Goal: Task Accomplishment & Management: Use online tool/utility

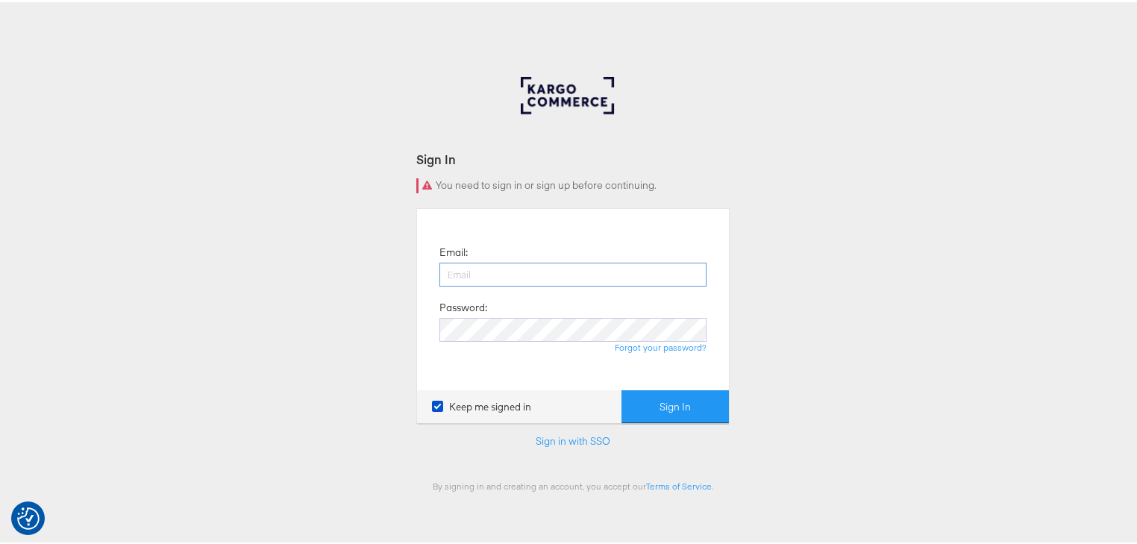
click at [580, 282] on input "email" at bounding box center [573, 272] width 267 height 24
type input "rayna.cheng@jdplc.com"
click at [622, 388] on button "Sign In" at bounding box center [675, 405] width 107 height 34
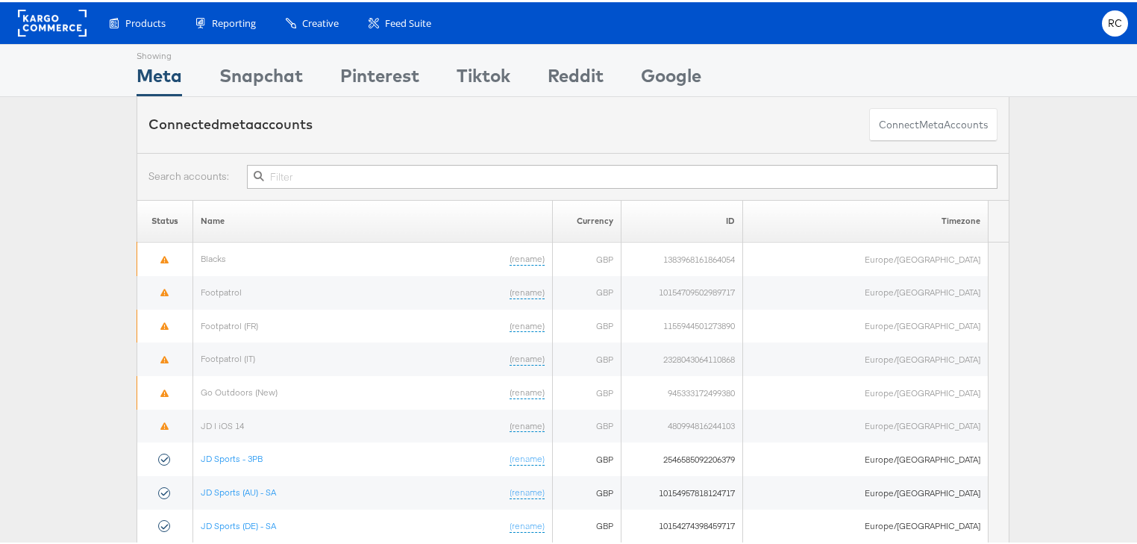
click at [296, 172] on input "text" at bounding box center [622, 175] width 751 height 24
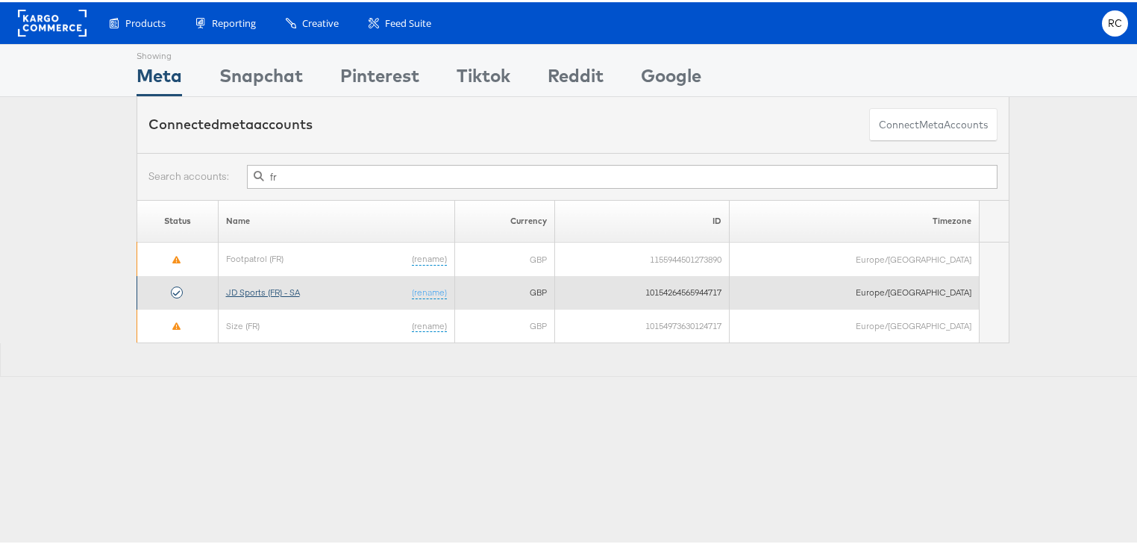
type input "fr"
click at [275, 284] on link "JD Sports (FR) - SA" at bounding box center [263, 289] width 74 height 11
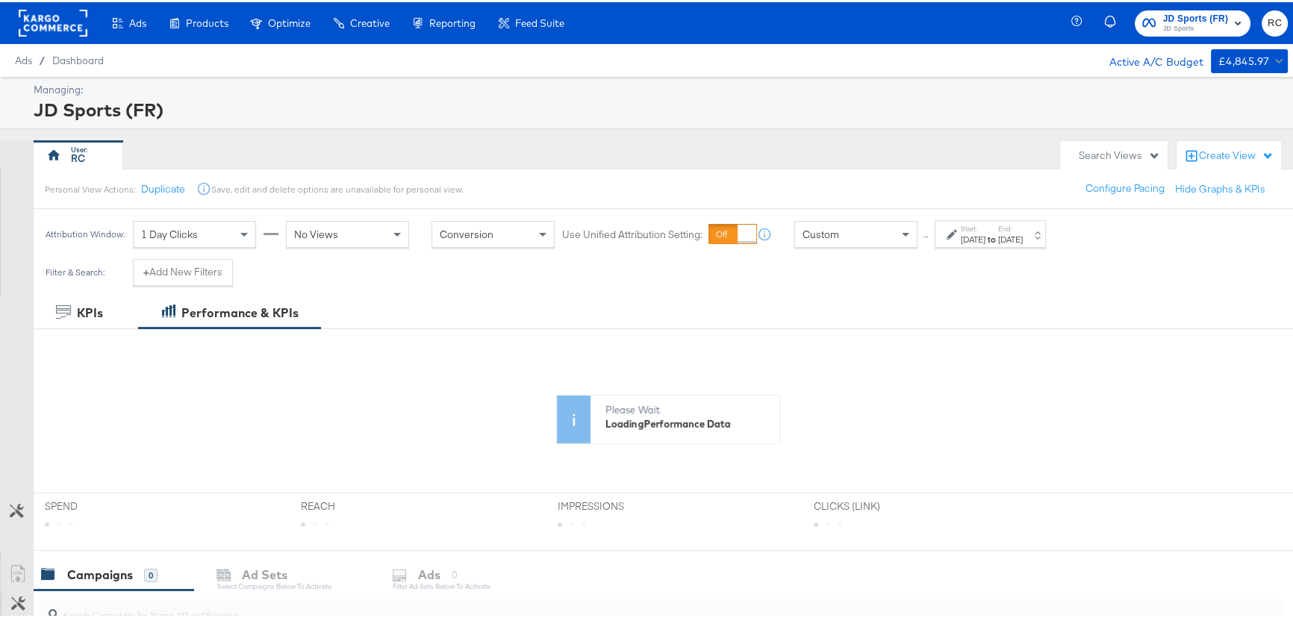
click at [541, 143] on div "RC" at bounding box center [543, 153] width 1019 height 30
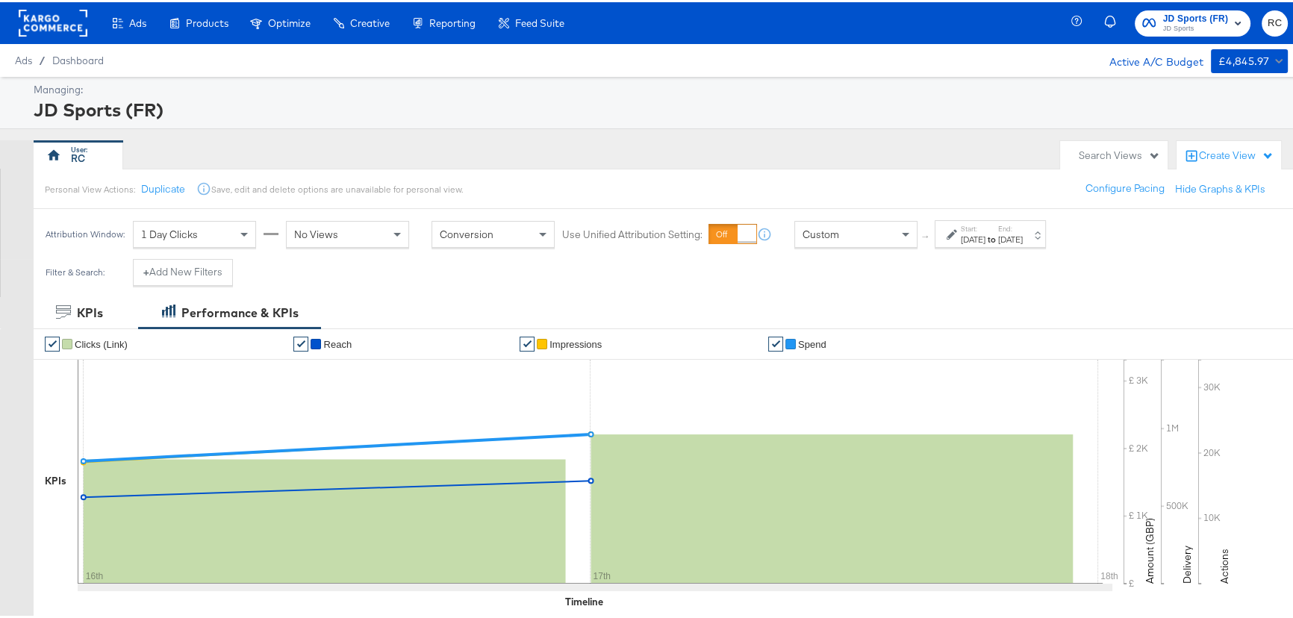
click at [1172, 22] on span "JD Sports" at bounding box center [1196, 27] width 66 height 12
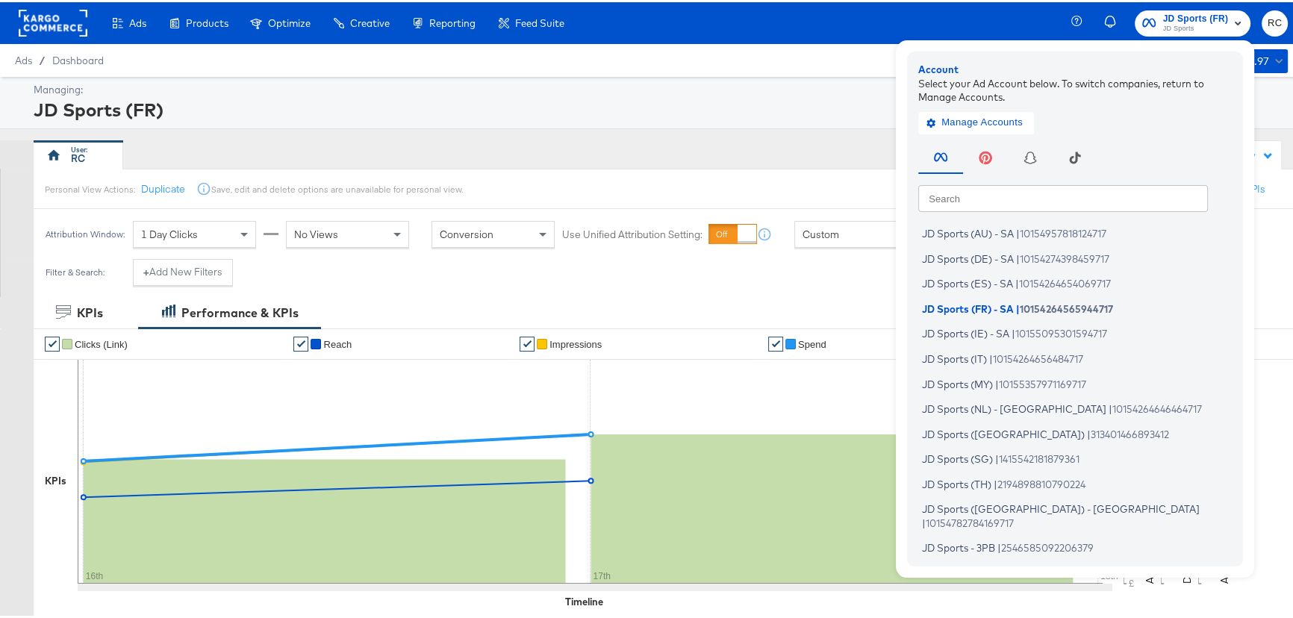
click at [804, 43] on div "Ads / Dashboard Active A/C Budget £4,845.97" at bounding box center [651, 58] width 1302 height 33
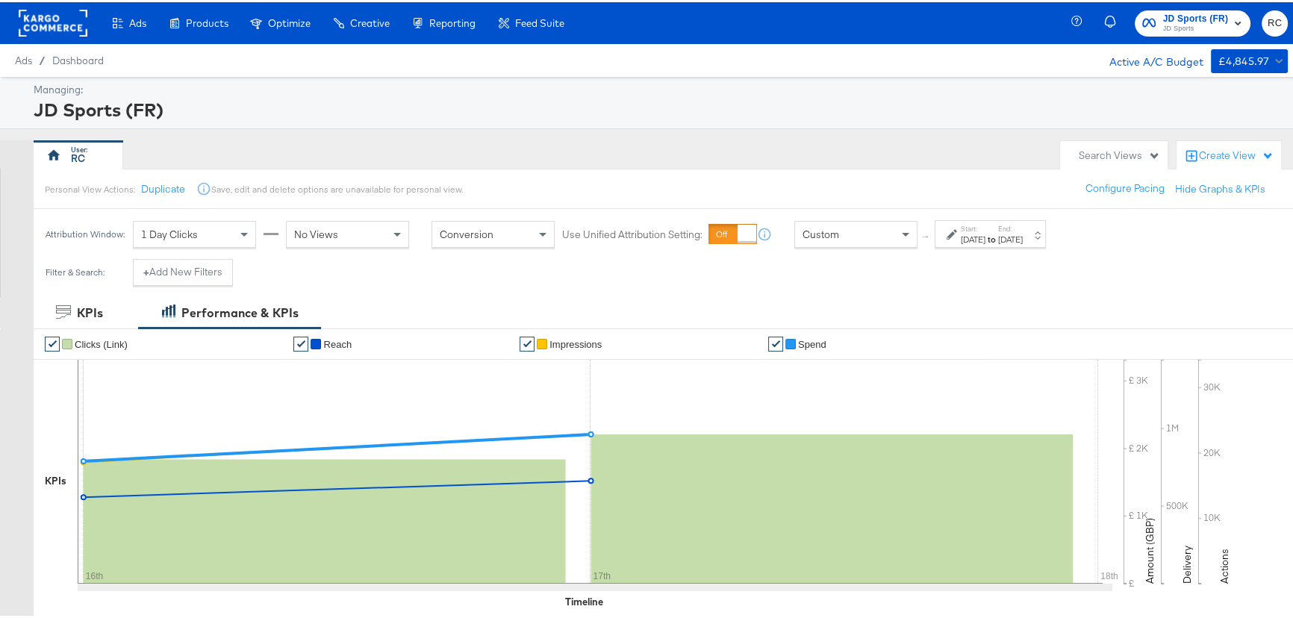
click at [1023, 238] on div "[DATE]" at bounding box center [1010, 237] width 25 height 12
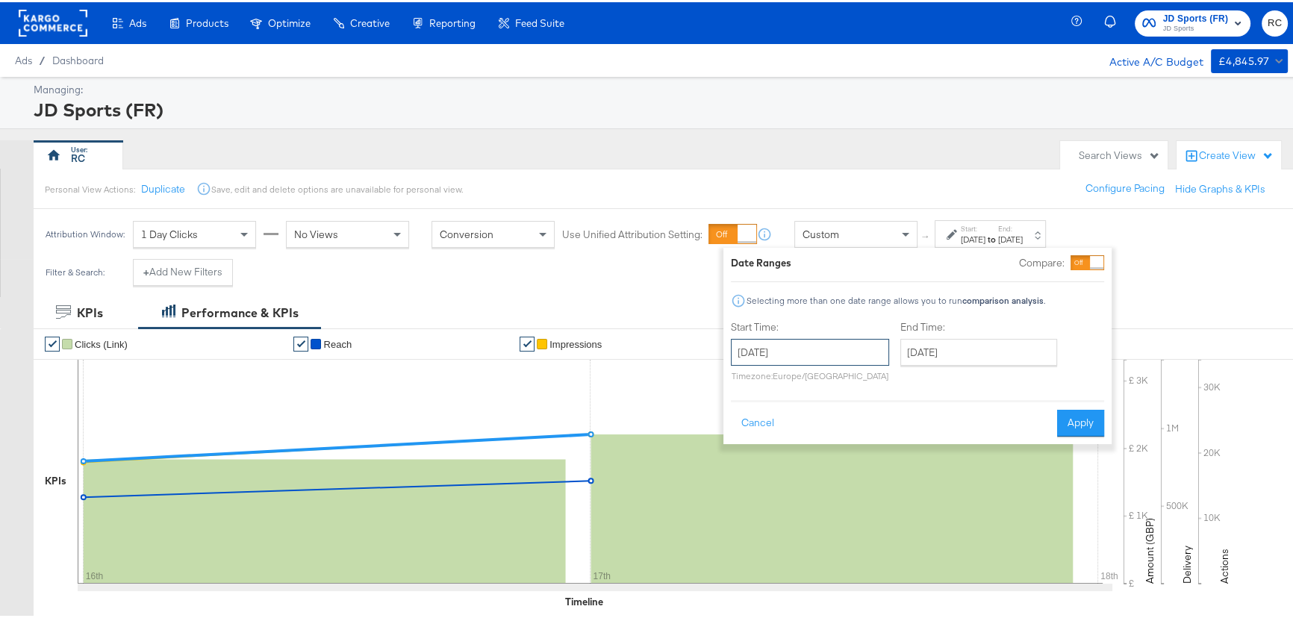
click at [819, 352] on input "[DATE]" at bounding box center [810, 350] width 158 height 27
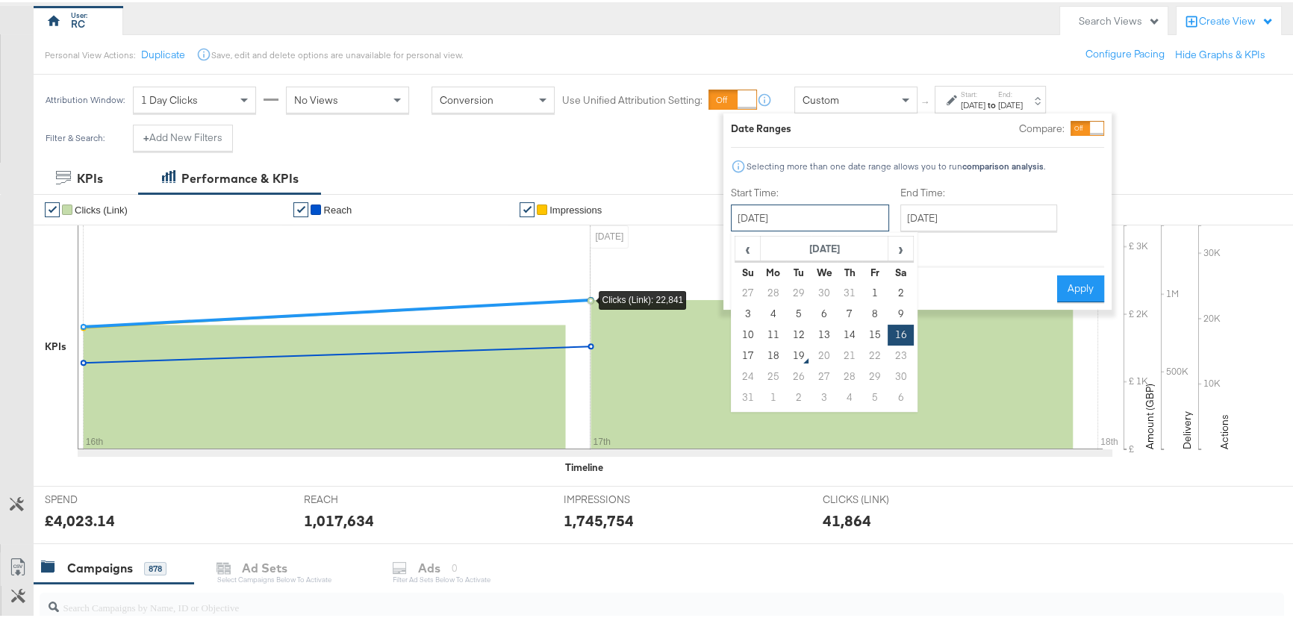
scroll to position [135, 0]
click at [663, 29] on div "RC" at bounding box center [543, 18] width 1019 height 30
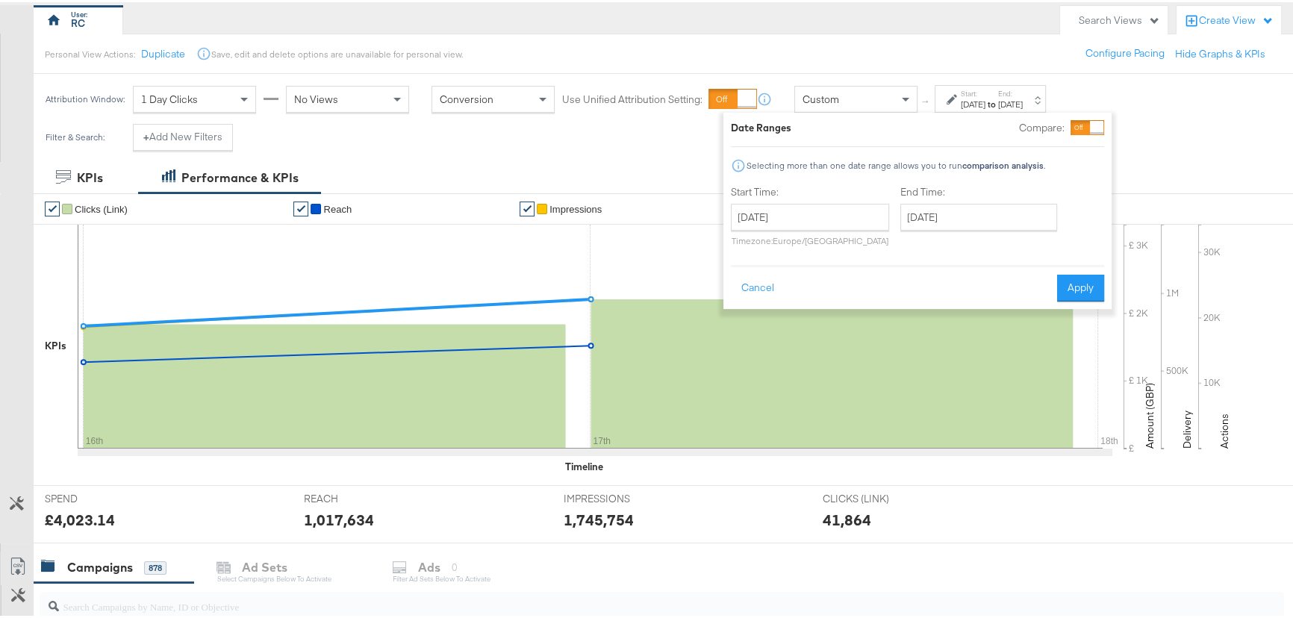
click at [663, 29] on div "RC" at bounding box center [543, 18] width 1019 height 30
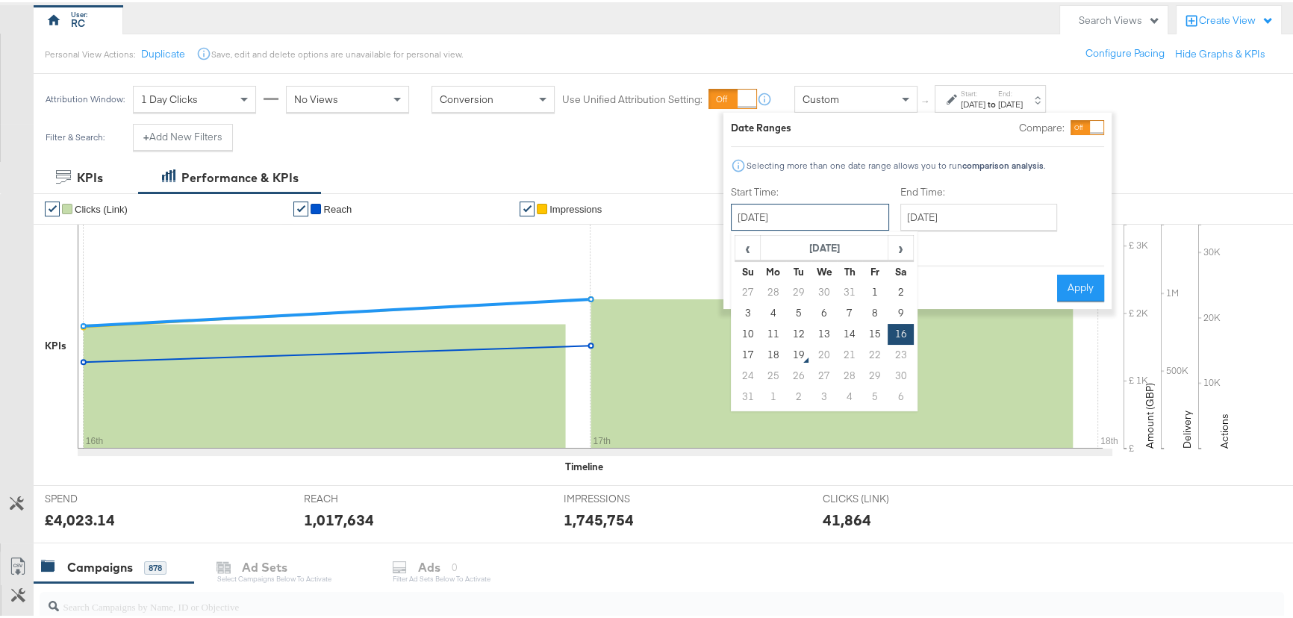
click at [837, 222] on input "[DATE]" at bounding box center [810, 215] width 158 height 27
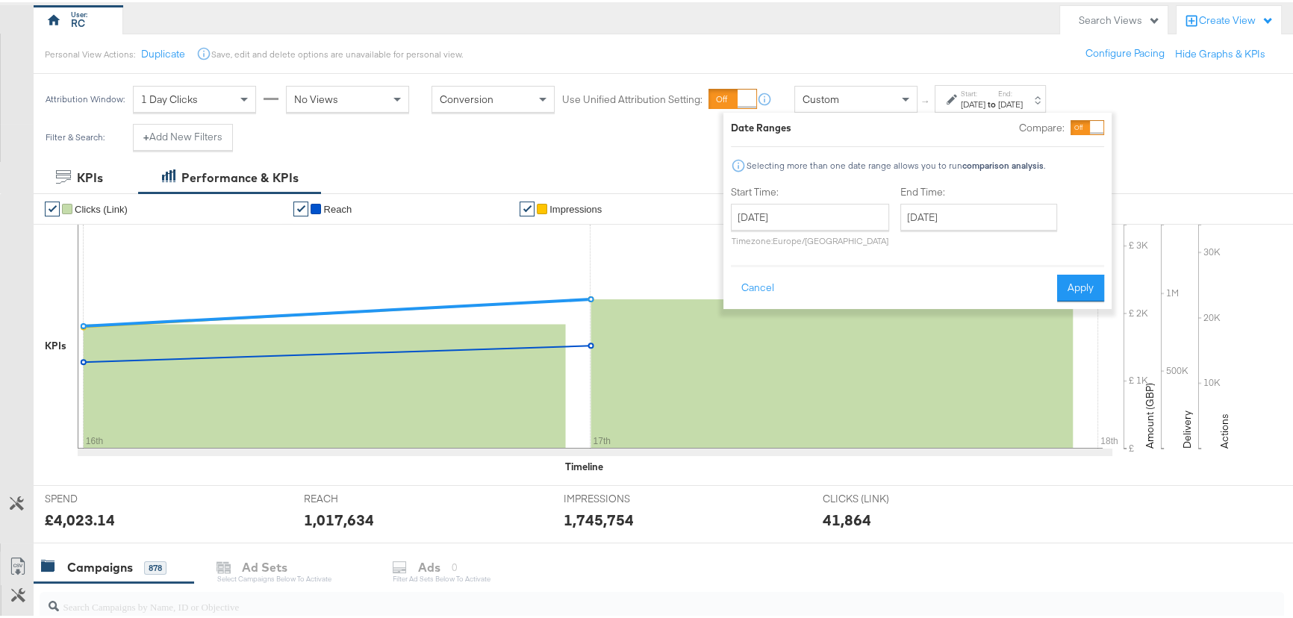
click at [865, 45] on div "Personal View Actions: Duplicate Save, edit and delete options are unavailable …" at bounding box center [668, 51] width 1270 height 40
click at [837, 216] on input "[DATE]" at bounding box center [810, 215] width 158 height 27
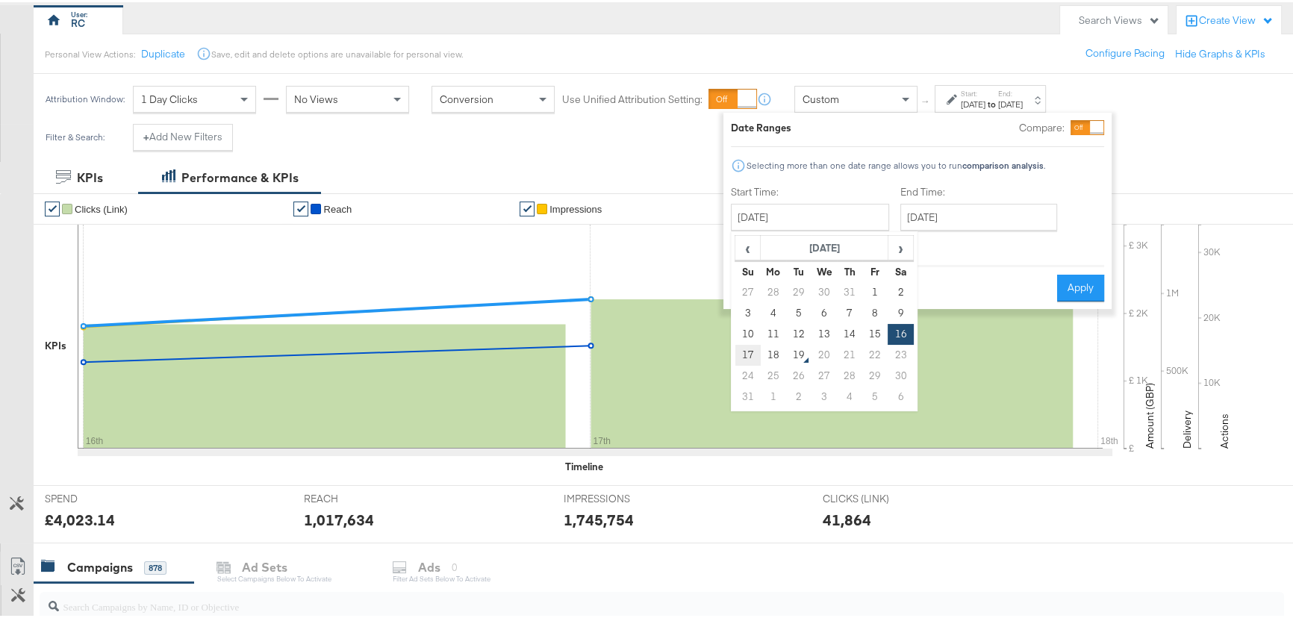
click at [750, 350] on td "17" at bounding box center [747, 353] width 25 height 21
type input "[DATE]"
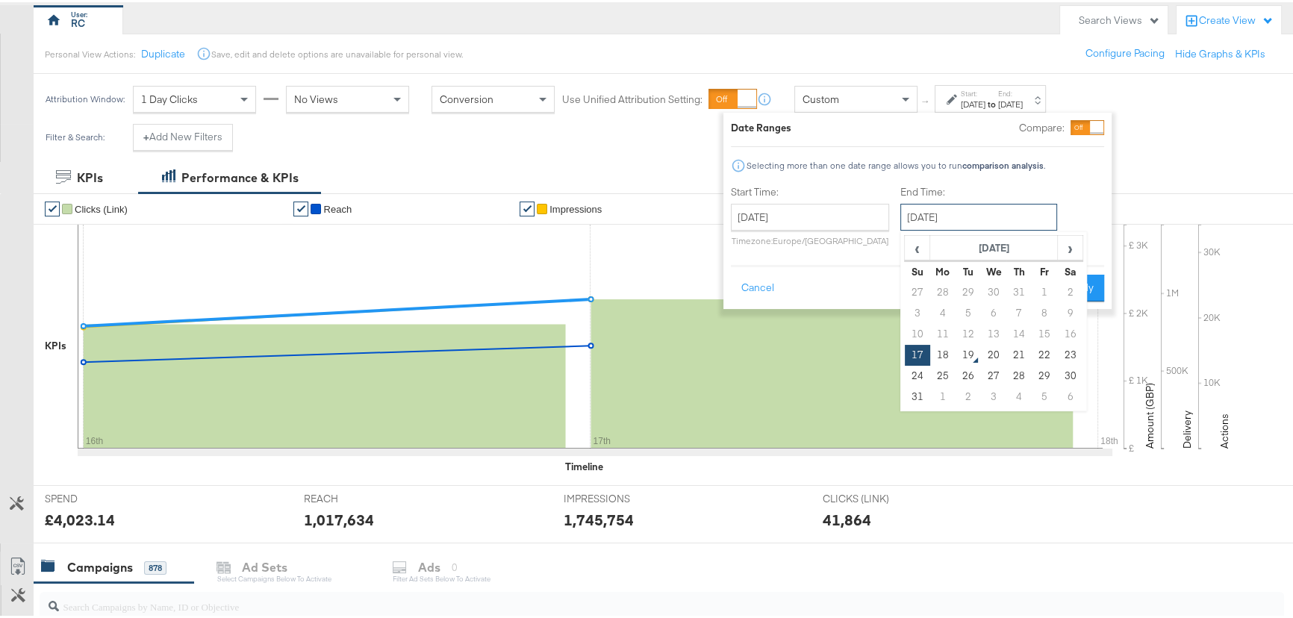
click at [973, 205] on input "[DATE]" at bounding box center [978, 215] width 157 height 27
click at [948, 356] on td "18" at bounding box center [942, 353] width 25 height 21
type input "[DATE]"
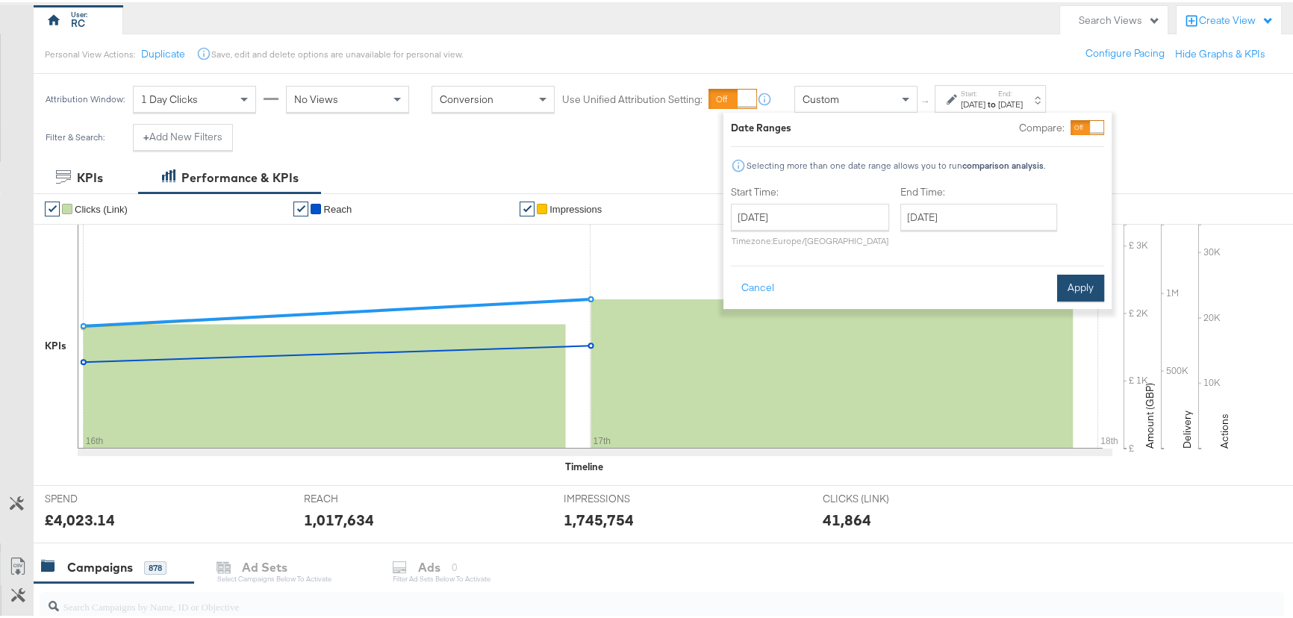
click at [1091, 278] on button "Apply" at bounding box center [1080, 285] width 47 height 27
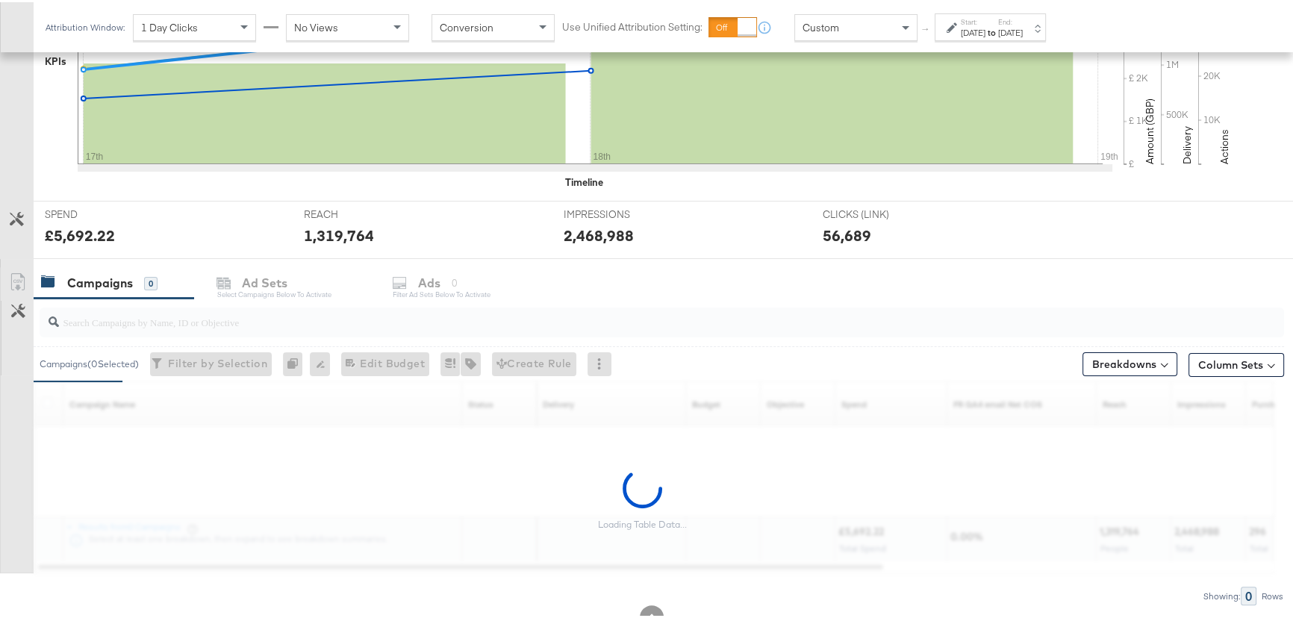
scroll to position [469, 0]
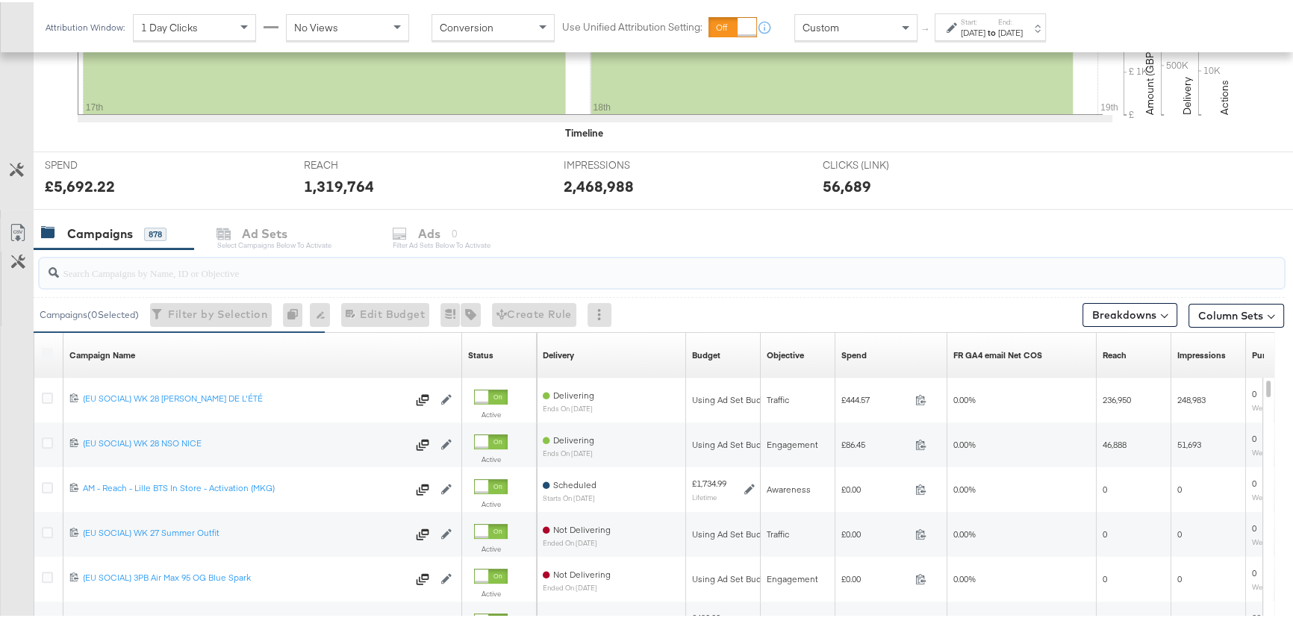
click at [170, 275] on input "search" at bounding box center [615, 264] width 1112 height 29
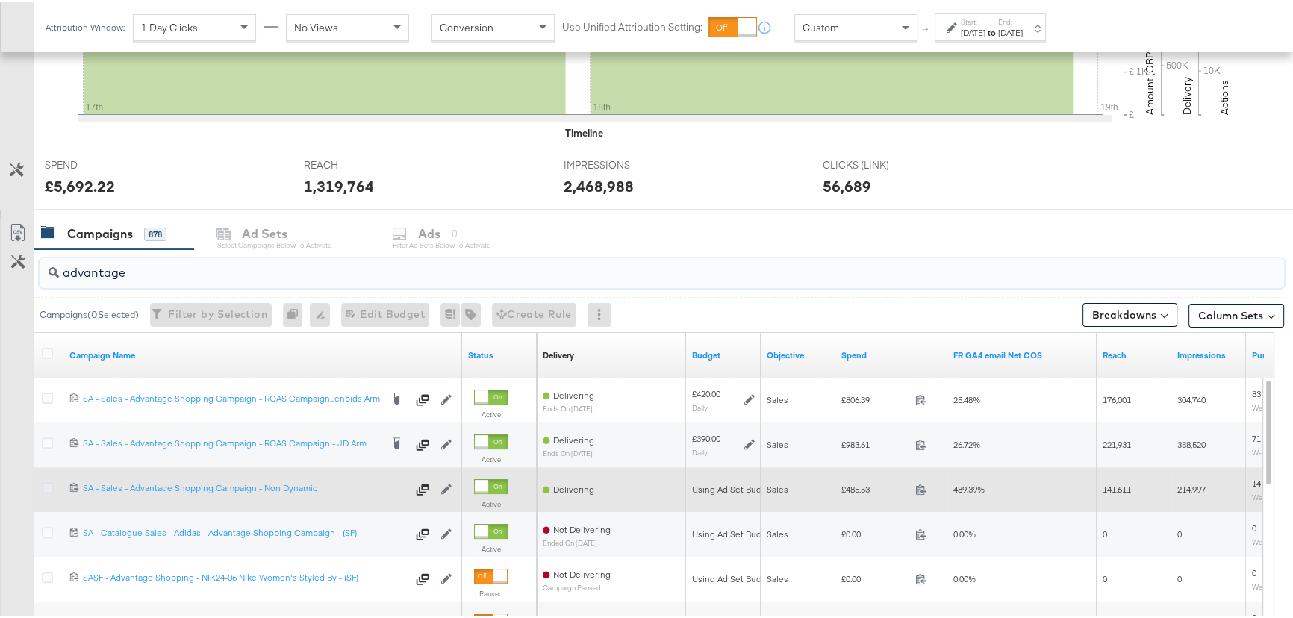
type input "advantage"
click at [44, 486] on icon at bounding box center [47, 485] width 11 height 11
click at [0, 0] on input "checkbox" at bounding box center [0, 0] width 0 height 0
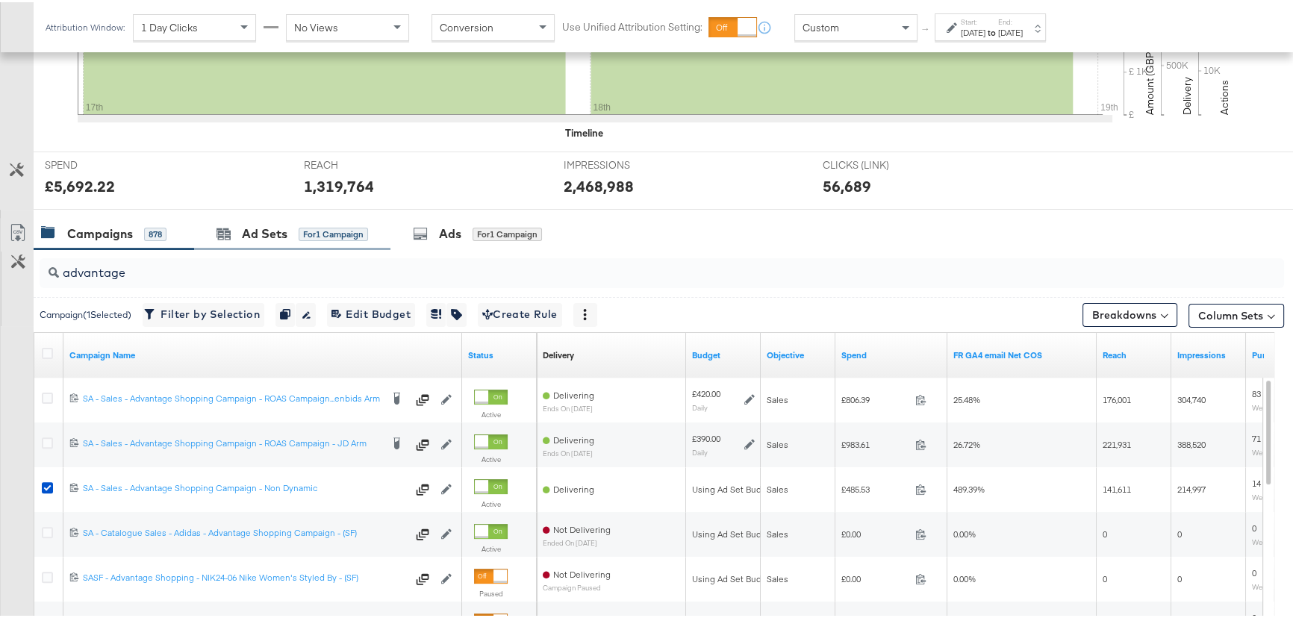
click at [250, 216] on div "Ad Sets for 1 Campaign" at bounding box center [292, 232] width 196 height 32
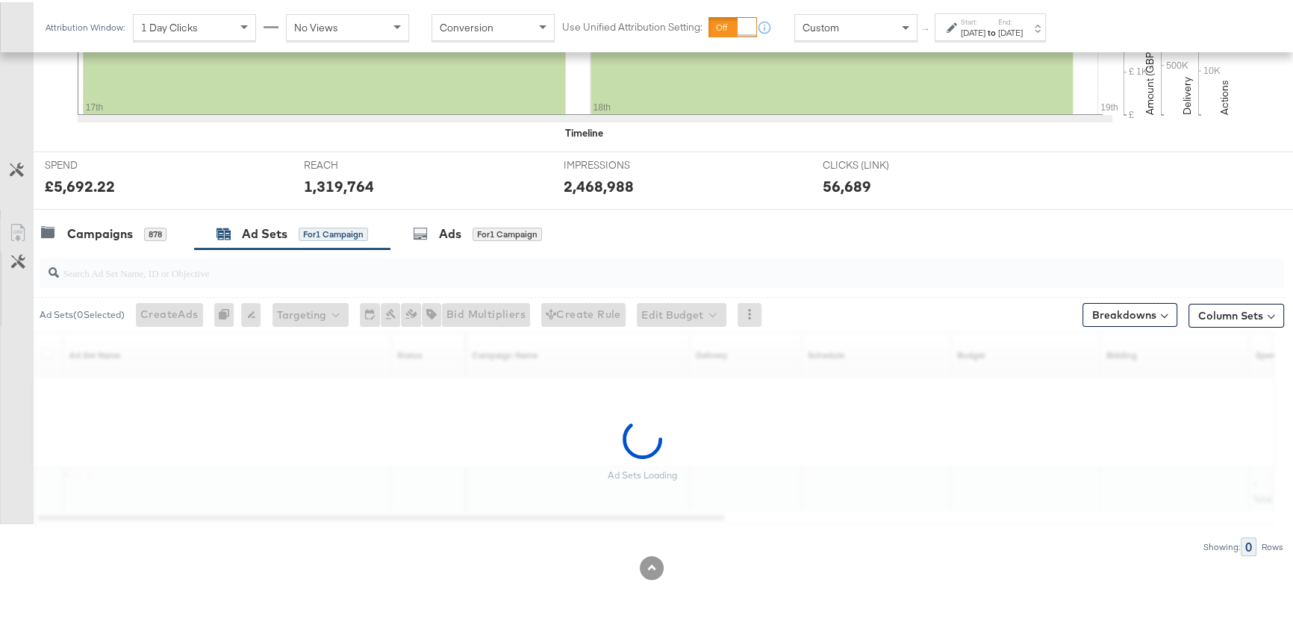
scroll to position [424, 0]
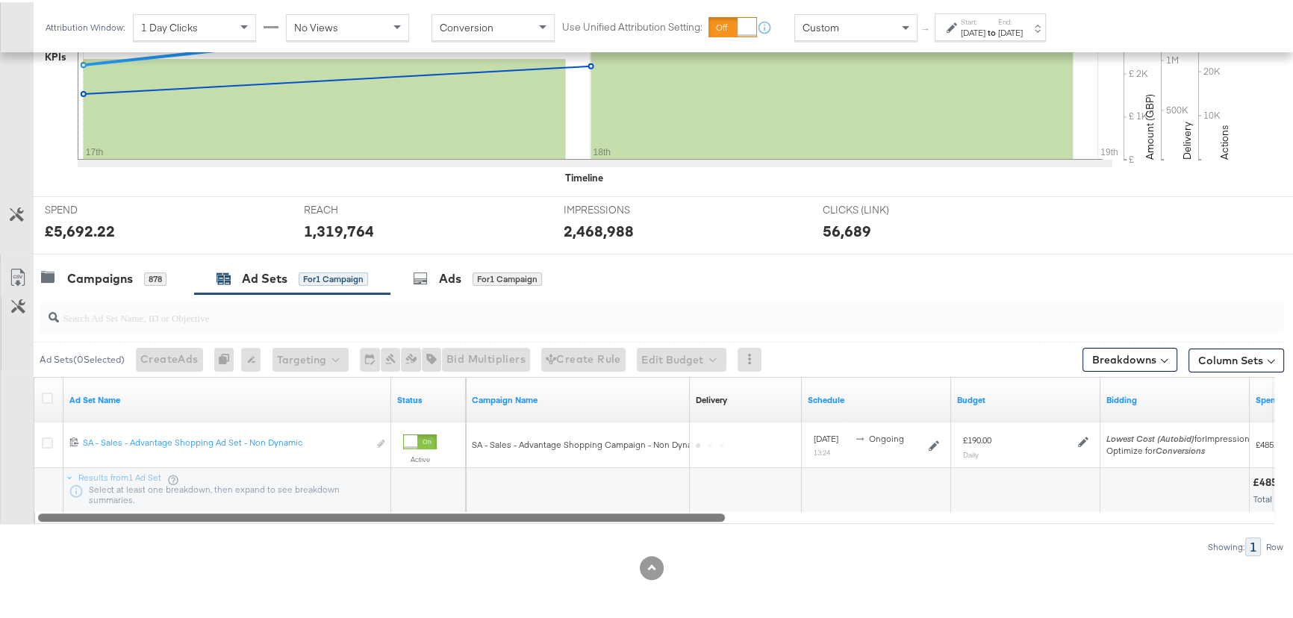
drag, startPoint x: 690, startPoint y: 518, endPoint x: 529, endPoint y: 499, distance: 161.6
click at [529, 499] on div "Ad Set Name Status Campaign Name Delivery Sorting Unavailable Schedule Budget B…" at bounding box center [654, 448] width 1240 height 147
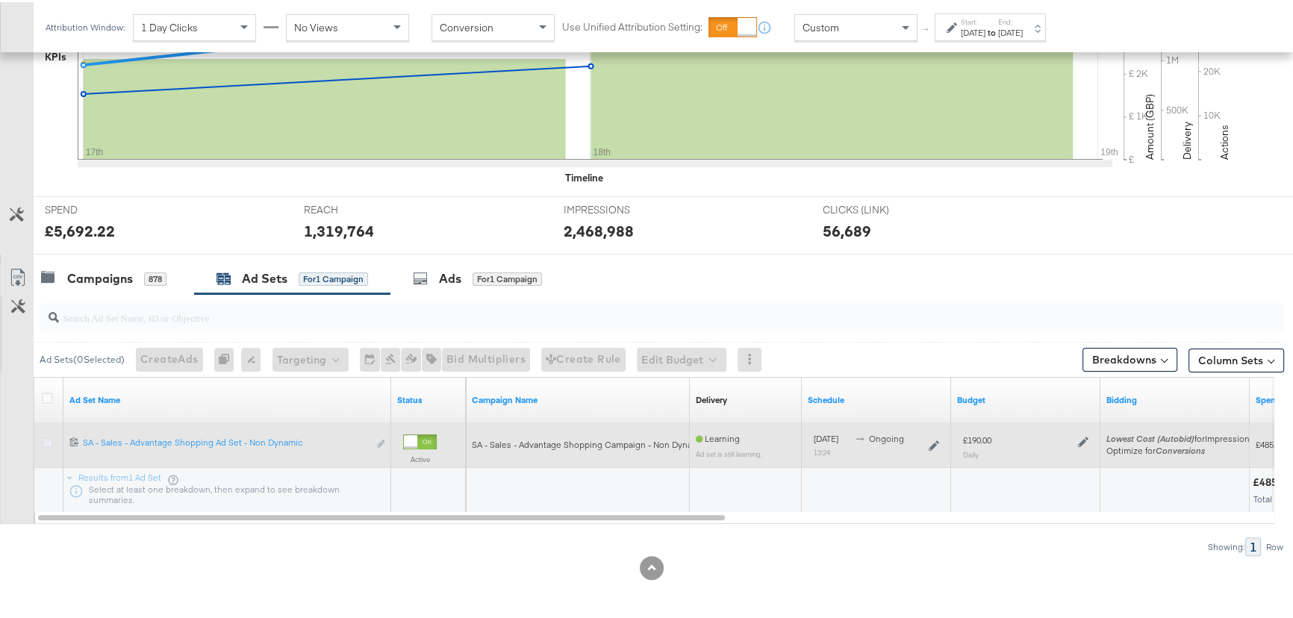
click at [51, 438] on icon at bounding box center [47, 440] width 11 height 11
click at [0, 0] on input "checkbox" at bounding box center [0, 0] width 0 height 0
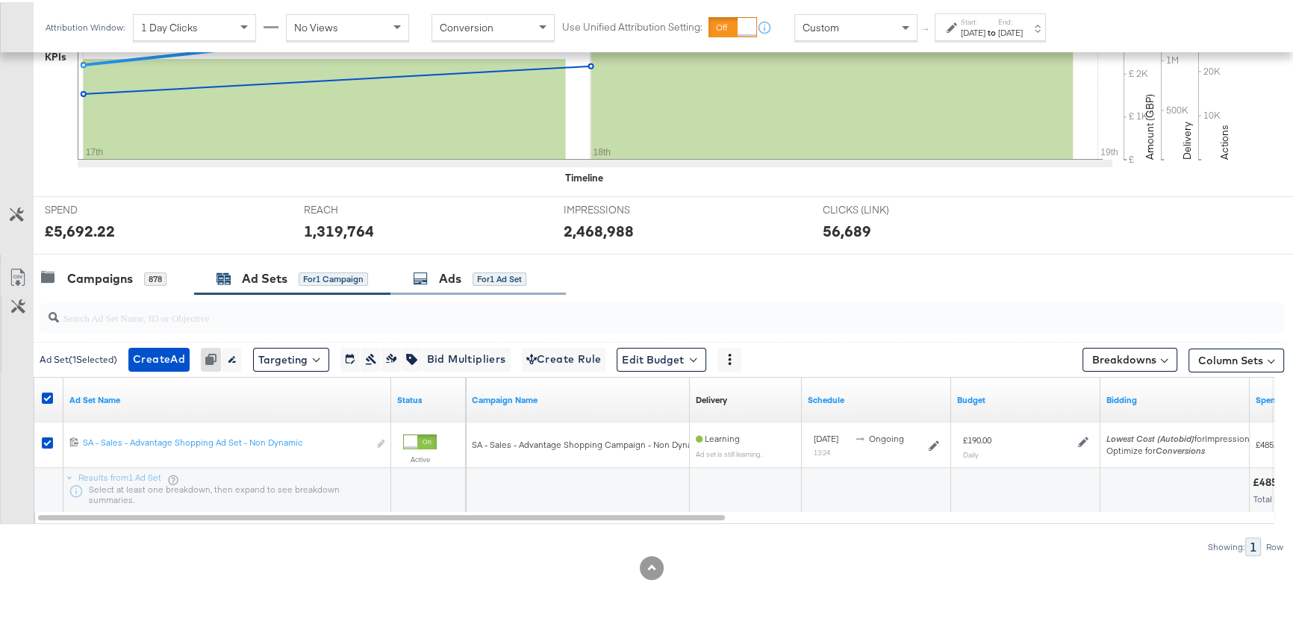
click at [463, 283] on div "Ads for 1 Ad Set" at bounding box center [469, 276] width 113 height 17
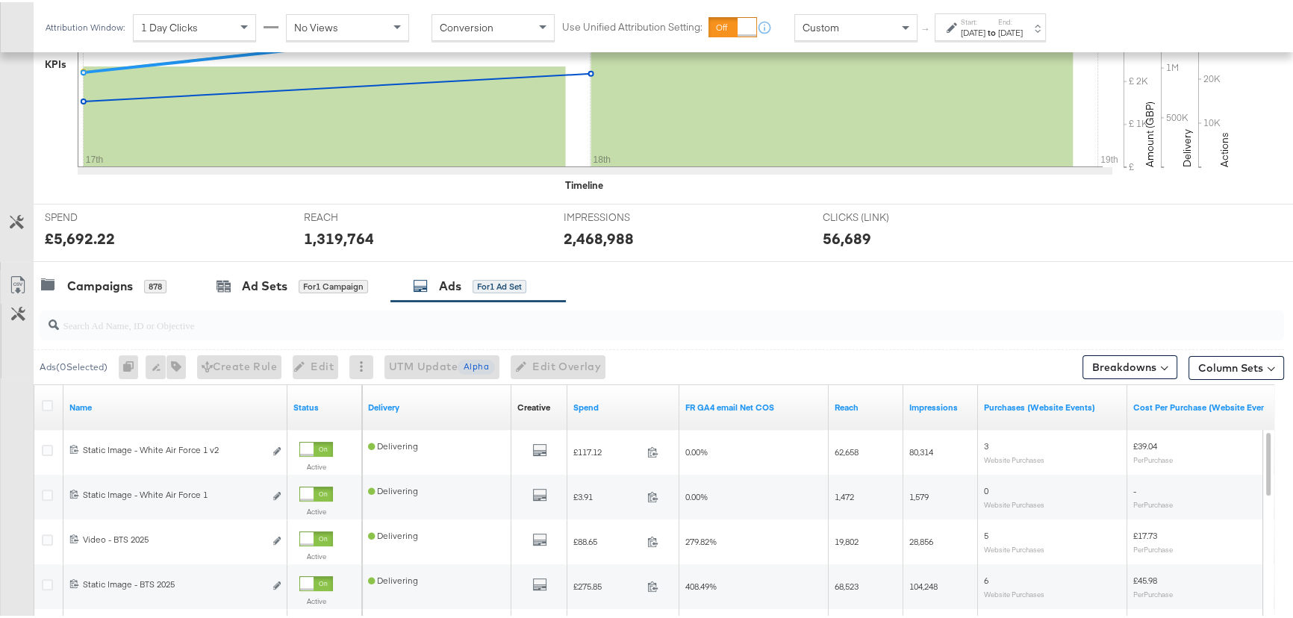
scroll to position [333, 0]
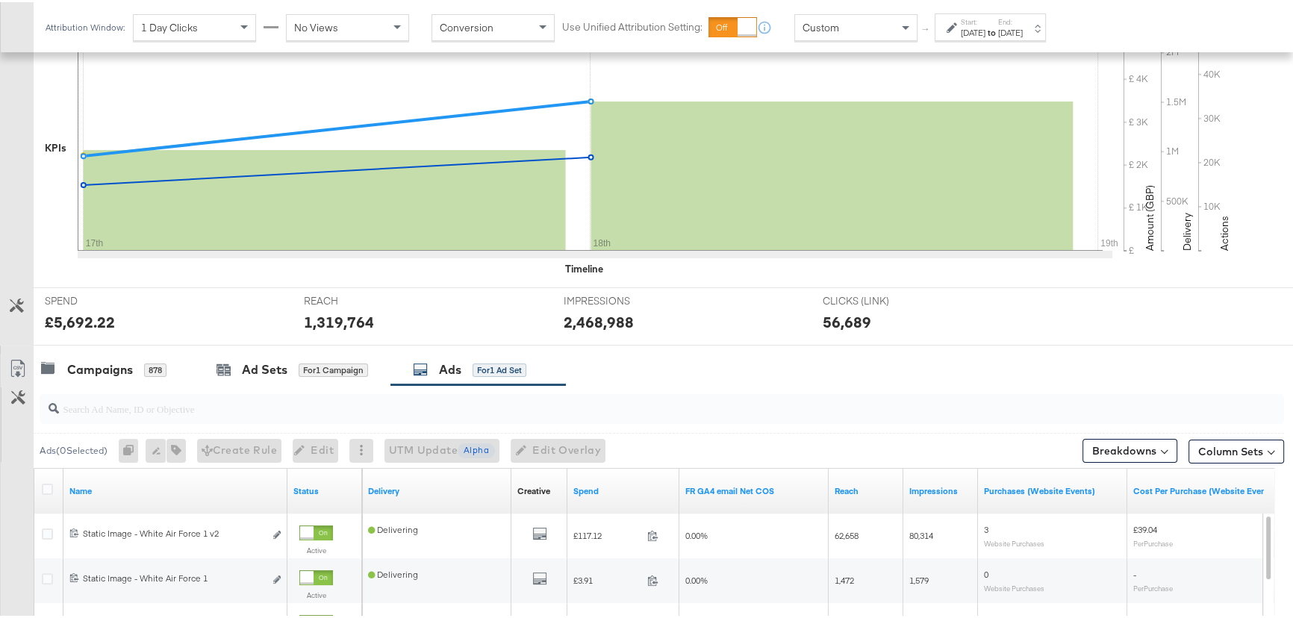
click at [105, 413] on input "search" at bounding box center [615, 400] width 1112 height 29
click at [109, 411] on input "search" at bounding box center [615, 400] width 1112 height 29
click at [114, 366] on div "Campaigns" at bounding box center [100, 367] width 66 height 17
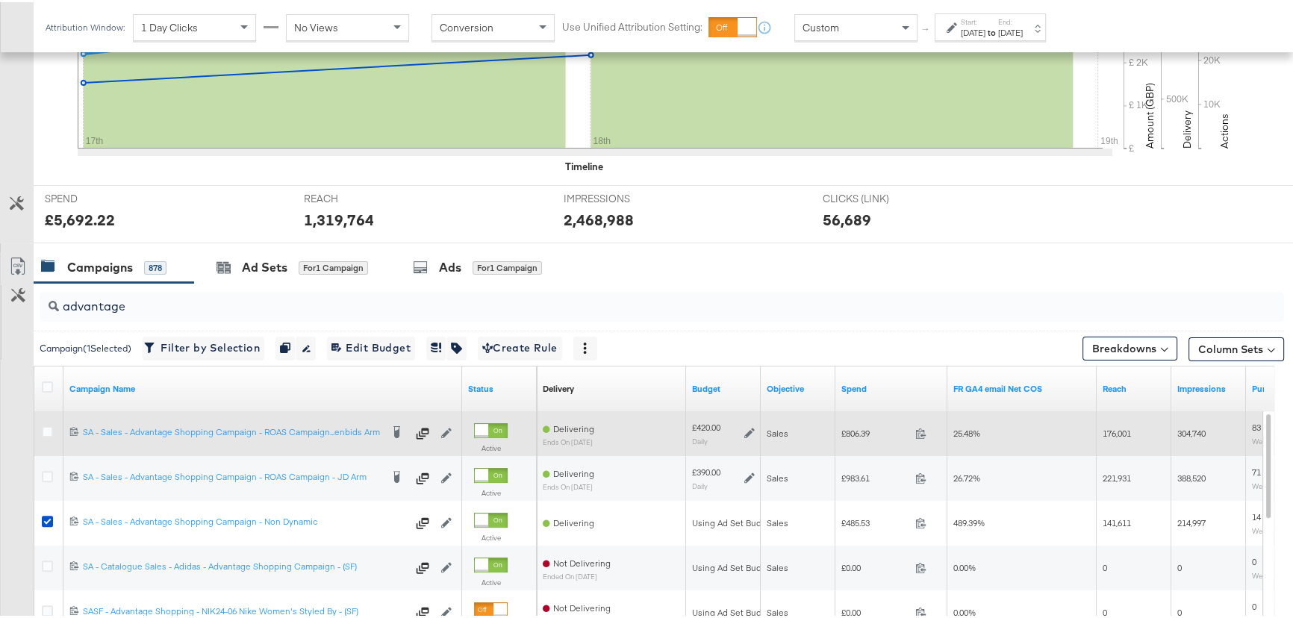
scroll to position [469, 0]
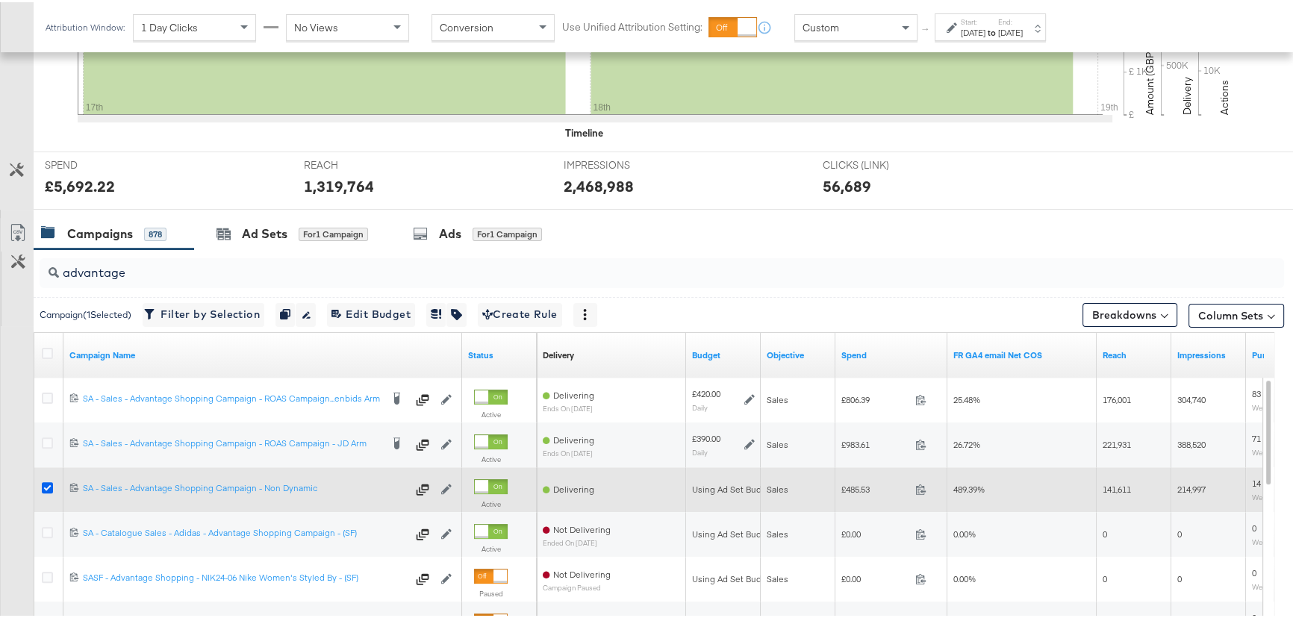
click at [51, 483] on icon at bounding box center [47, 485] width 11 height 11
click at [0, 0] on input "checkbox" at bounding box center [0, 0] width 0 height 0
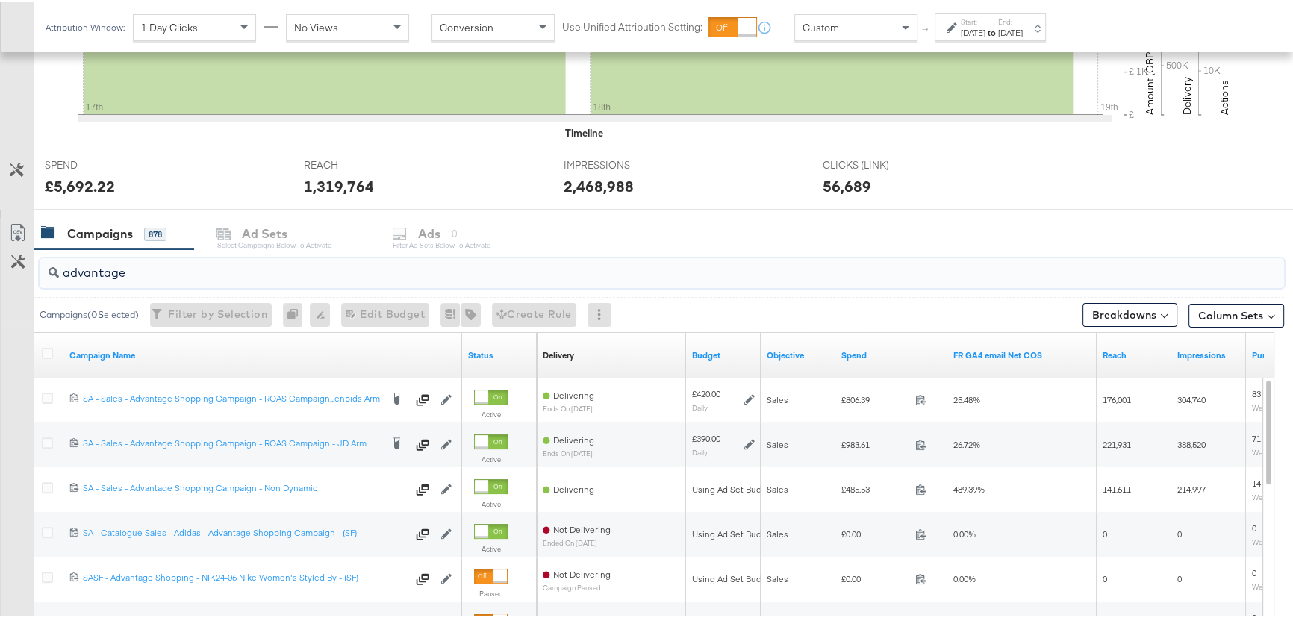
drag, startPoint x: 135, startPoint y: 275, endPoint x: 0, endPoint y: 280, distance: 135.2
click at [0, 280] on div "advantage Campaigns ( 0 Selected) Filter by Selection Filter 0 campaigns 0 Rena…" at bounding box center [642, 512] width 1284 height 531
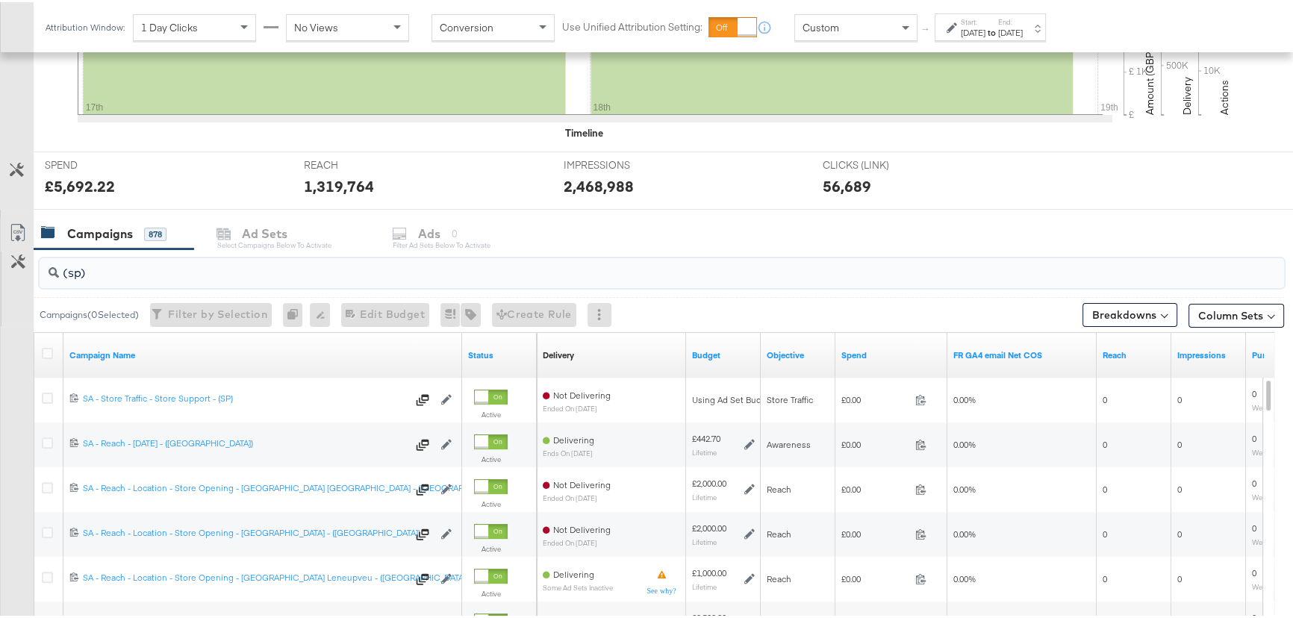
drag, startPoint x: 93, startPoint y: 272, endPoint x: 44, endPoint y: 265, distance: 49.8
click at [44, 265] on div "(sp)" at bounding box center [662, 271] width 1244 height 30
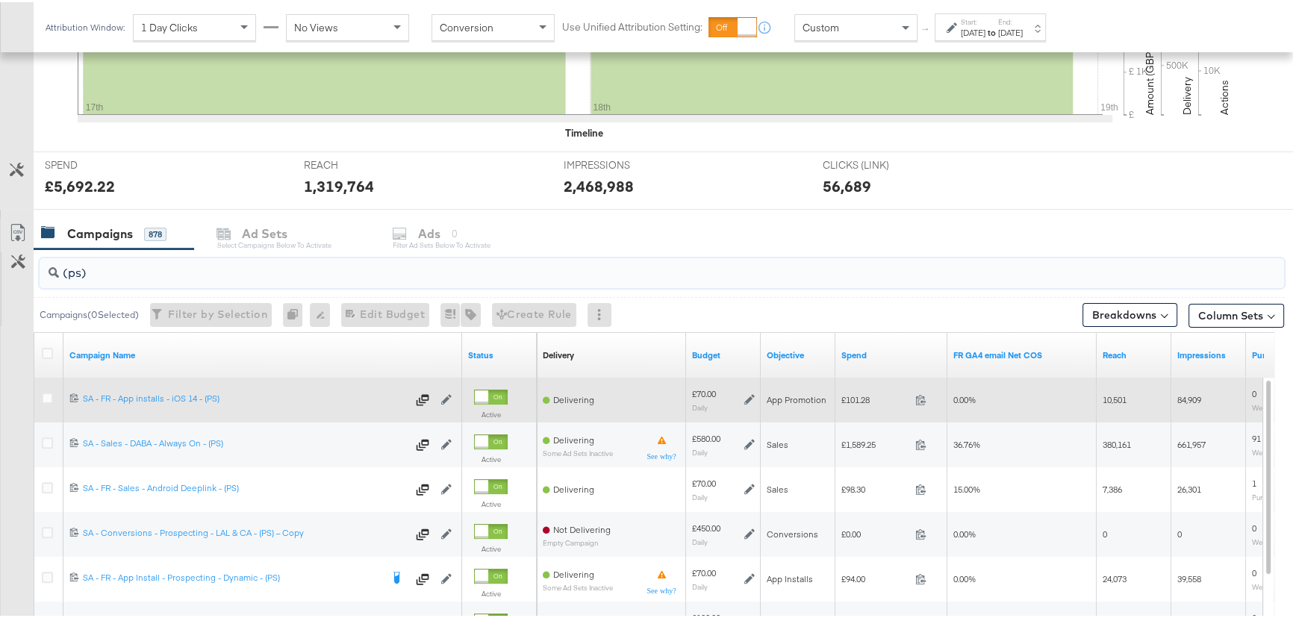
type input "(ps)"
click at [43, 437] on icon at bounding box center [47, 440] width 11 height 11
click at [0, 0] on input "checkbox" at bounding box center [0, 0] width 0 height 0
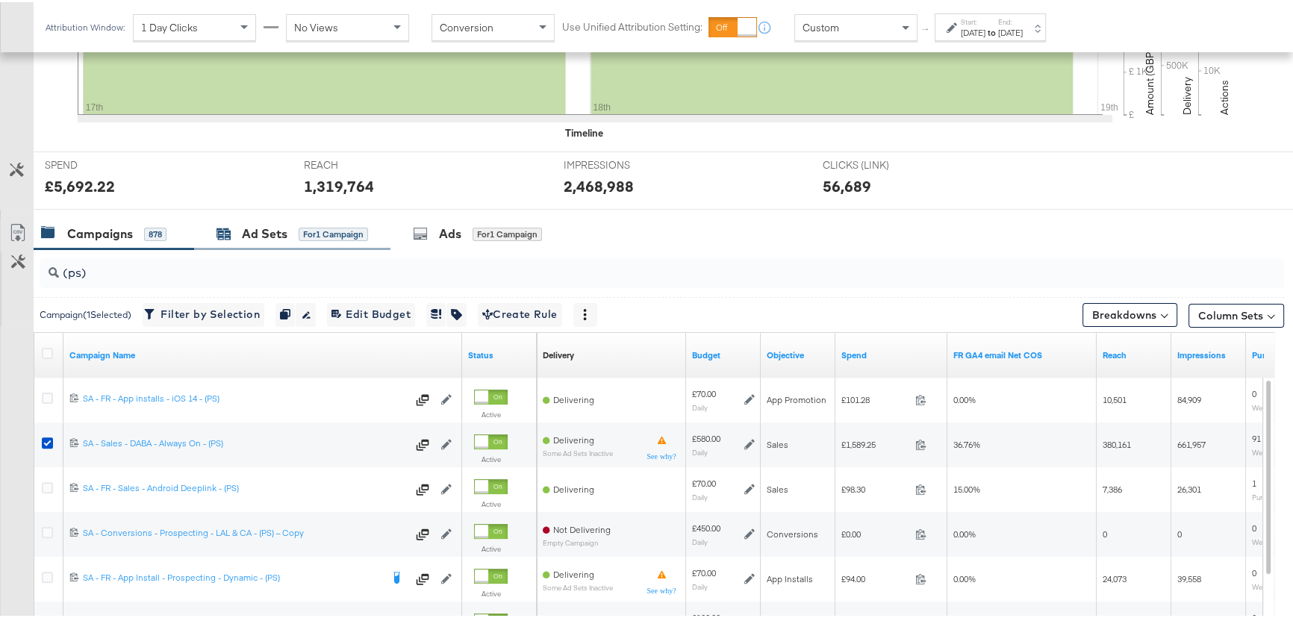
click at [258, 235] on div "Ad Sets" at bounding box center [265, 231] width 46 height 17
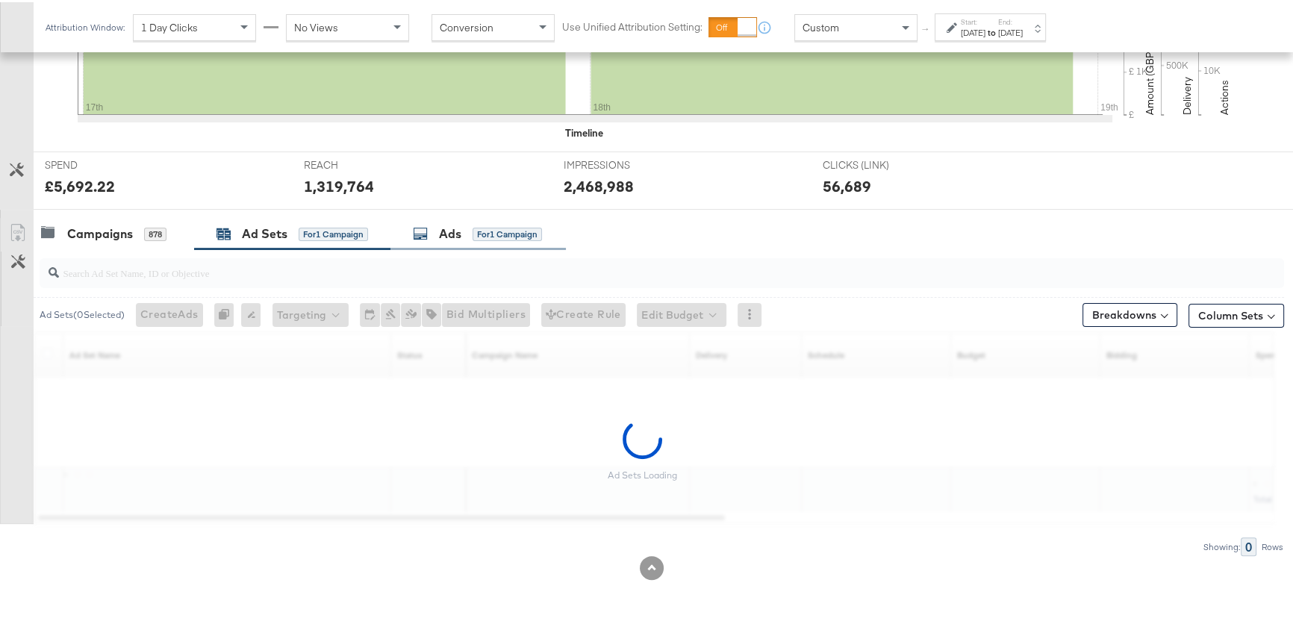
click at [452, 230] on div "Ads" at bounding box center [450, 231] width 22 height 17
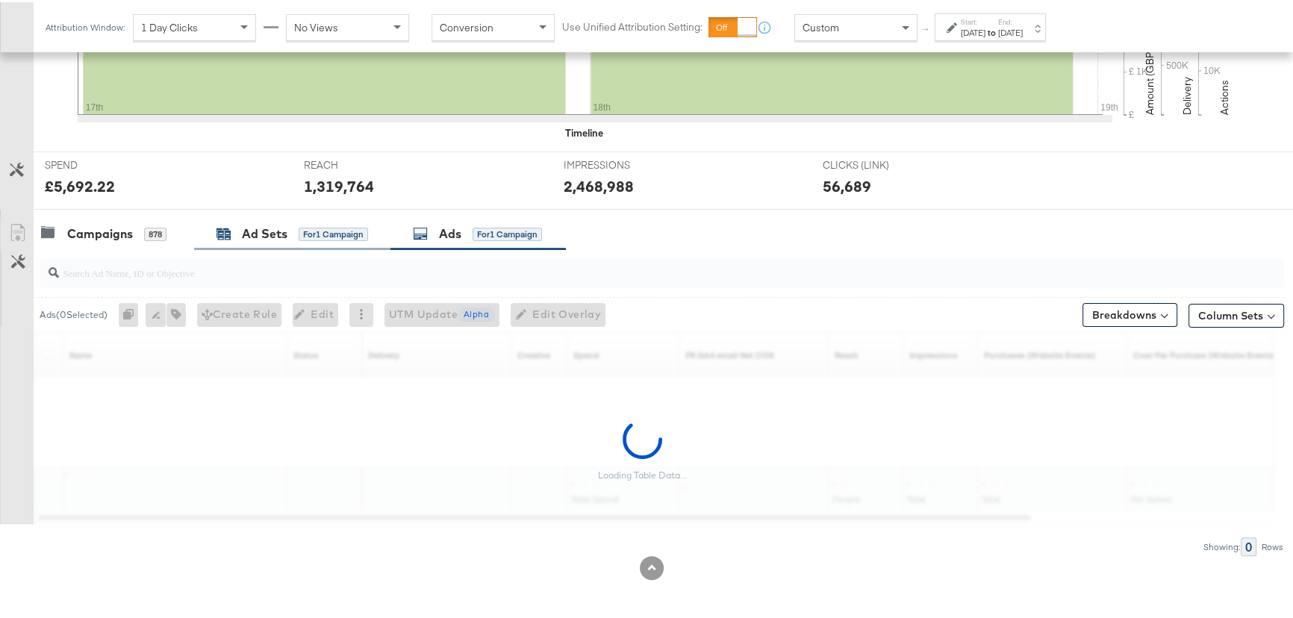
click at [263, 231] on div "Ad Sets" at bounding box center [265, 231] width 46 height 17
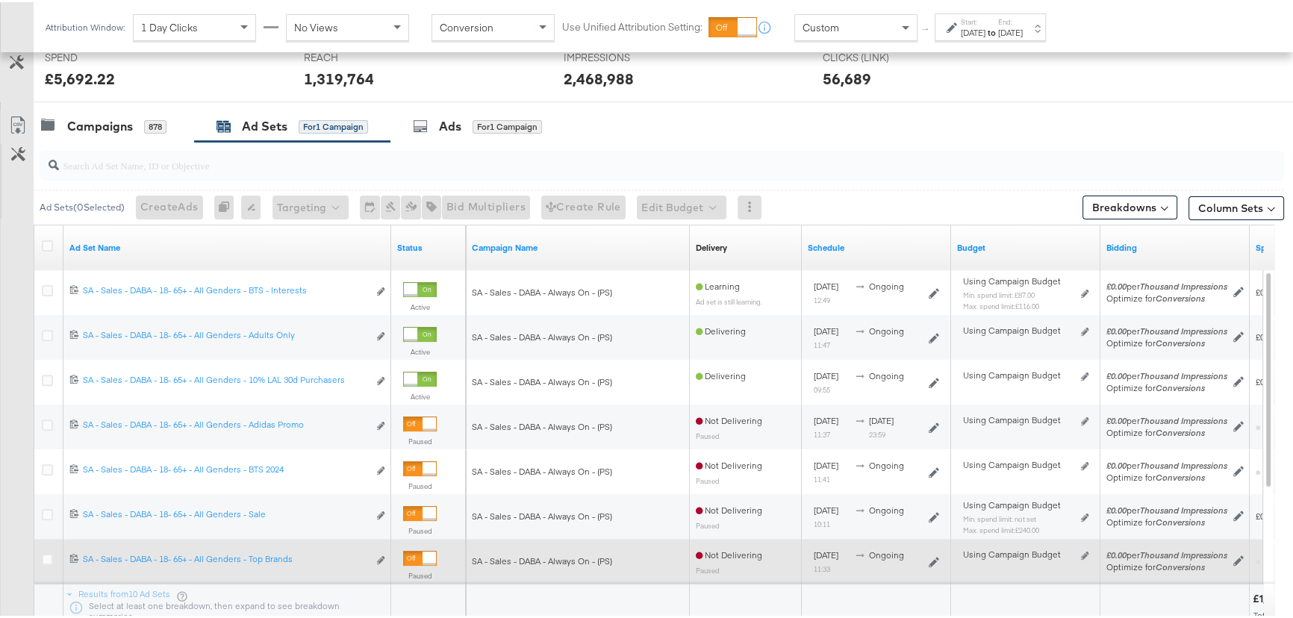
scroll to position [605, 0]
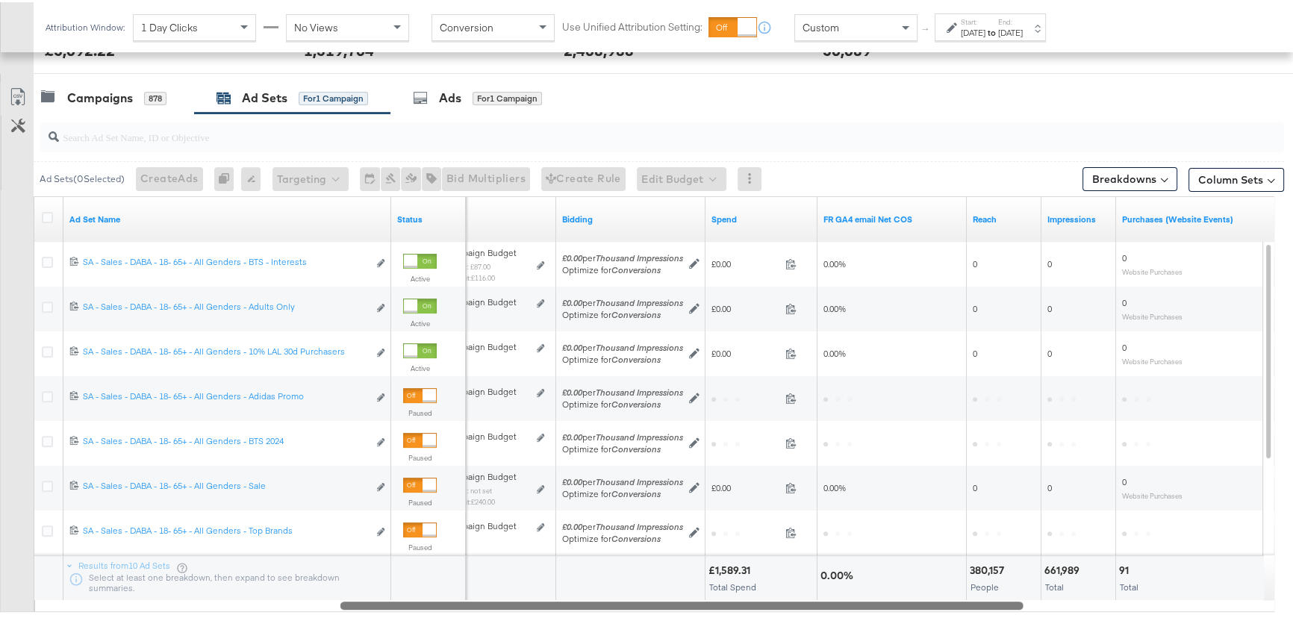
drag, startPoint x: 698, startPoint y: 605, endPoint x: 999, endPoint y: 596, distance: 301.7
click at [999, 596] on div "Ad Set Name Status Budget Bidding Spend FR GA4 email Net COS Reach Impressions …" at bounding box center [654, 402] width 1240 height 416
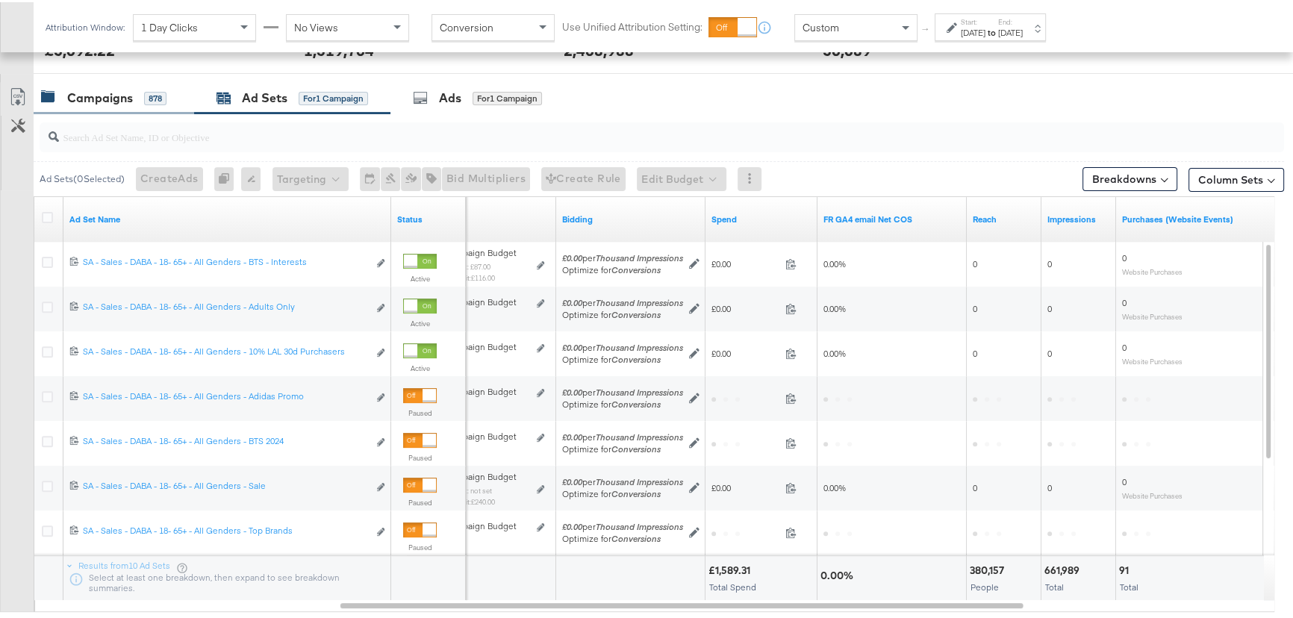
click at [110, 94] on div "Campaigns" at bounding box center [100, 95] width 66 height 17
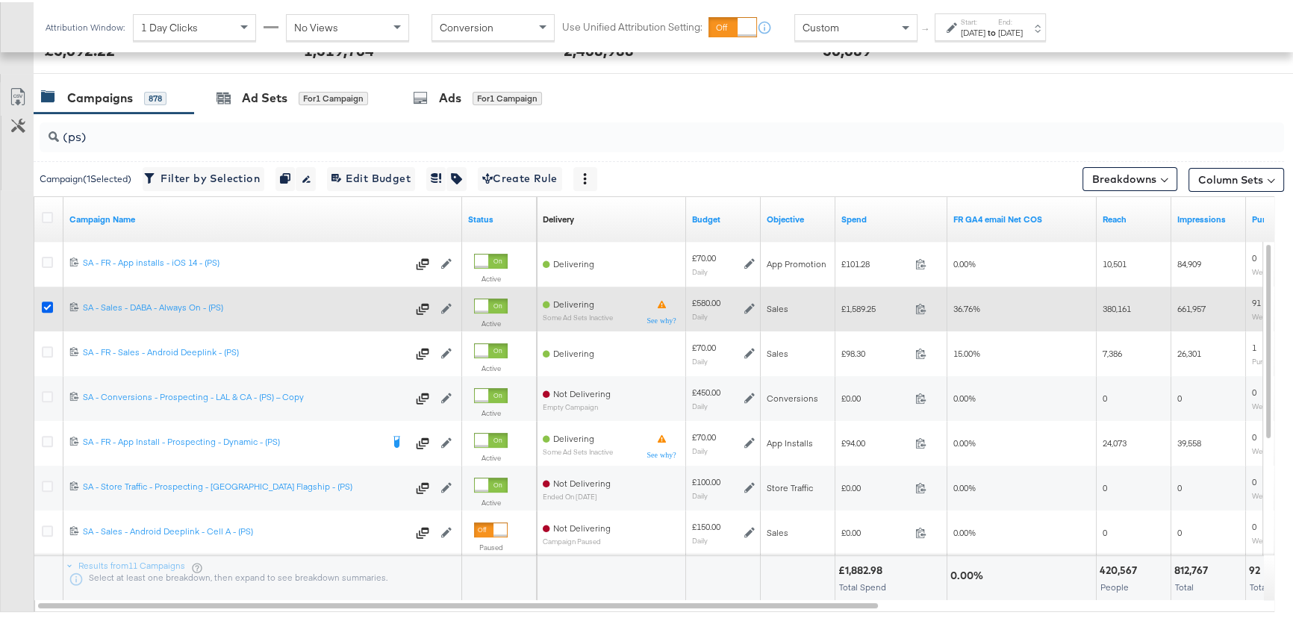
click at [49, 303] on icon at bounding box center [47, 304] width 11 height 11
click at [0, 0] on input "checkbox" at bounding box center [0, 0] width 0 height 0
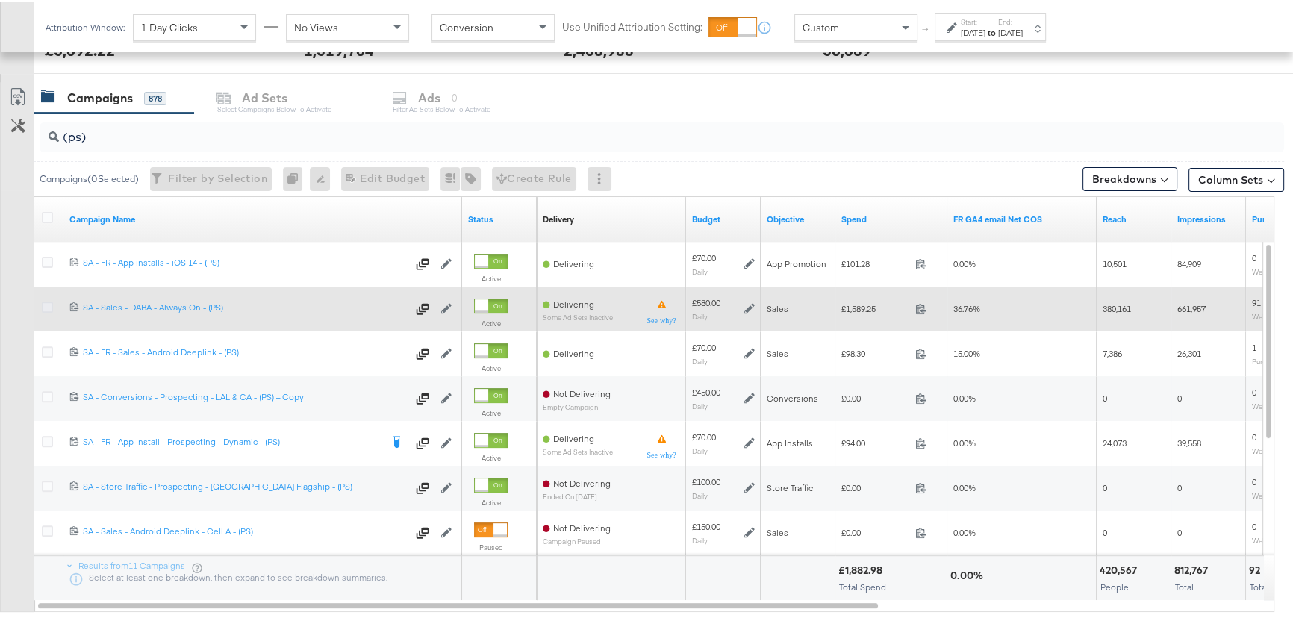
click at [47, 303] on icon at bounding box center [47, 304] width 11 height 11
click at [0, 0] on input "checkbox" at bounding box center [0, 0] width 0 height 0
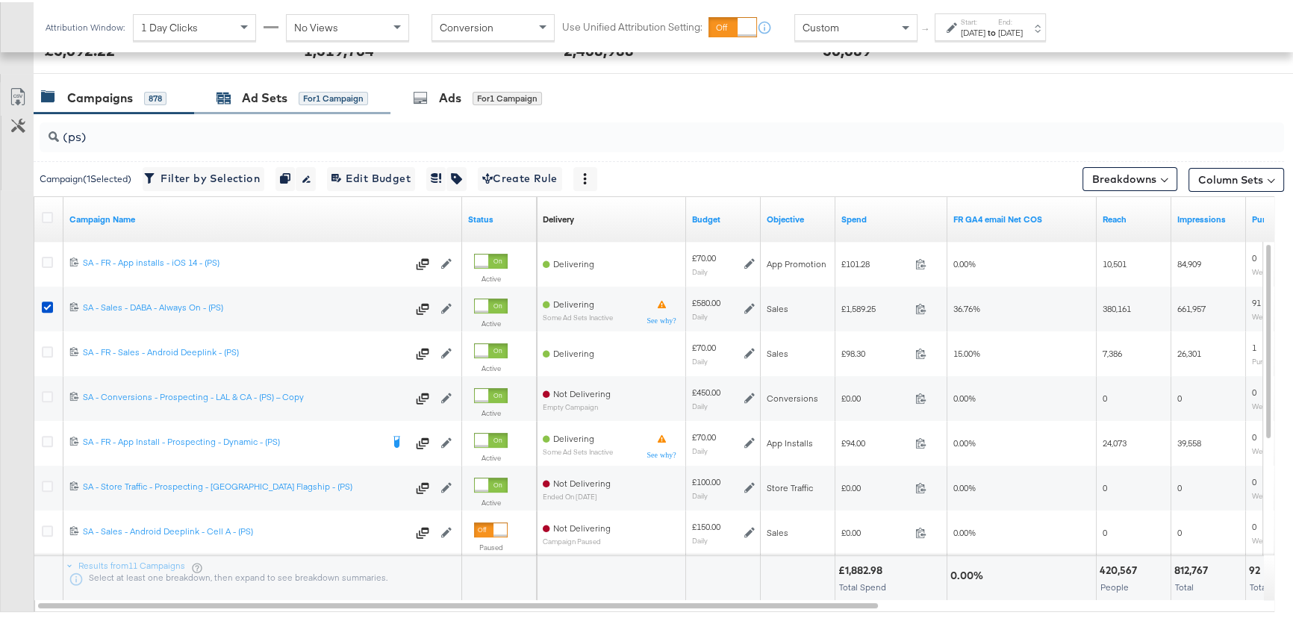
click at [246, 96] on div "Ad Sets" at bounding box center [265, 95] width 46 height 17
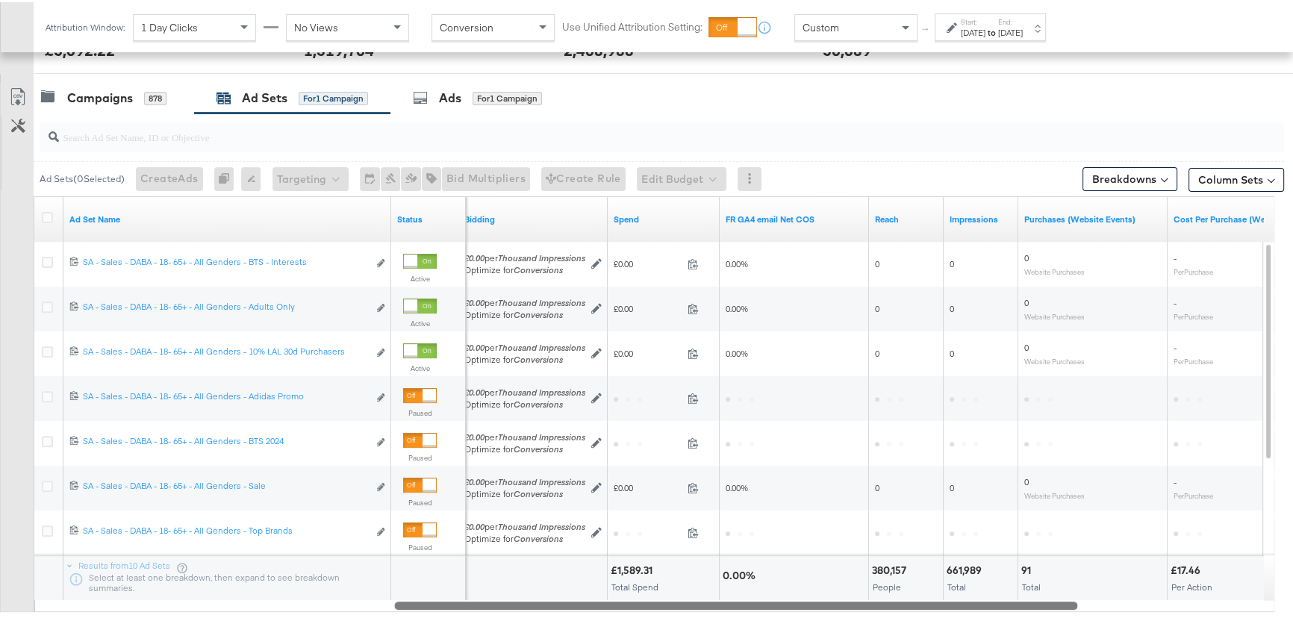
drag, startPoint x: 678, startPoint y: 608, endPoint x: 1034, endPoint y: 593, distance: 356.3
click at [1034, 593] on div "Ad Set Name Status Bidding Spend FR [GEOGRAPHIC_DATA] email Net COS Reach Impre…" at bounding box center [654, 402] width 1240 height 416
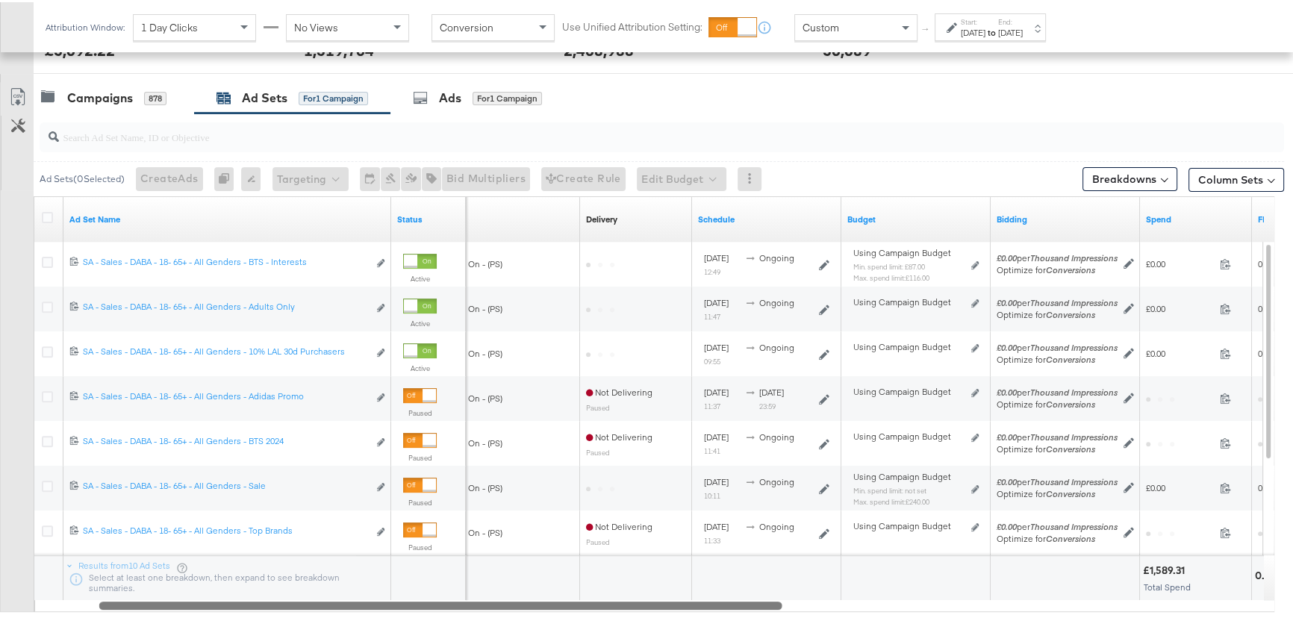
drag, startPoint x: 906, startPoint y: 601, endPoint x: 940, endPoint y: 597, distance: 33.8
click at [656, 589] on div "Ad Set Name Status Campaign Name Delivery Sorting Unavailable Schedule Budget B…" at bounding box center [654, 402] width 1240 height 416
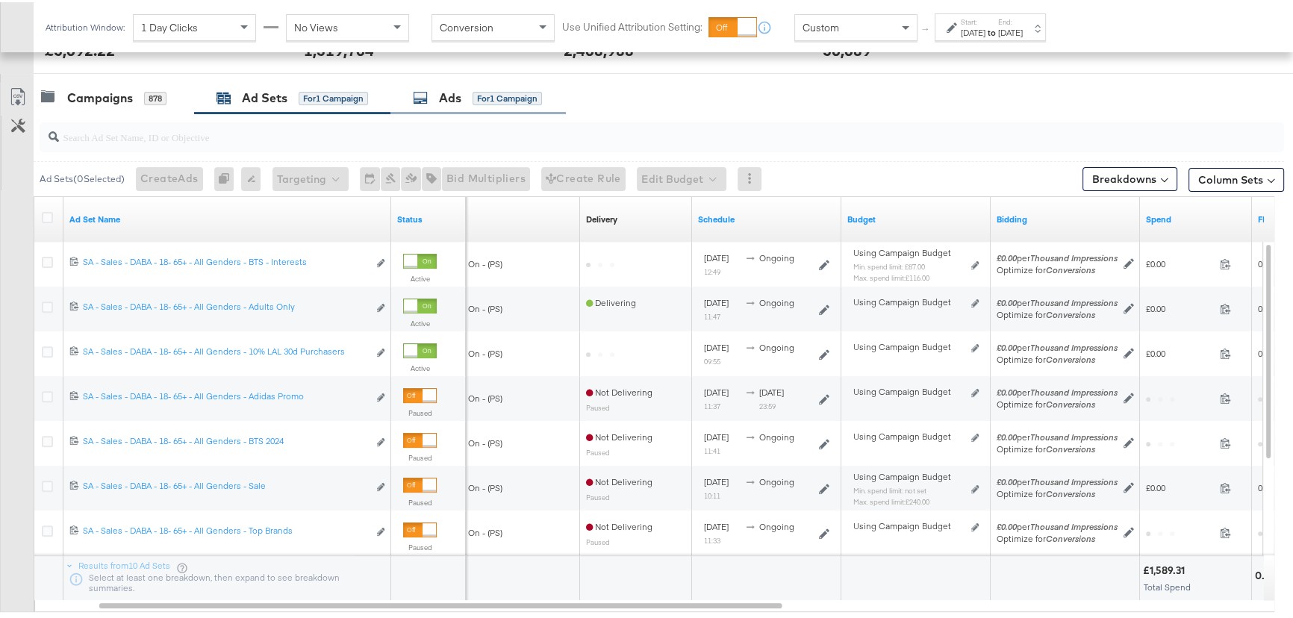
click at [418, 96] on icon at bounding box center [420, 95] width 15 height 15
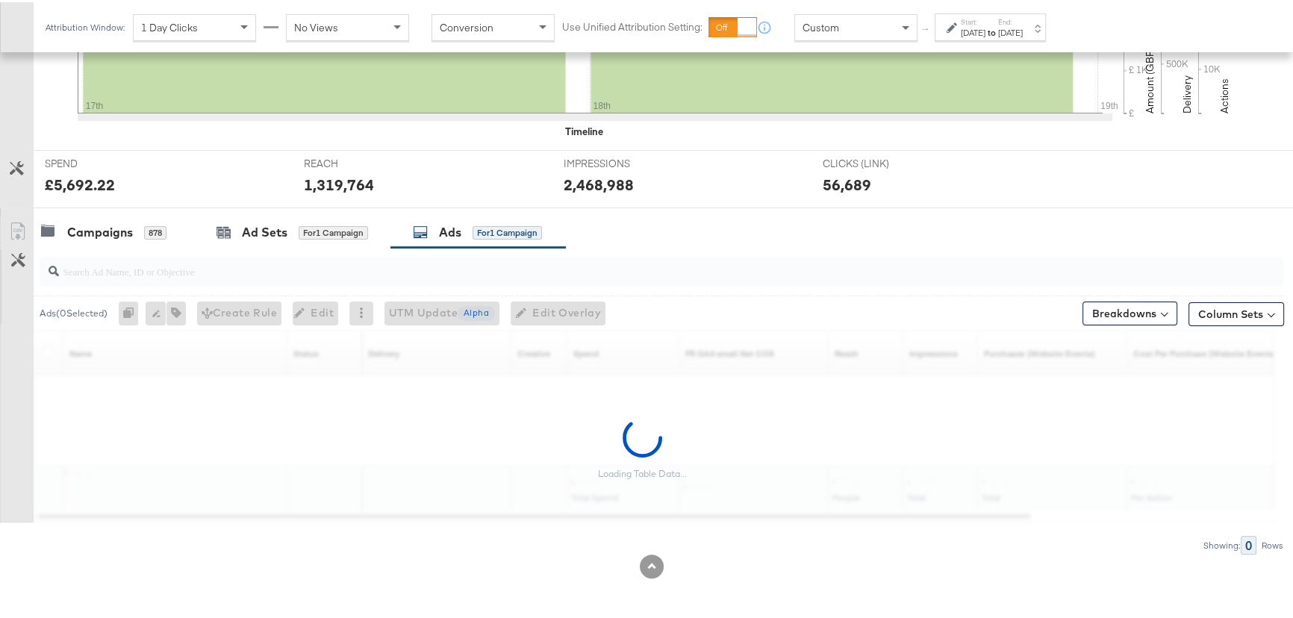
scroll to position [469, 0]
click at [281, 229] on div "Ad Sets" at bounding box center [265, 231] width 46 height 17
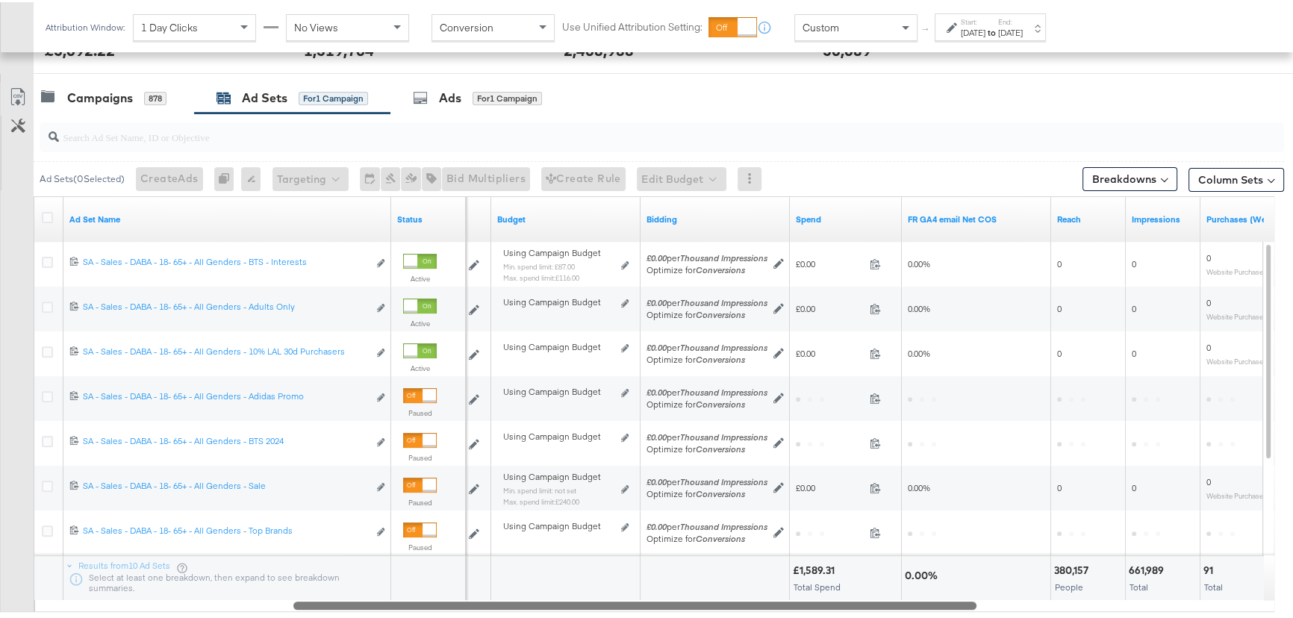
drag, startPoint x: 690, startPoint y: 602, endPoint x: 946, endPoint y: 617, distance: 256.4
click at [946, 617] on div "Ad Sets ( 0 Selected) Create Ads At least one ad set must be selected 0 Rename …" at bounding box center [642, 376] width 1284 height 531
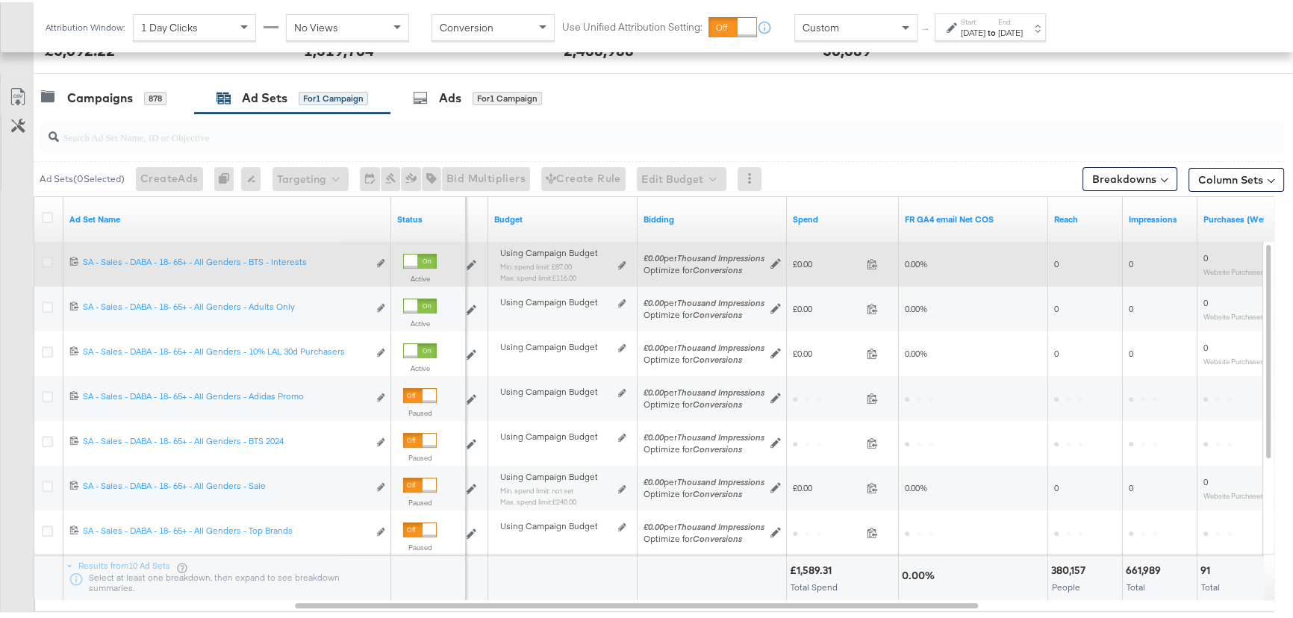
click at [48, 258] on icon at bounding box center [47, 260] width 11 height 11
click at [0, 0] on input "checkbox" at bounding box center [0, 0] width 0 height 0
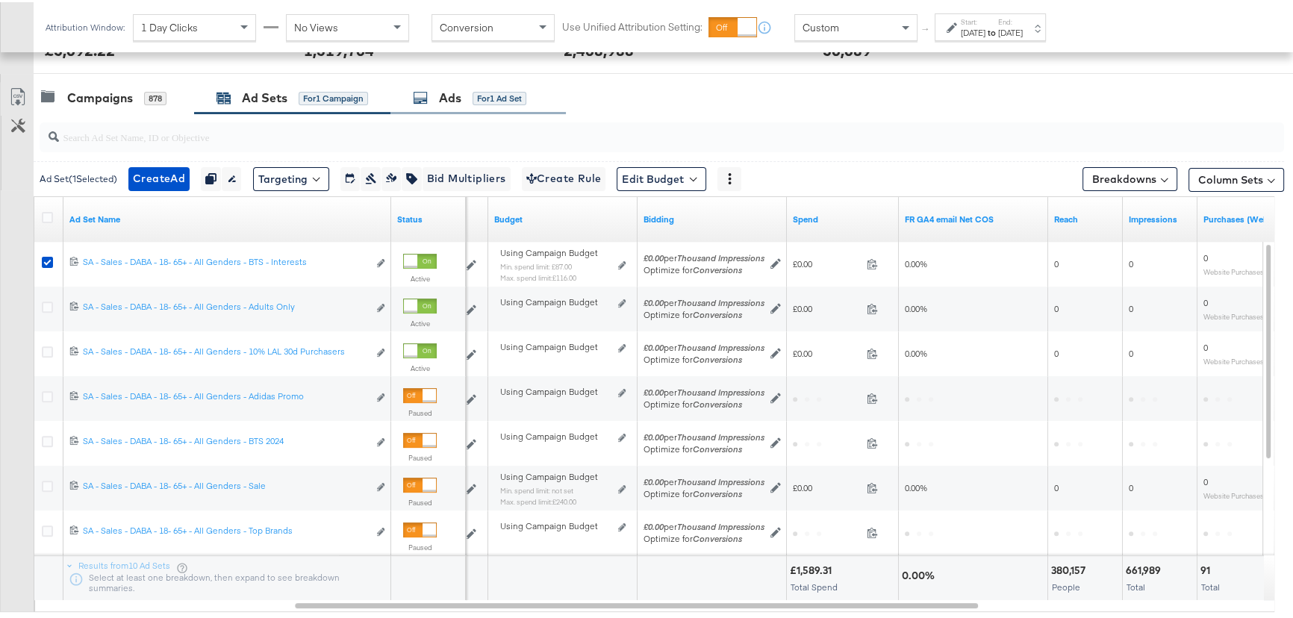
click at [439, 104] on div "Ads for 1 Ad Set" at bounding box center [477, 96] width 175 height 32
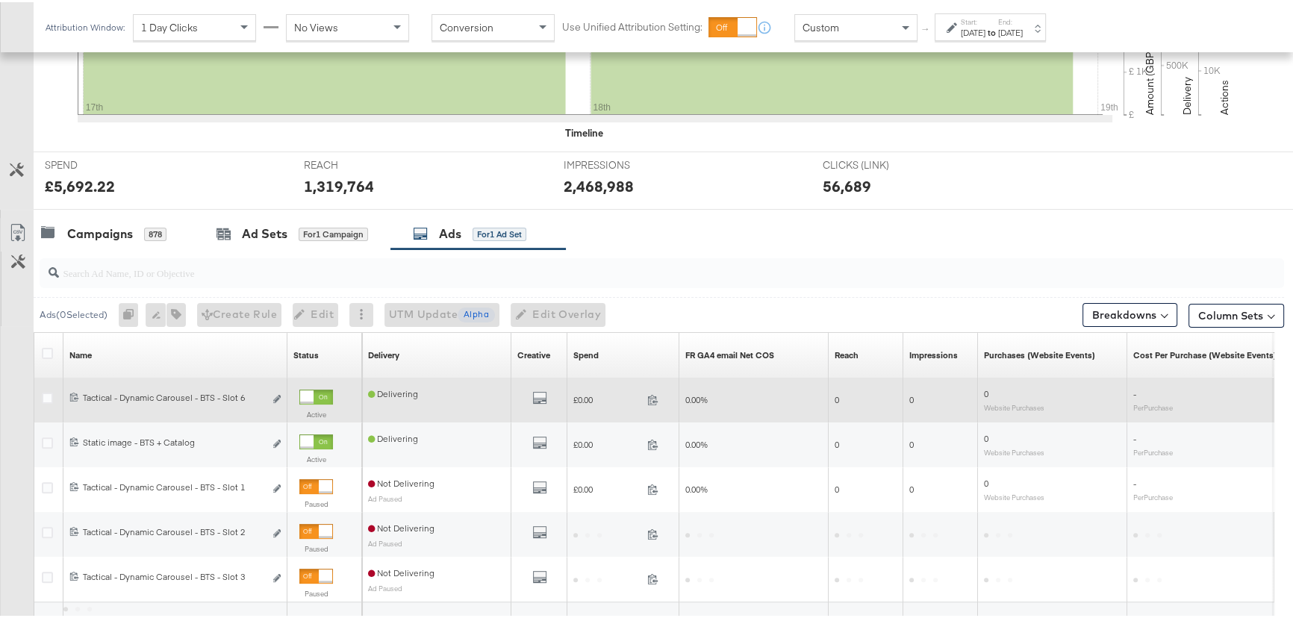
scroll to position [603, 0]
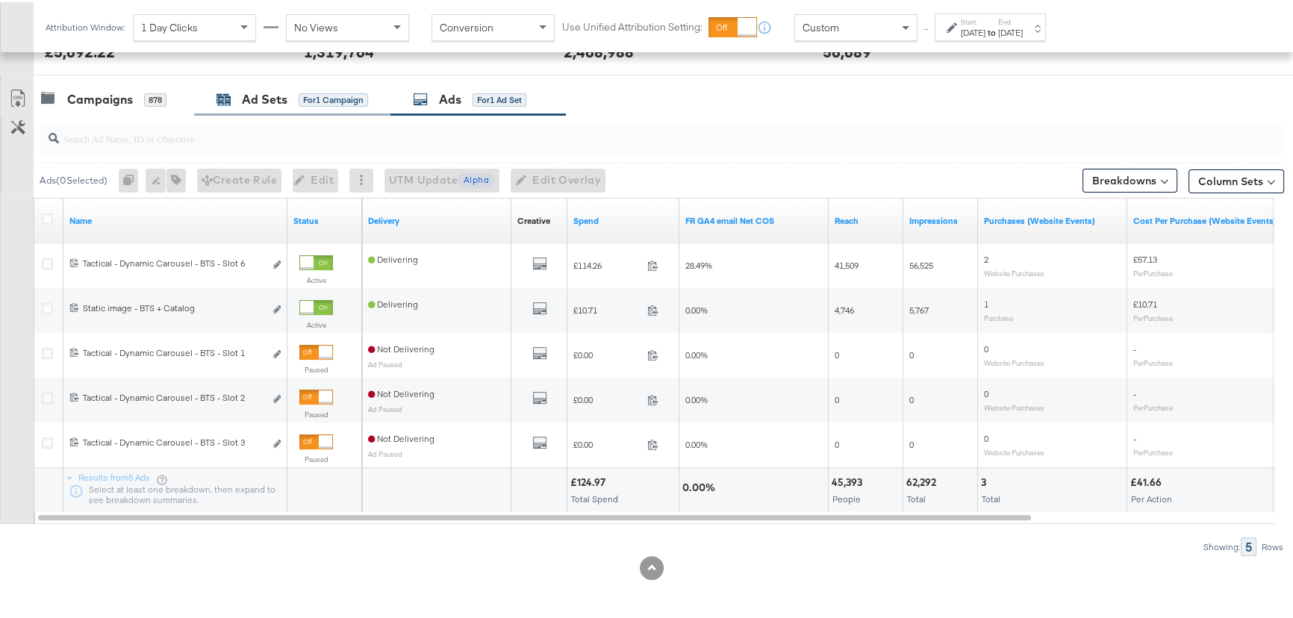
click at [276, 96] on div "Ad Sets" at bounding box center [265, 97] width 46 height 17
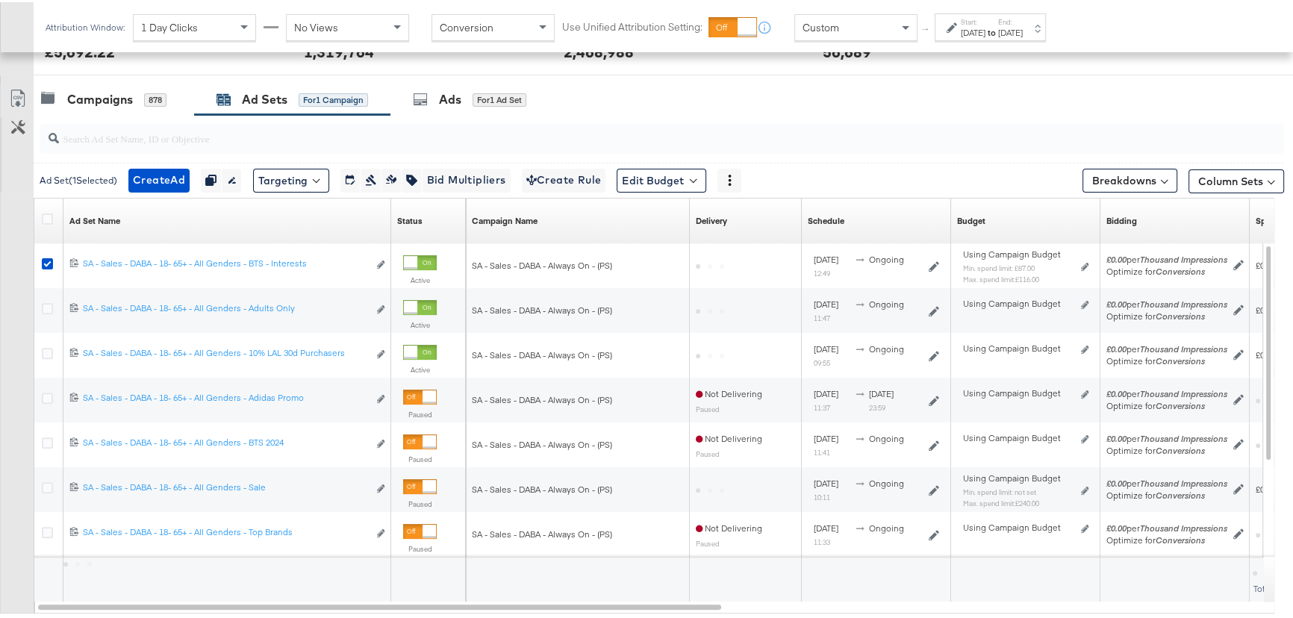
scroll to position [605, 0]
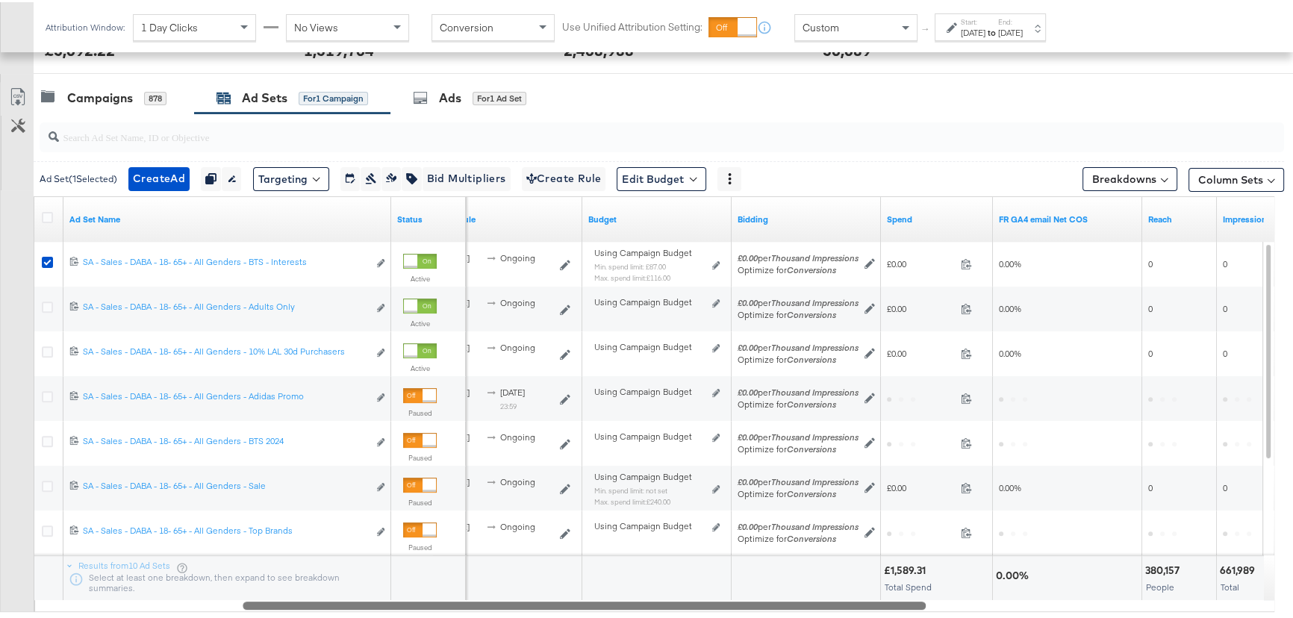
drag, startPoint x: 568, startPoint y: 604, endPoint x: 772, endPoint y: 603, distance: 203.8
click at [772, 603] on div at bounding box center [584, 602] width 683 height 13
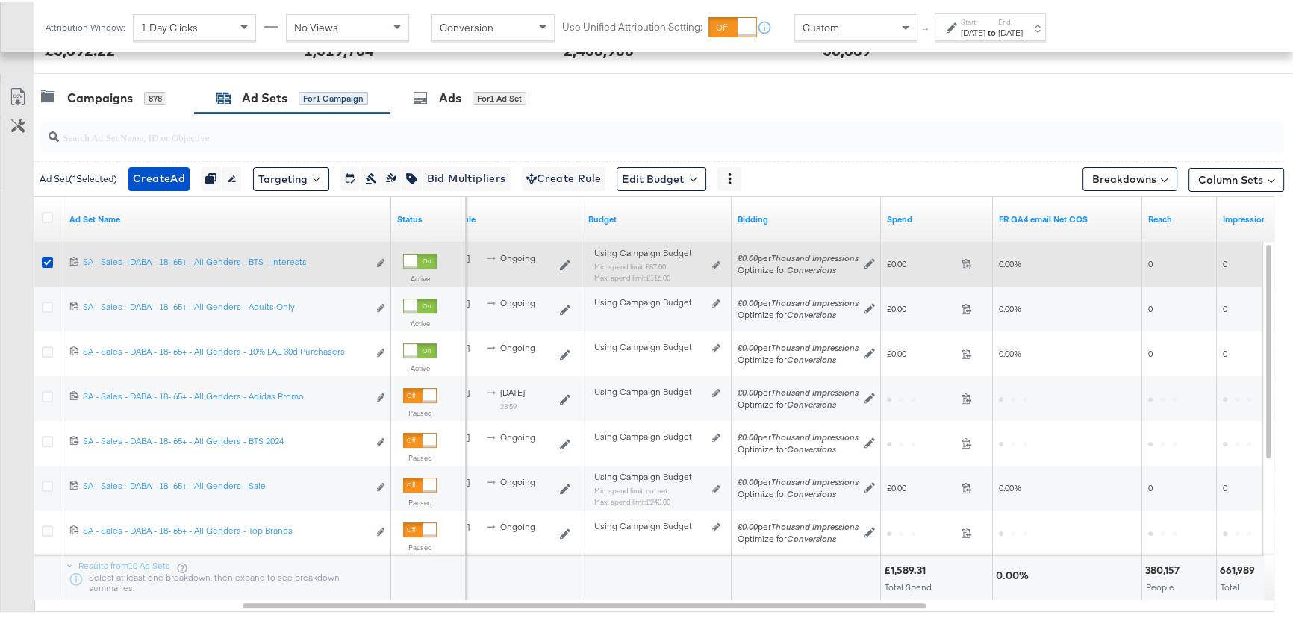
click at [39, 254] on div at bounding box center [50, 262] width 28 height 27
drag, startPoint x: 47, startPoint y: 305, endPoint x: 46, endPoint y: 272, distance: 32.1
click at [48, 305] on icon at bounding box center [47, 304] width 11 height 11
click at [0, 0] on input "checkbox" at bounding box center [0, 0] width 0 height 0
click at [44, 257] on icon at bounding box center [47, 260] width 11 height 11
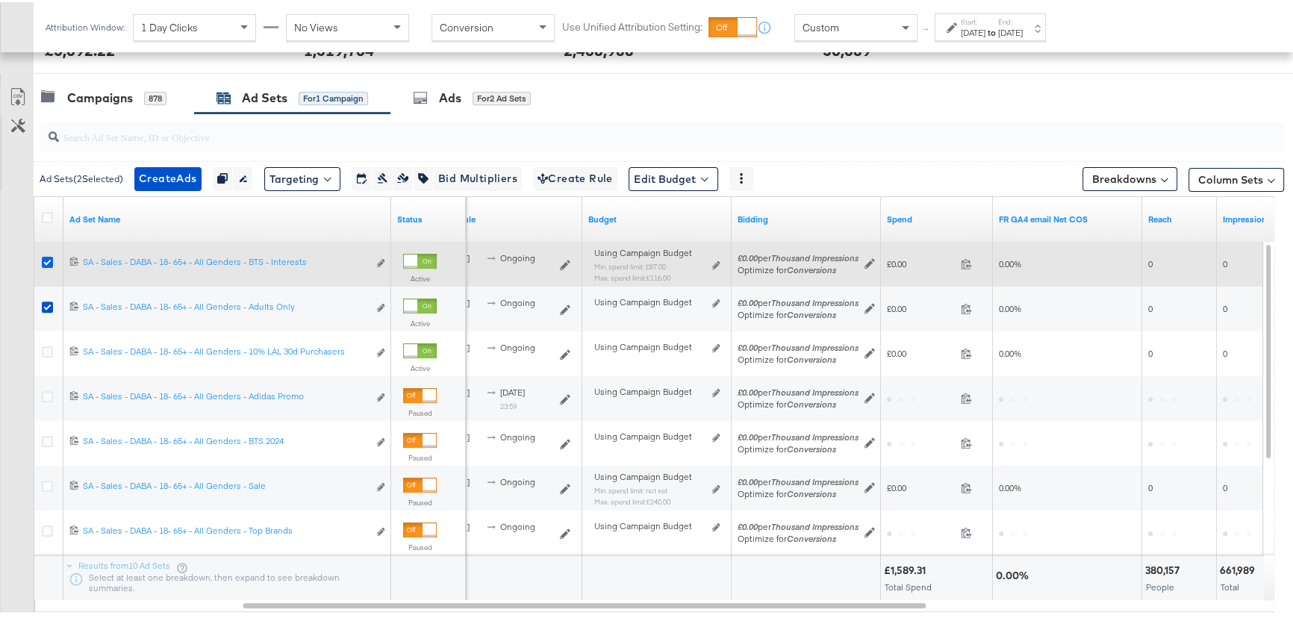
click at [0, 0] on input "checkbox" at bounding box center [0, 0] width 0 height 0
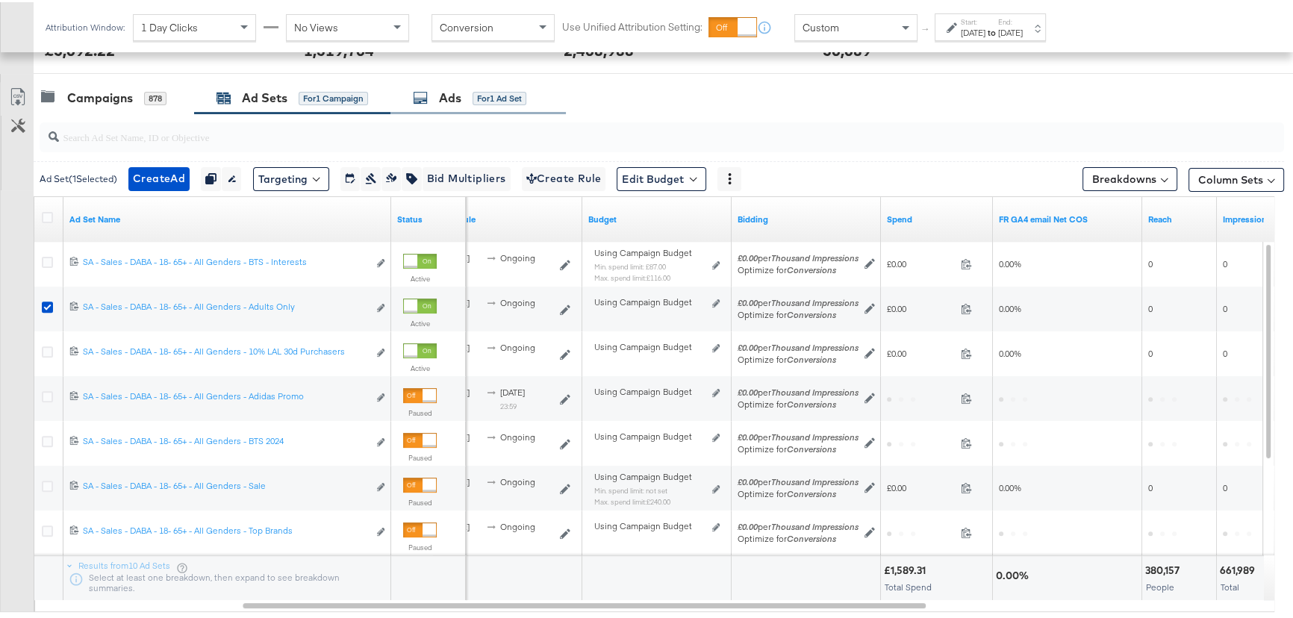
click at [518, 100] on div "for 1 Ad Set" at bounding box center [499, 96] width 54 height 13
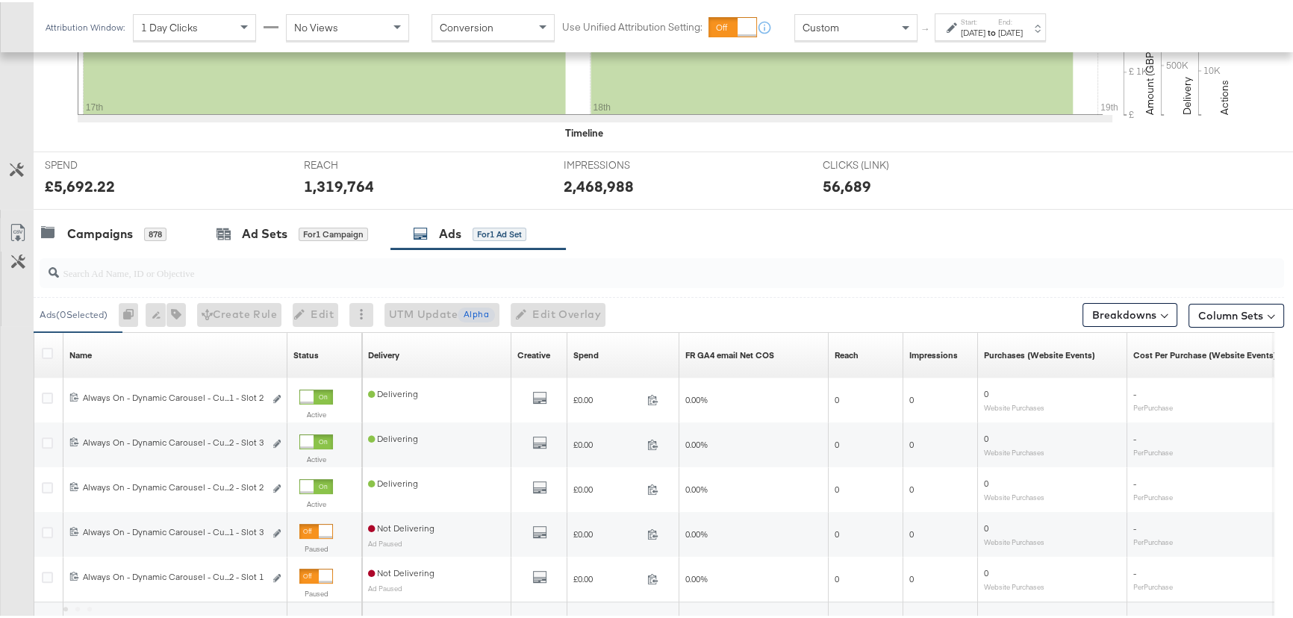
scroll to position [603, 0]
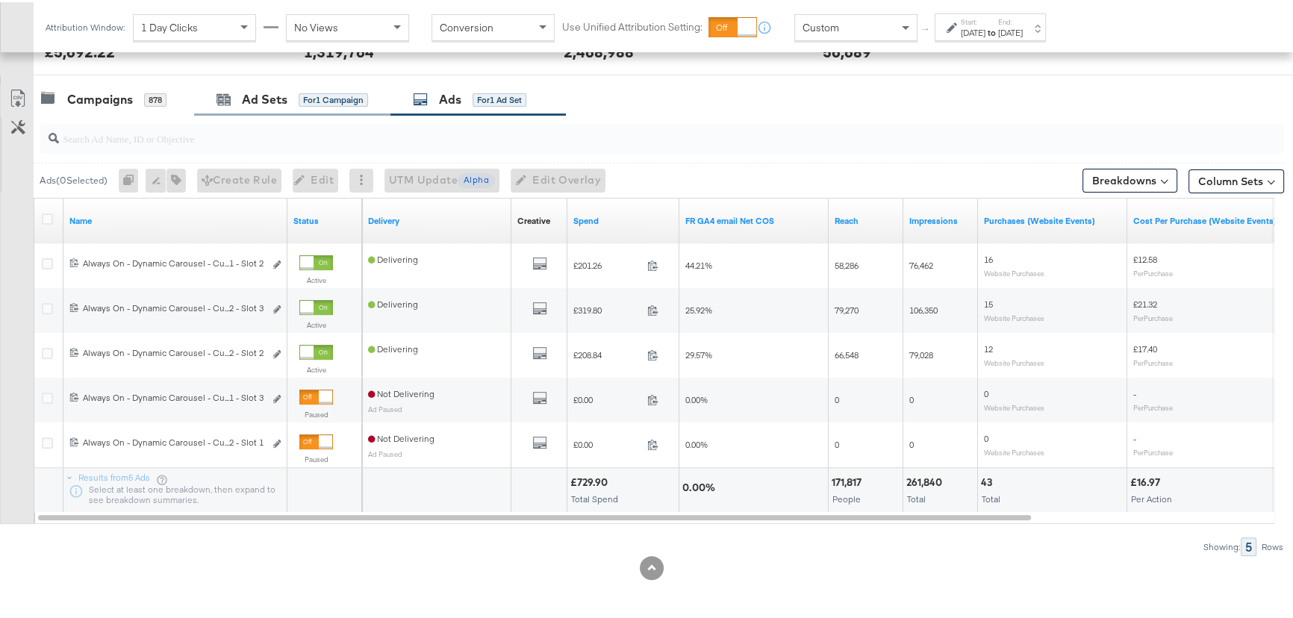
click at [289, 105] on div "Ad Sets for 1 Campaign" at bounding box center [292, 97] width 196 height 32
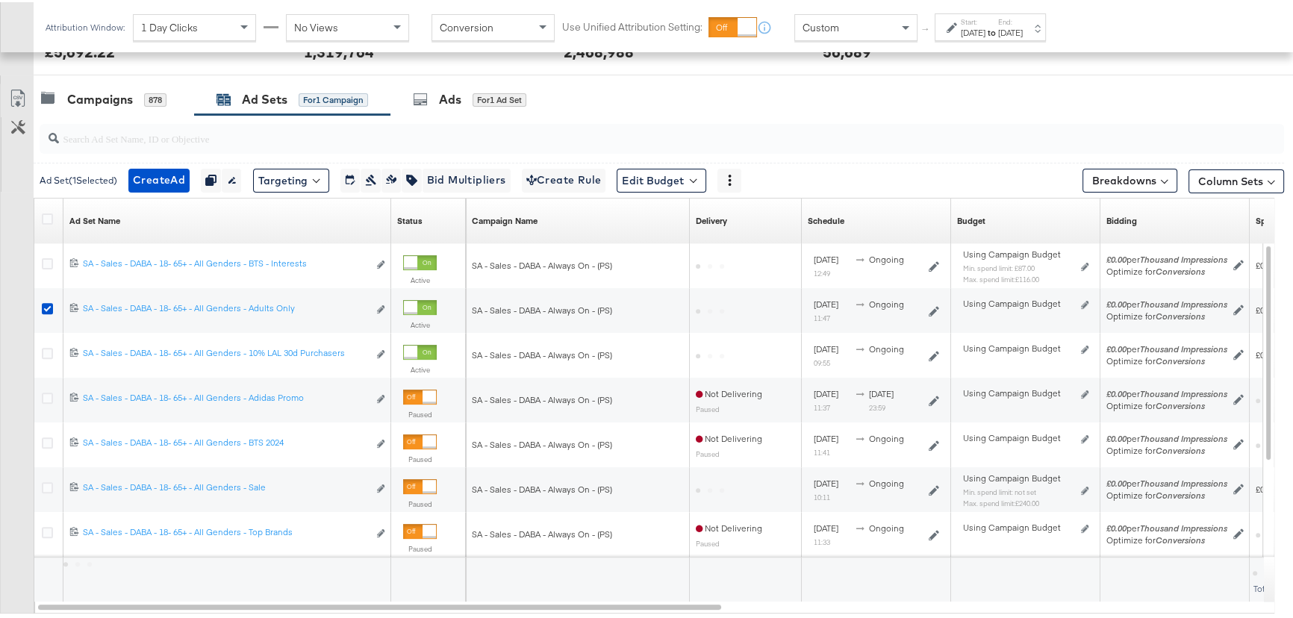
scroll to position [605, 0]
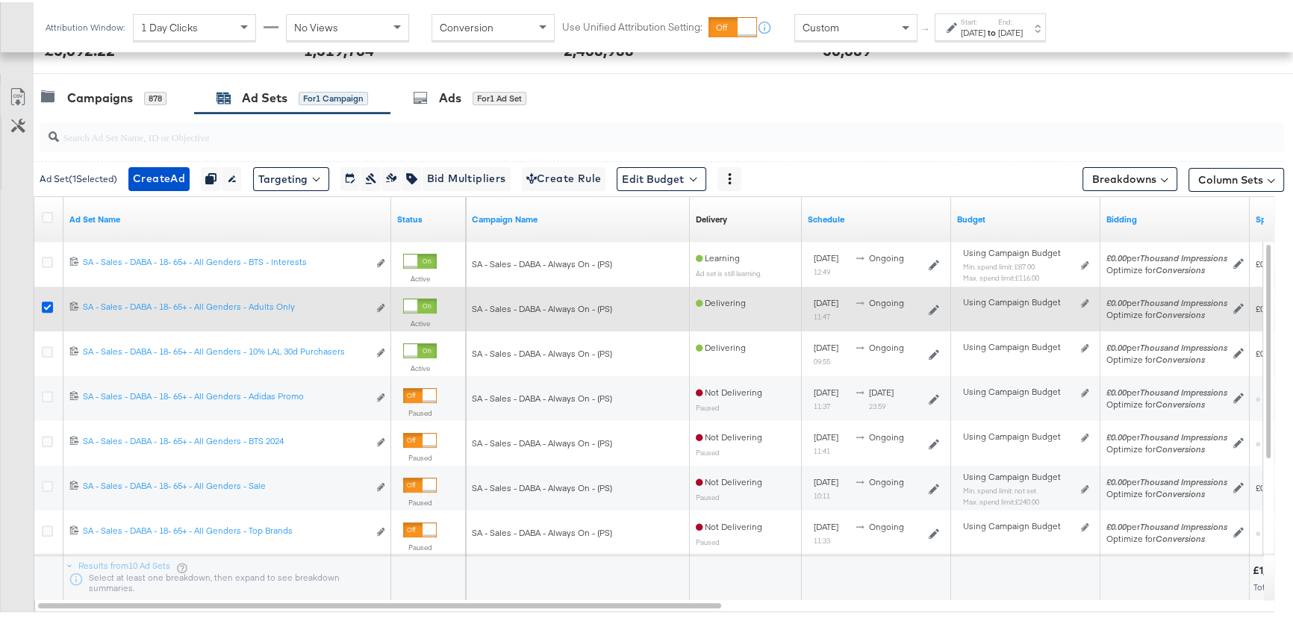
click at [43, 303] on icon at bounding box center [47, 304] width 11 height 11
click at [0, 0] on input "checkbox" at bounding box center [0, 0] width 0 height 0
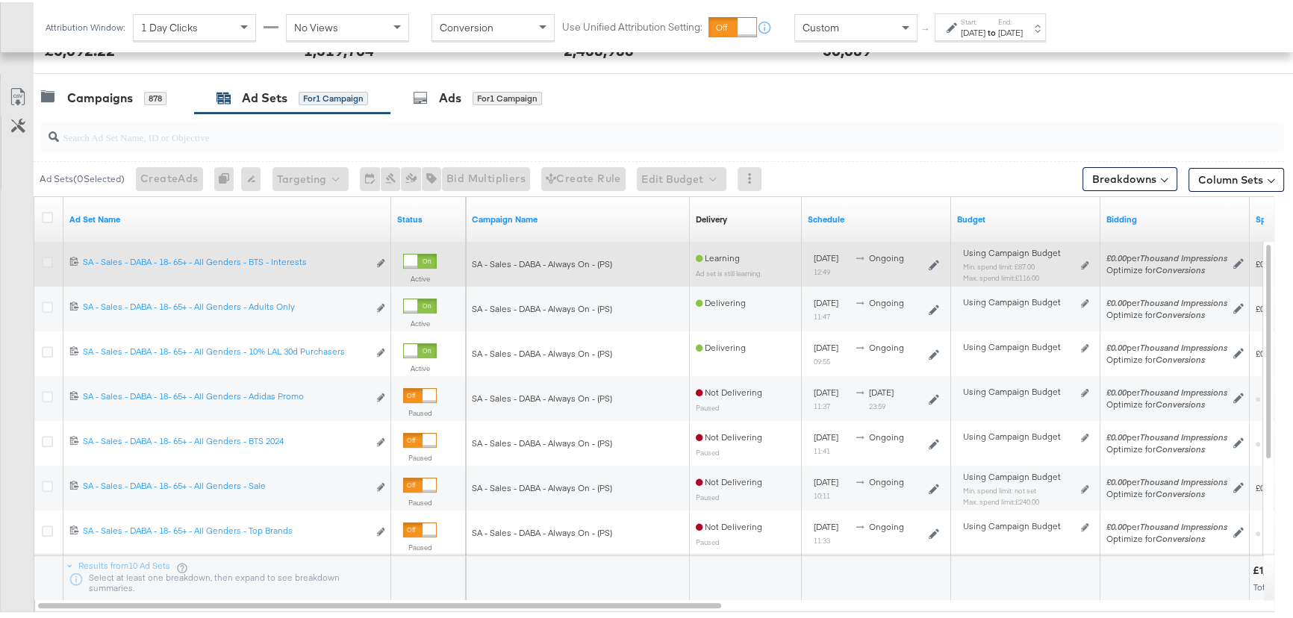
click at [45, 259] on icon at bounding box center [47, 260] width 11 height 11
click at [0, 0] on input "checkbox" at bounding box center [0, 0] width 0 height 0
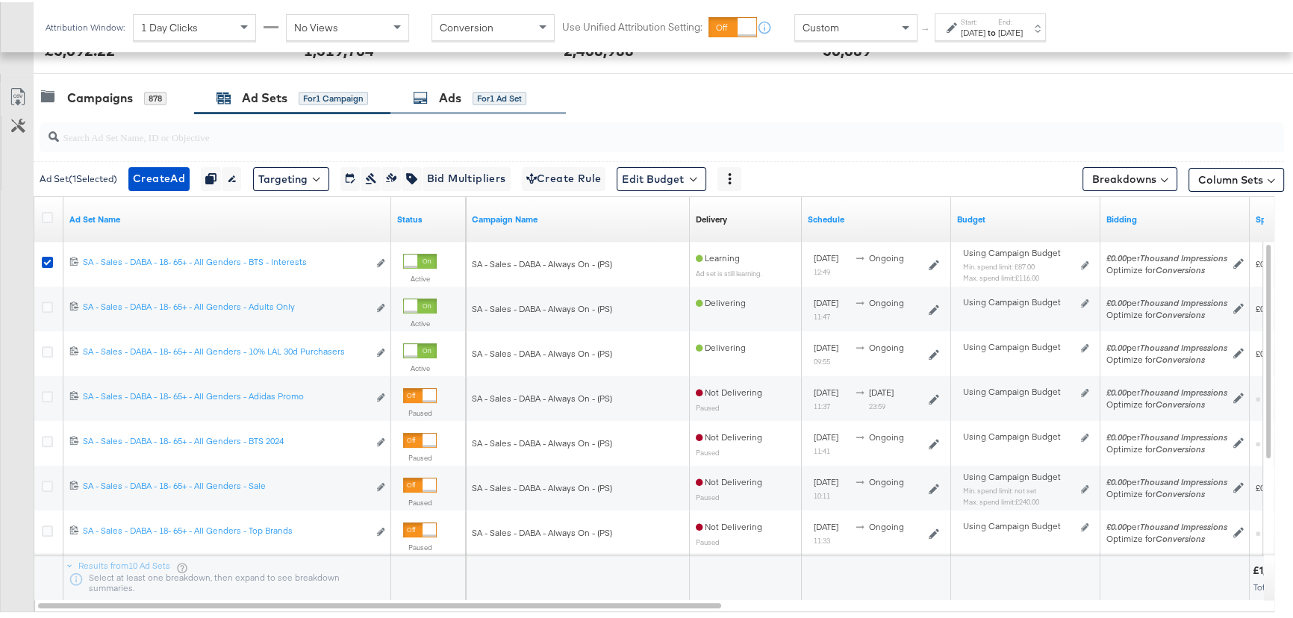
click at [455, 93] on div "Ads" at bounding box center [450, 95] width 22 height 17
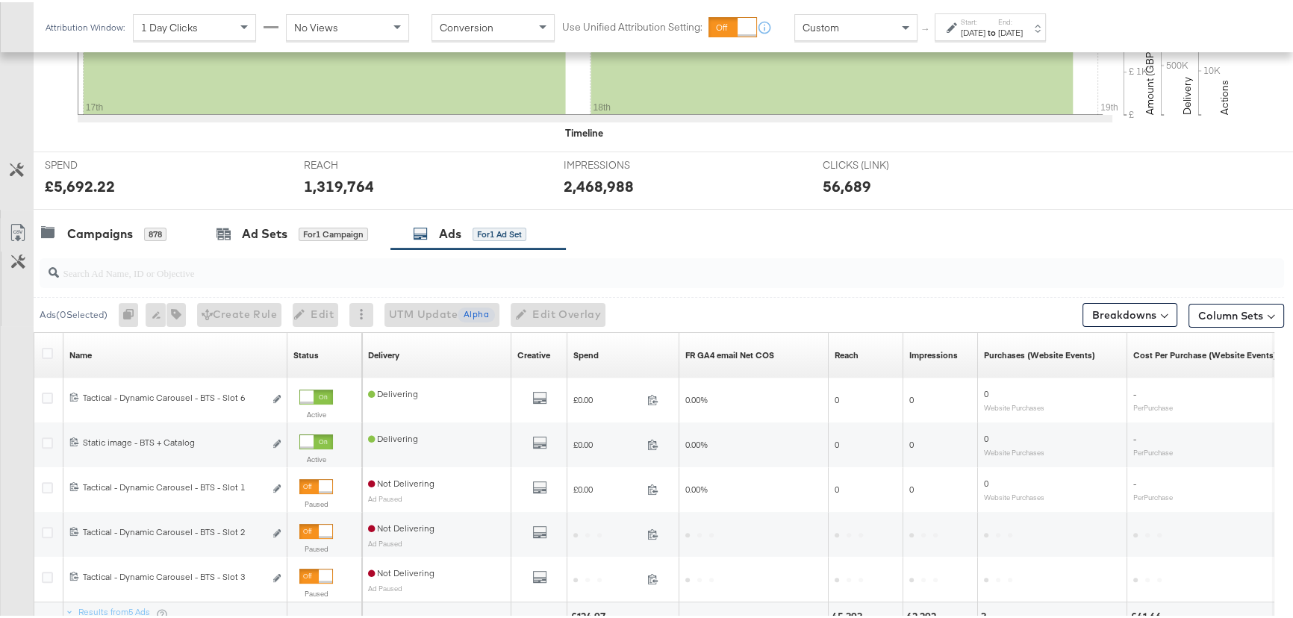
scroll to position [603, 0]
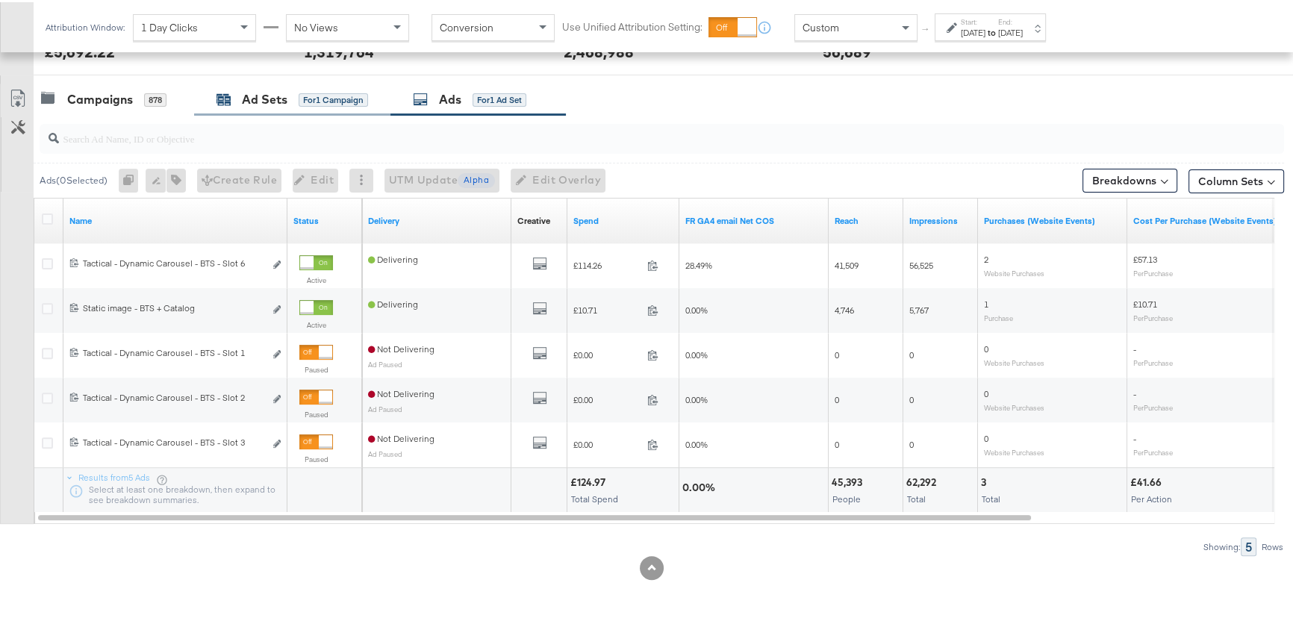
click at [343, 91] on div "for 1 Campaign" at bounding box center [333, 97] width 69 height 13
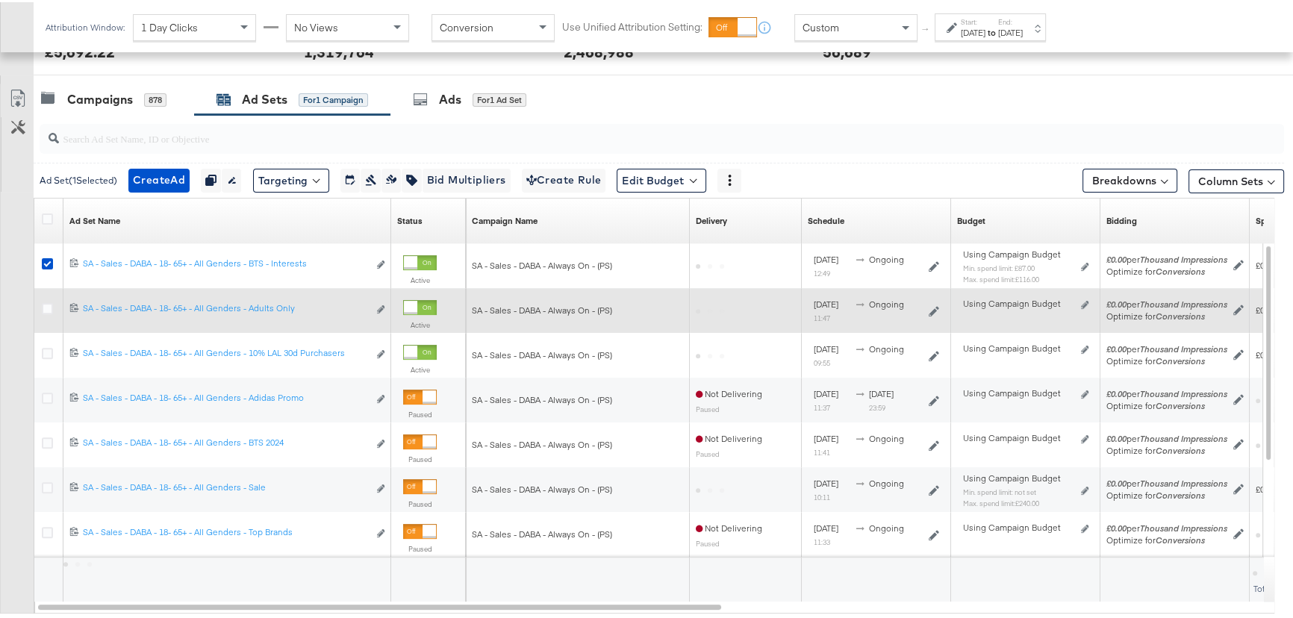
scroll to position [605, 0]
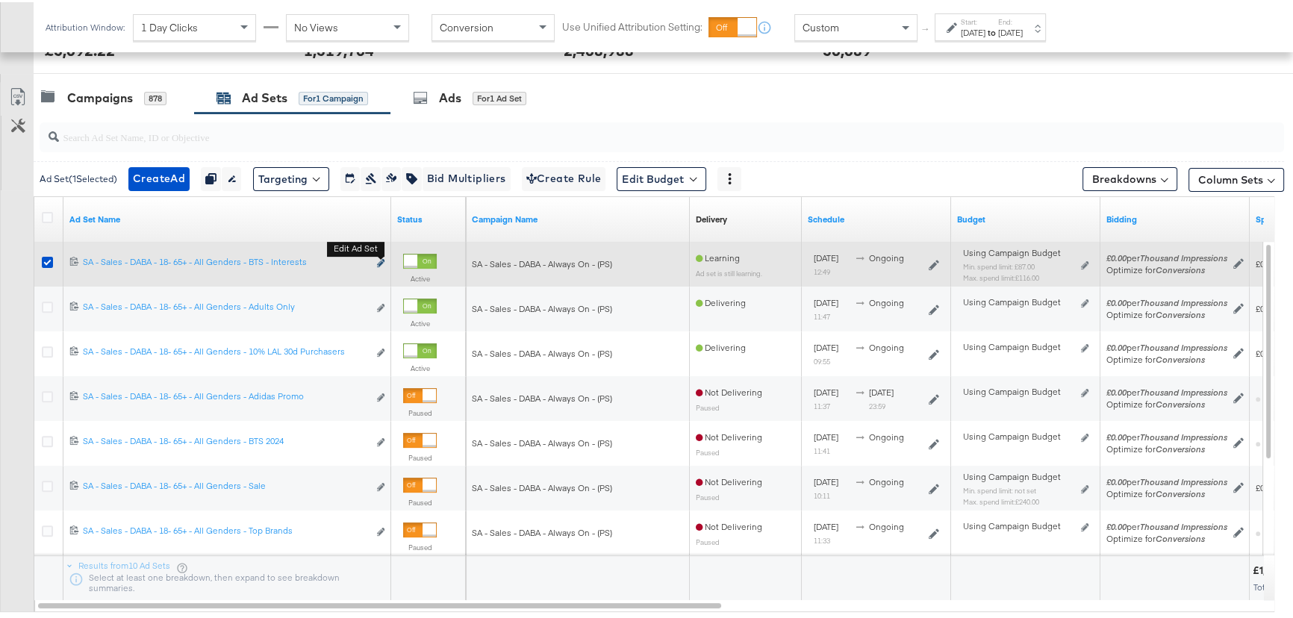
click at [379, 260] on icon "link" at bounding box center [380, 261] width 7 height 8
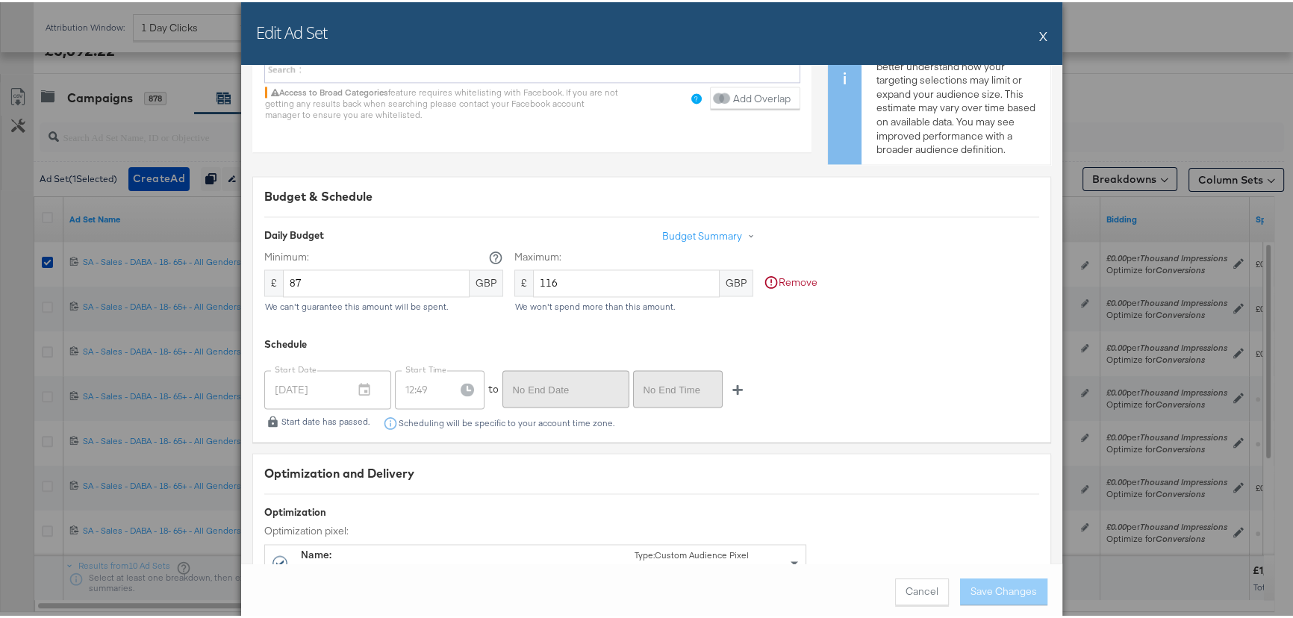
scroll to position [2850, 0]
click at [1039, 28] on button "X" at bounding box center [1043, 34] width 8 height 30
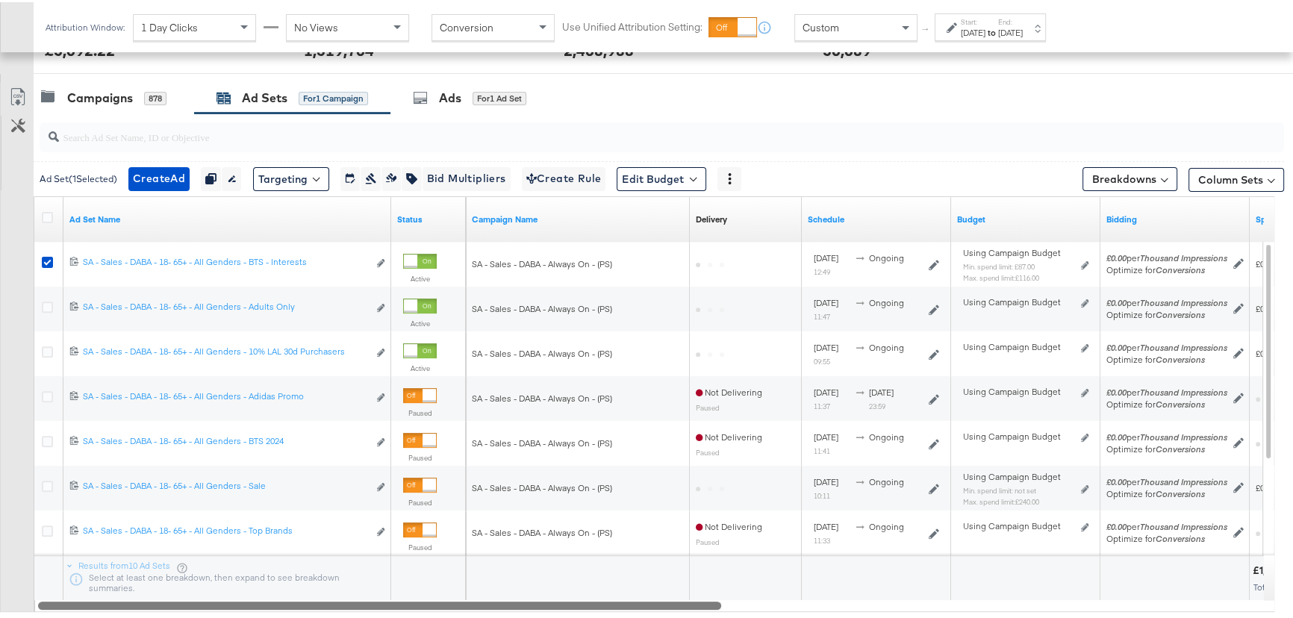
drag, startPoint x: 695, startPoint y: 605, endPoint x: 612, endPoint y: 606, distance: 82.9
click at [612, 606] on div at bounding box center [379, 602] width 683 height 13
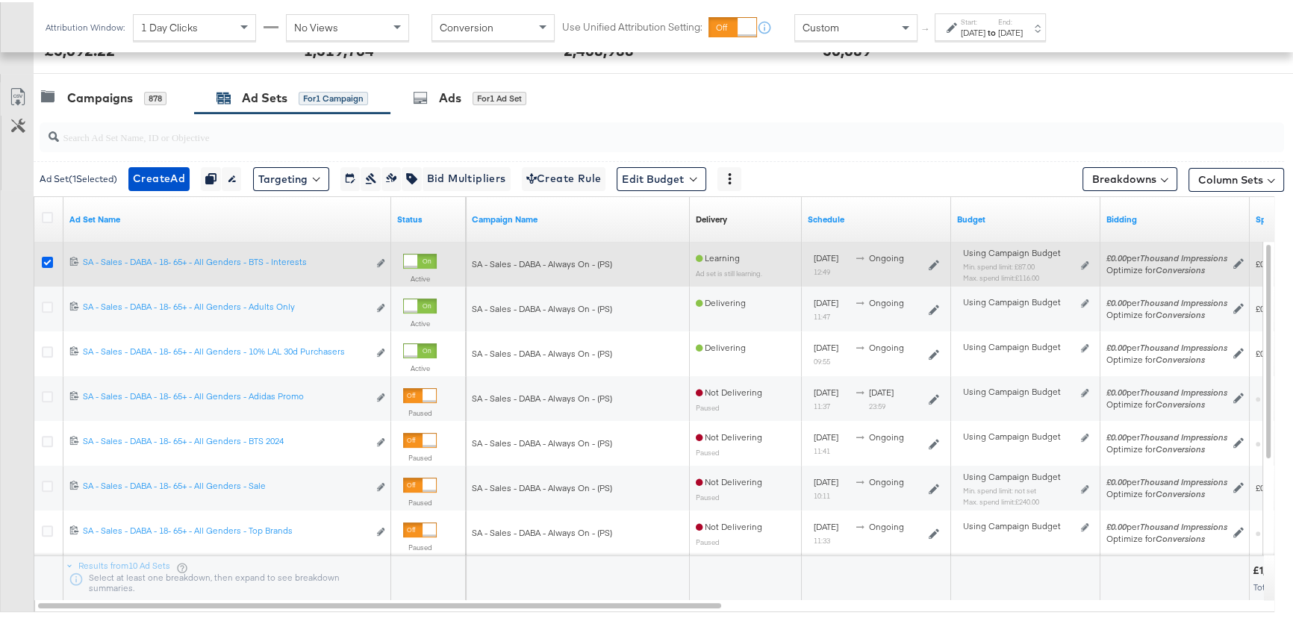
click at [44, 258] on icon at bounding box center [47, 260] width 11 height 11
click at [0, 0] on input "checkbox" at bounding box center [0, 0] width 0 height 0
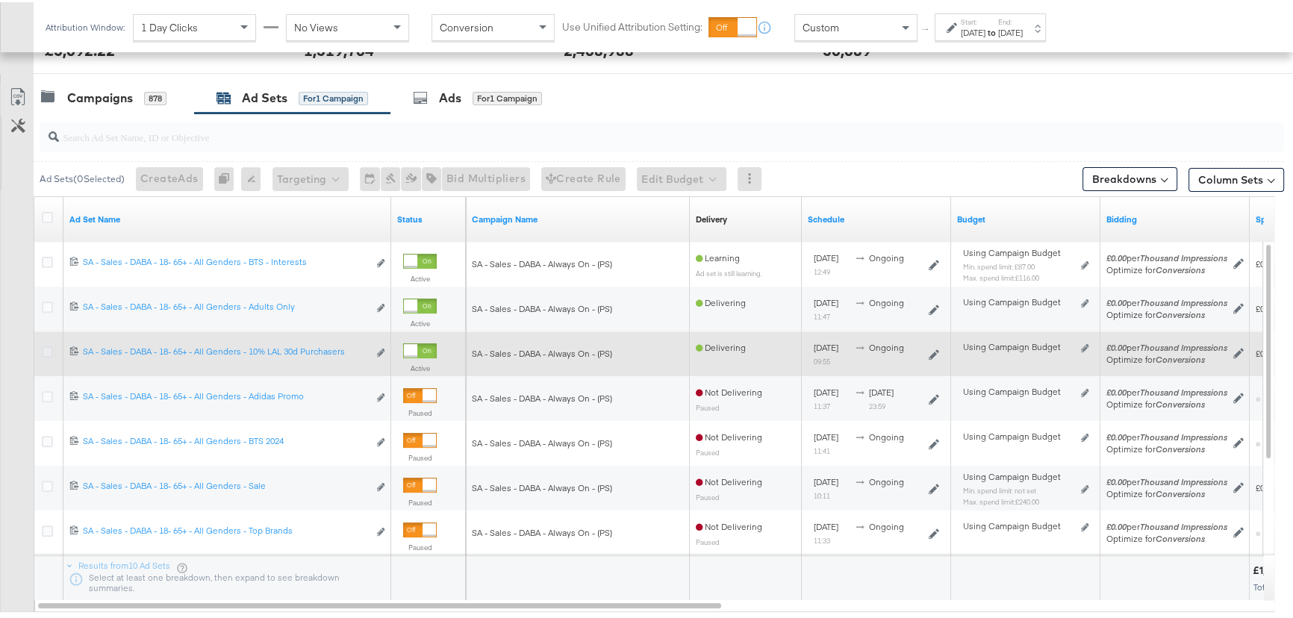
click at [46, 347] on icon at bounding box center [47, 349] width 11 height 11
click at [0, 0] on input "checkbox" at bounding box center [0, 0] width 0 height 0
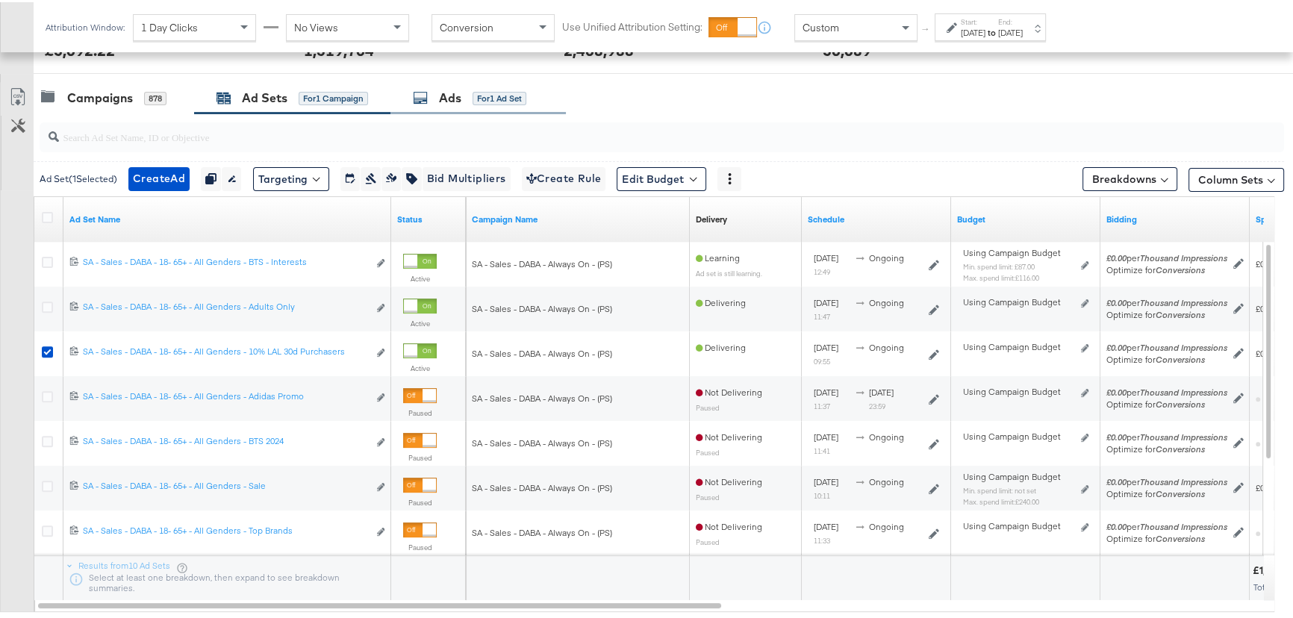
click at [493, 92] on div "for 1 Ad Set" at bounding box center [499, 96] width 54 height 13
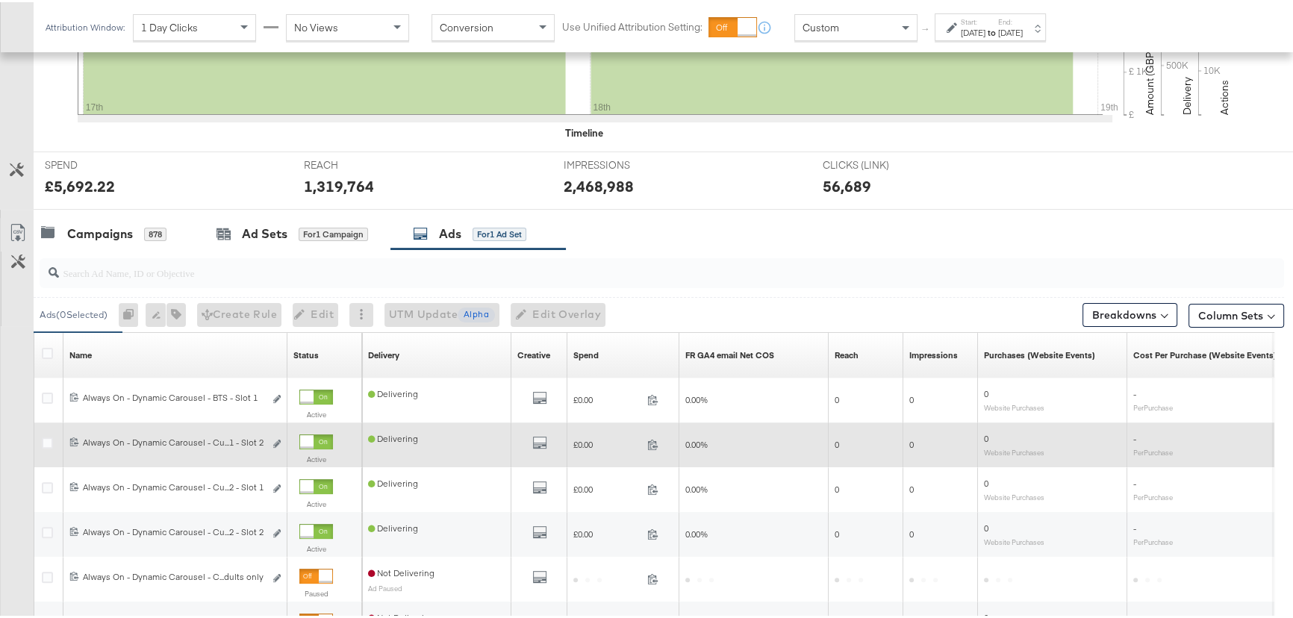
scroll to position [605, 0]
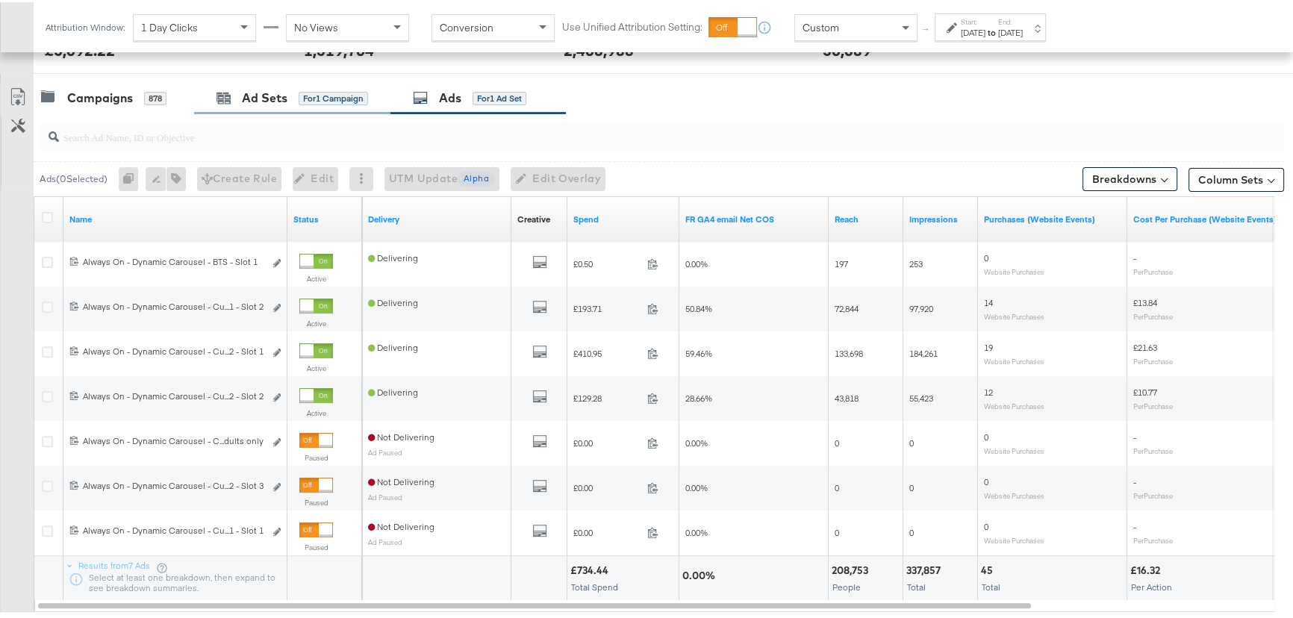
click at [121, 96] on div "Campaigns" at bounding box center [100, 95] width 66 height 17
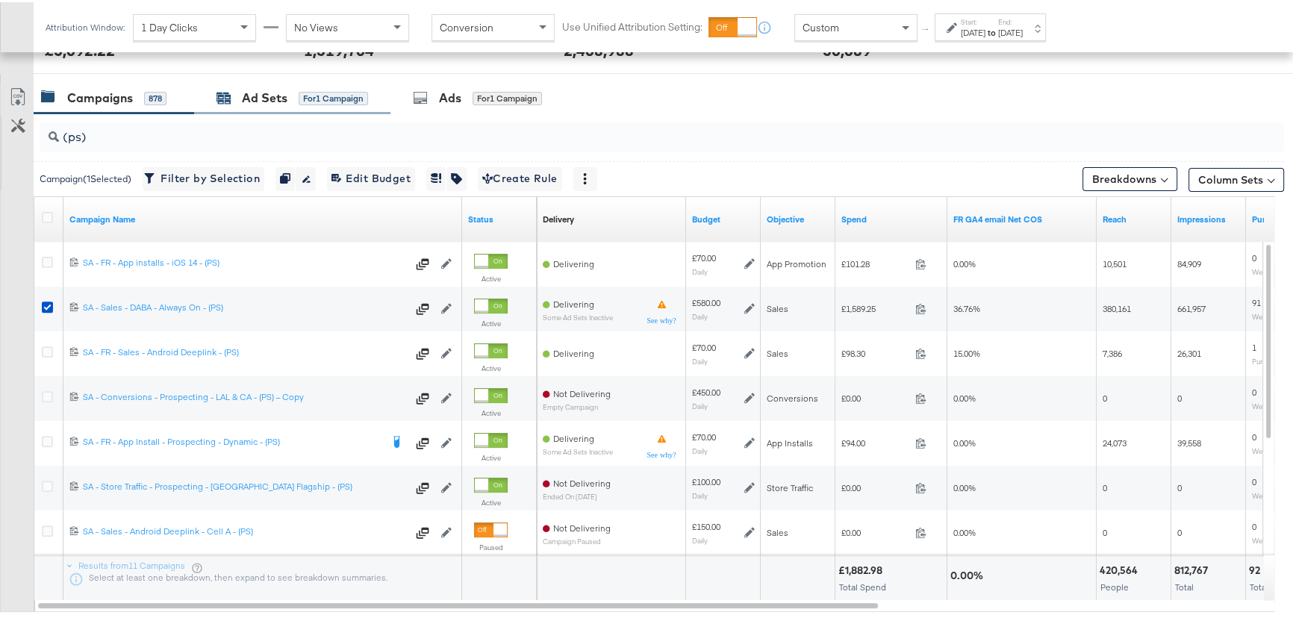
click at [271, 94] on div "Ad Sets" at bounding box center [265, 95] width 46 height 17
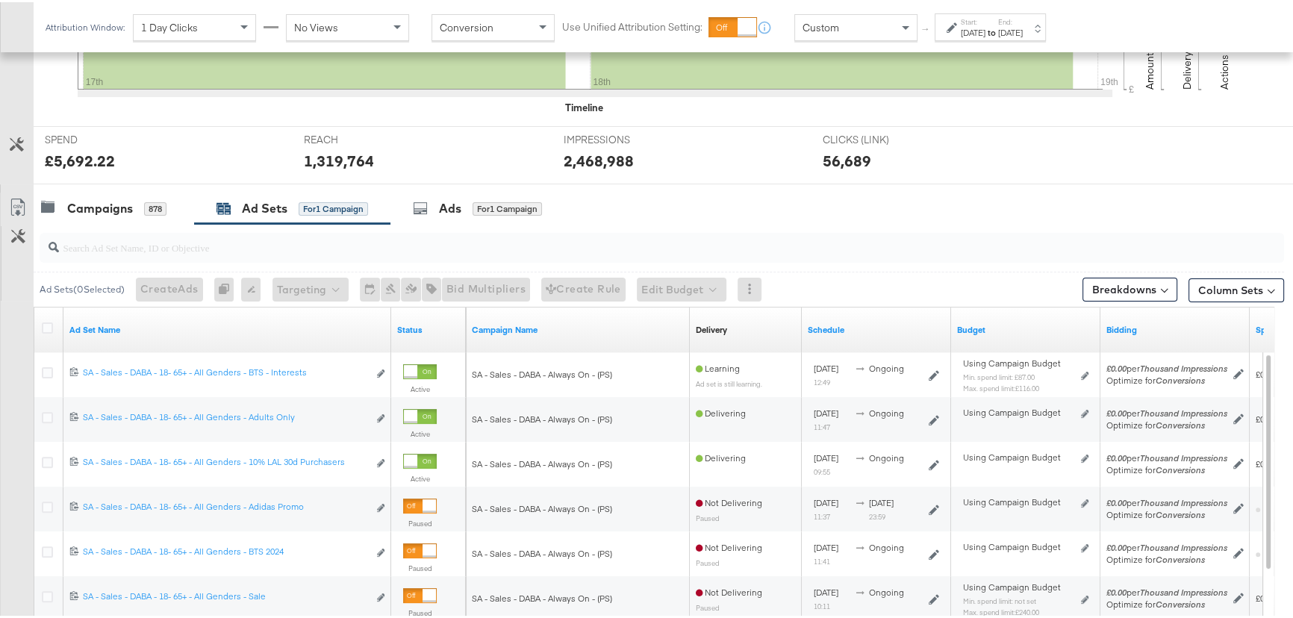
scroll to position [469, 0]
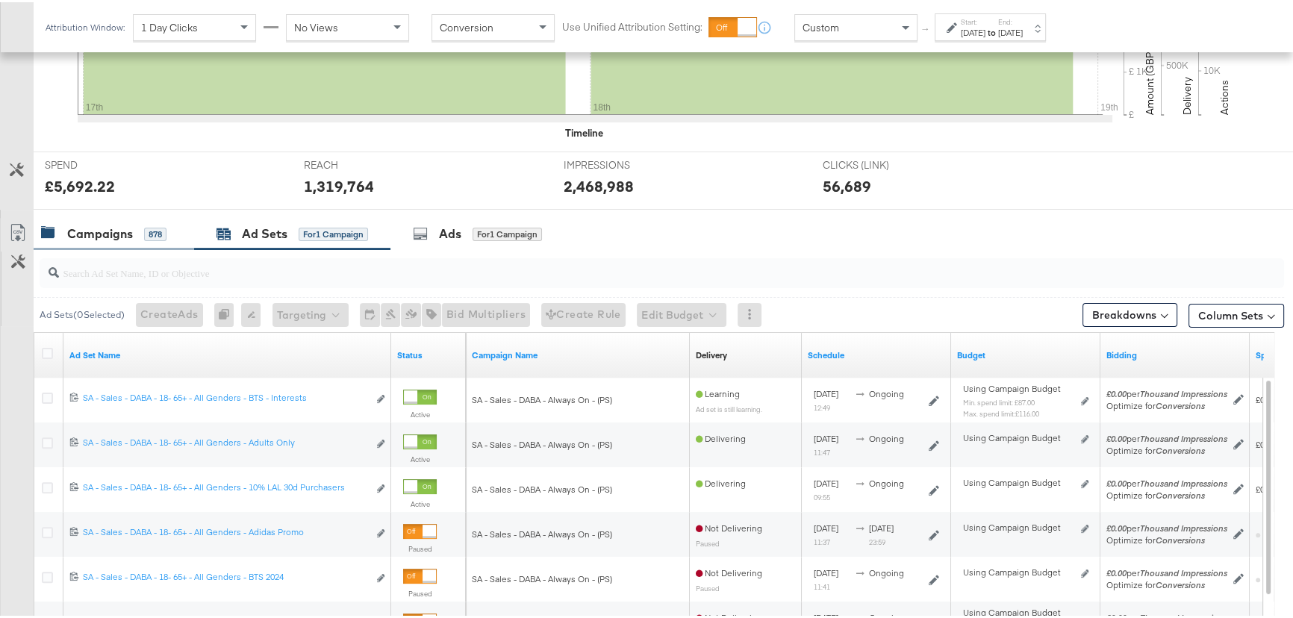
click at [109, 237] on div "Campaigns" at bounding box center [100, 231] width 66 height 17
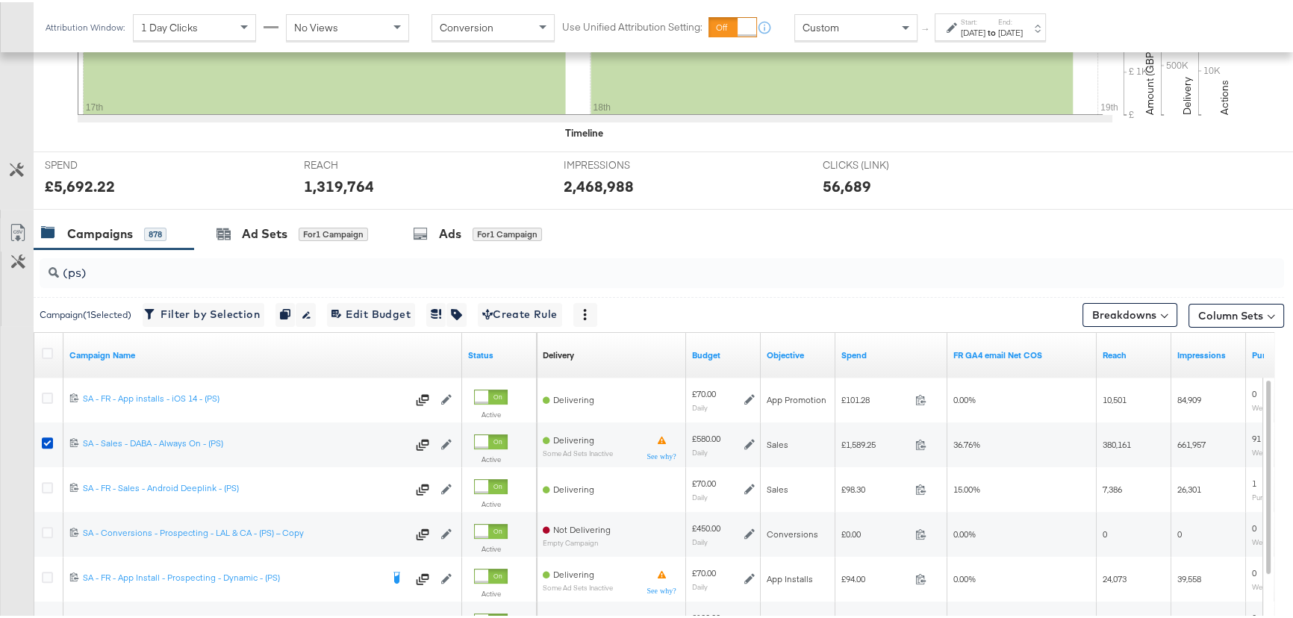
scroll to position [605, 0]
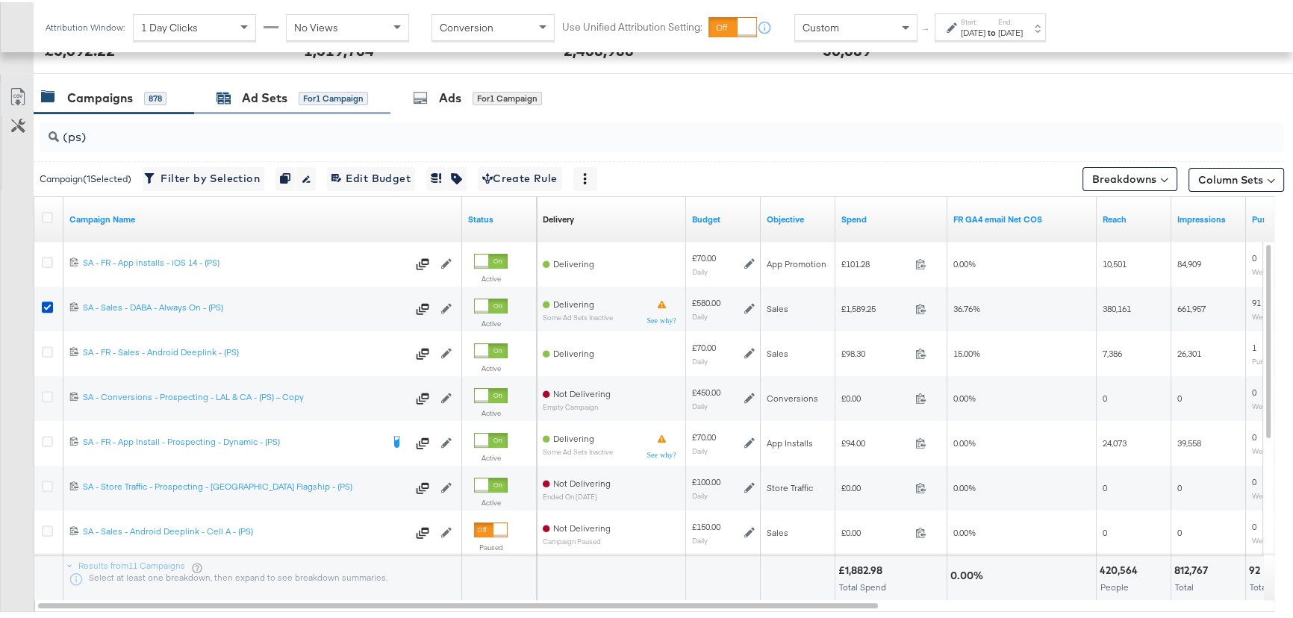
click at [274, 99] on div "Ad Sets" at bounding box center [265, 95] width 46 height 17
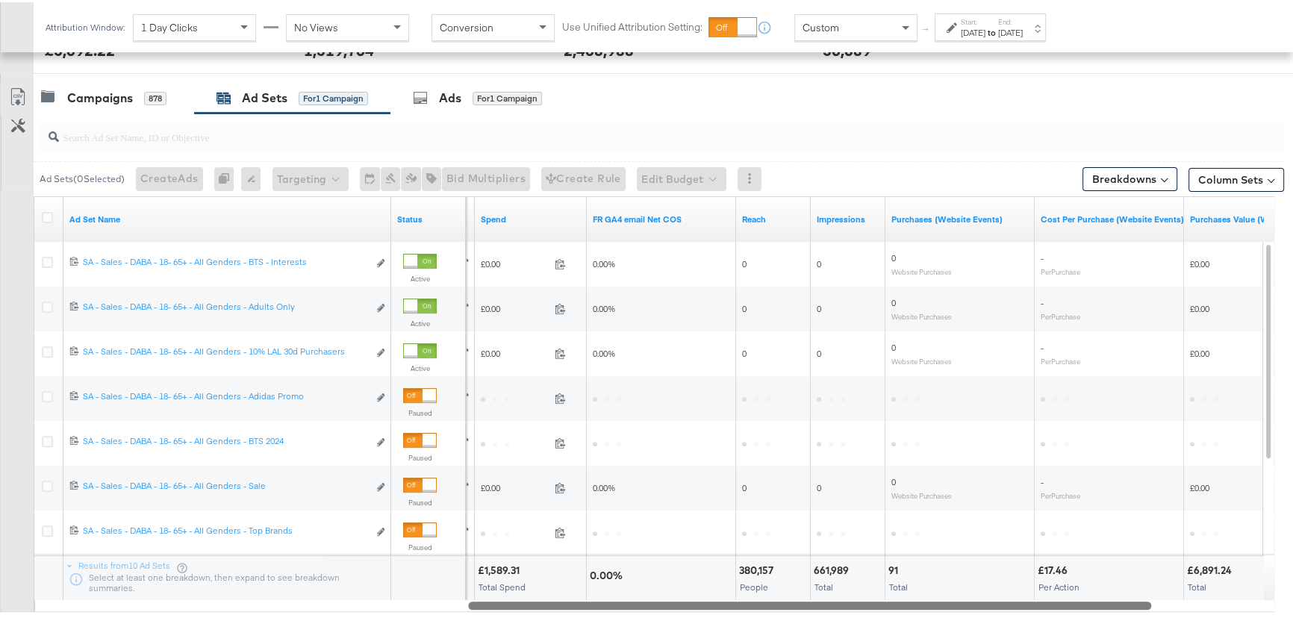
drag, startPoint x: 665, startPoint y: 599, endPoint x: 1096, endPoint y: 607, distance: 430.7
click at [1096, 608] on div "Ad Set Name Status Bidding Spend FR [GEOGRAPHIC_DATA] email Net COS Reach Impre…" at bounding box center [654, 402] width 1240 height 416
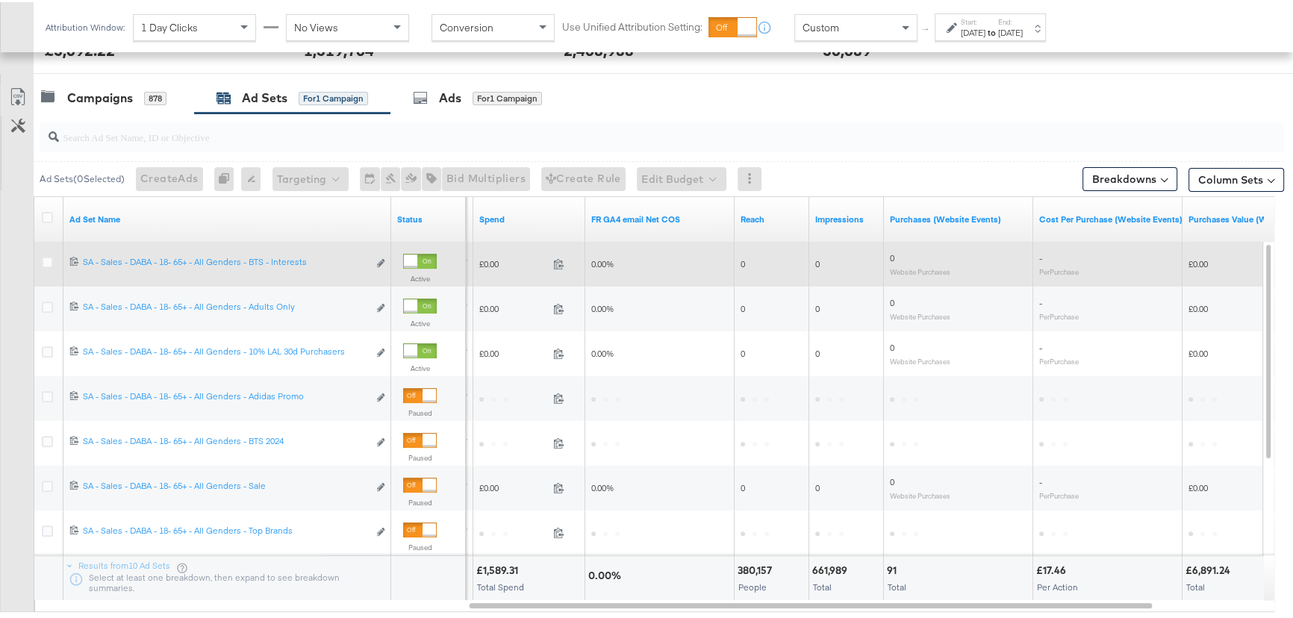
click at [54, 258] on div at bounding box center [50, 262] width 16 height 15
click at [45, 256] on icon at bounding box center [47, 260] width 11 height 11
click at [0, 0] on input "checkbox" at bounding box center [0, 0] width 0 height 0
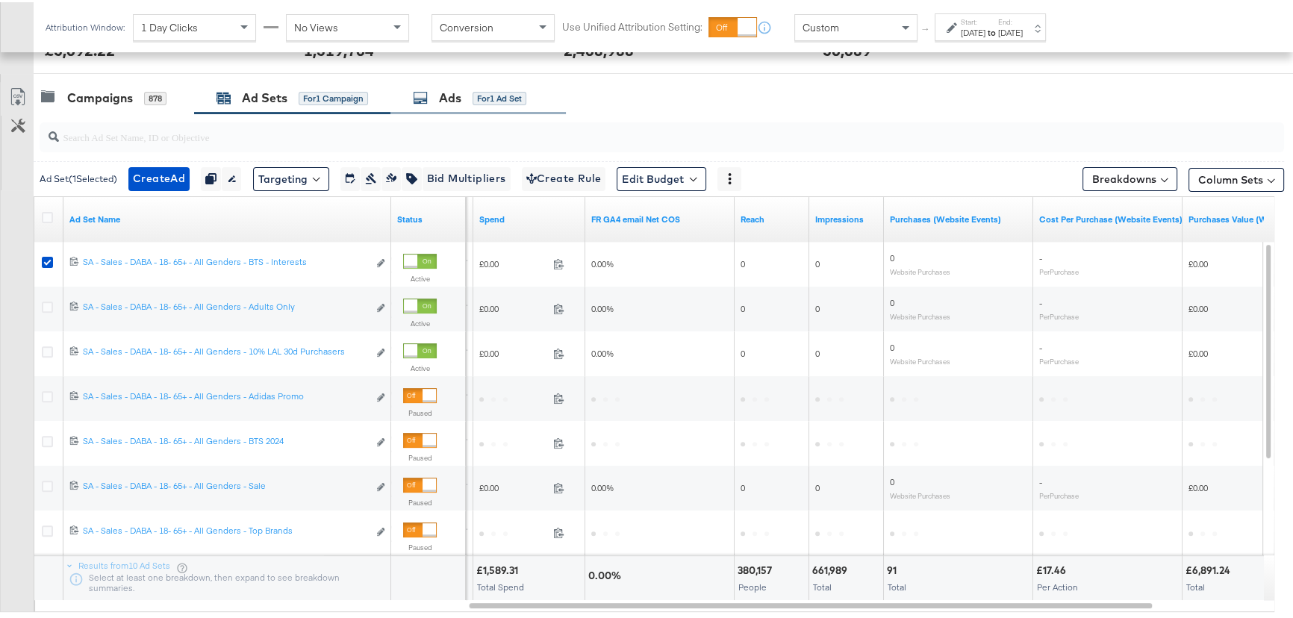
click at [457, 92] on div "Ads" at bounding box center [450, 95] width 22 height 17
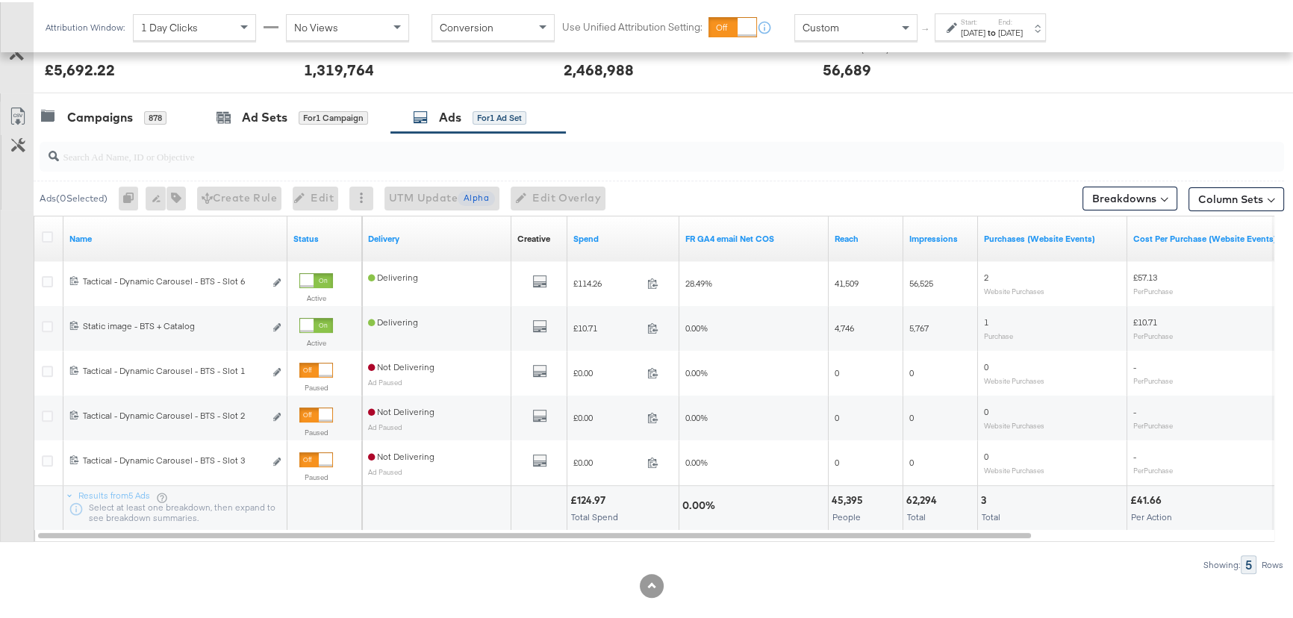
scroll to position [535, 0]
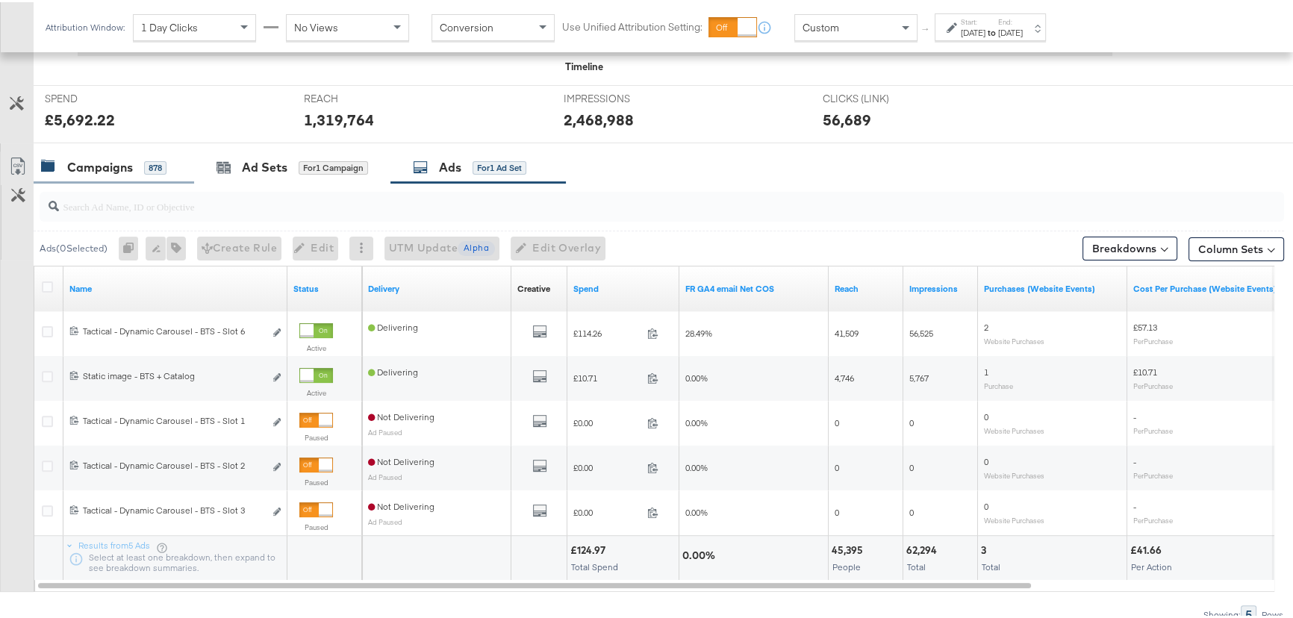
click at [107, 178] on div "Campaigns 878" at bounding box center [114, 165] width 160 height 32
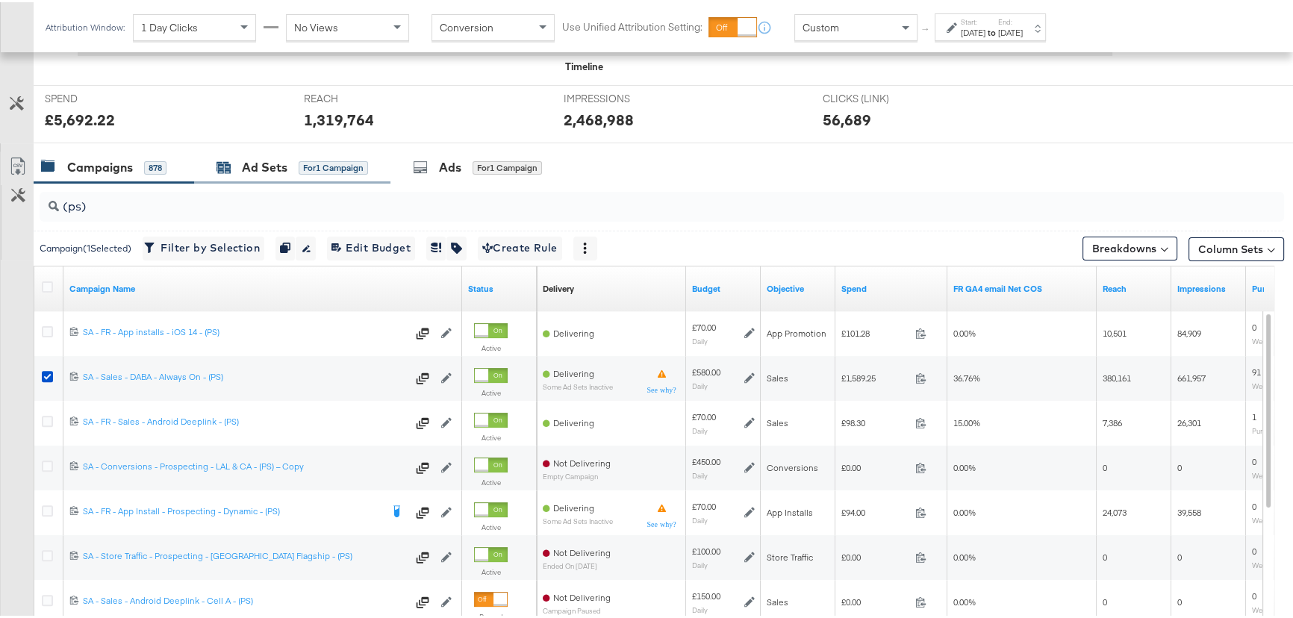
click at [262, 166] on div "Ad Sets" at bounding box center [265, 165] width 46 height 17
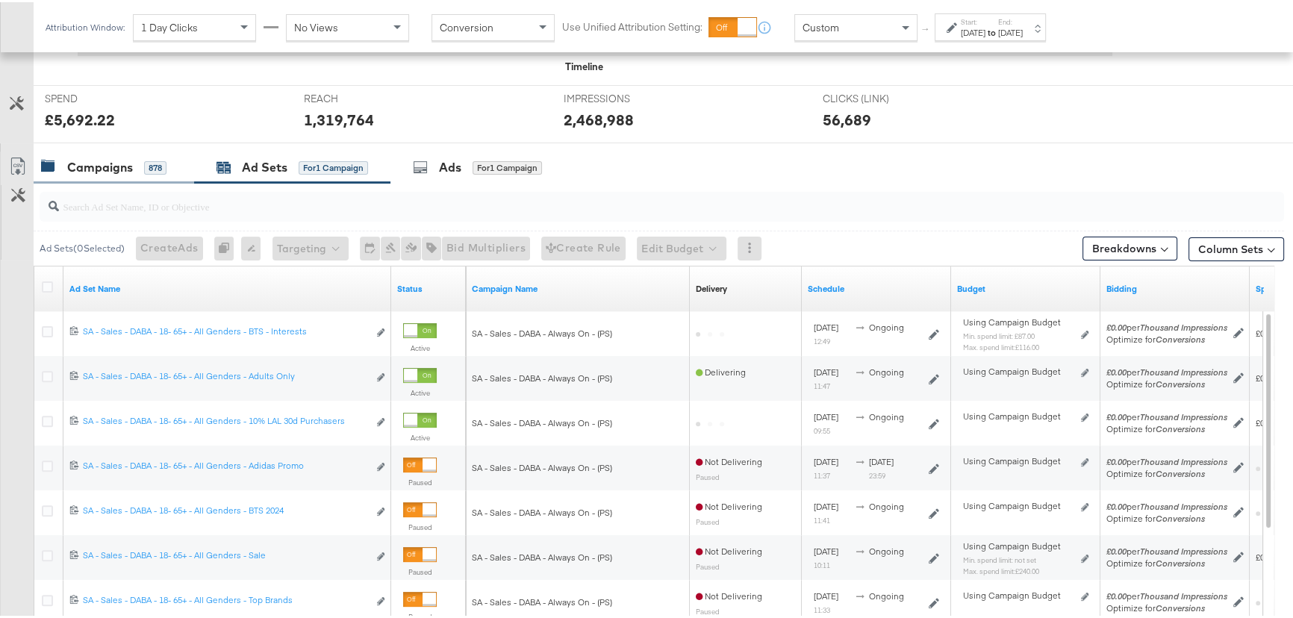
click at [81, 165] on div "Campaigns" at bounding box center [100, 165] width 66 height 17
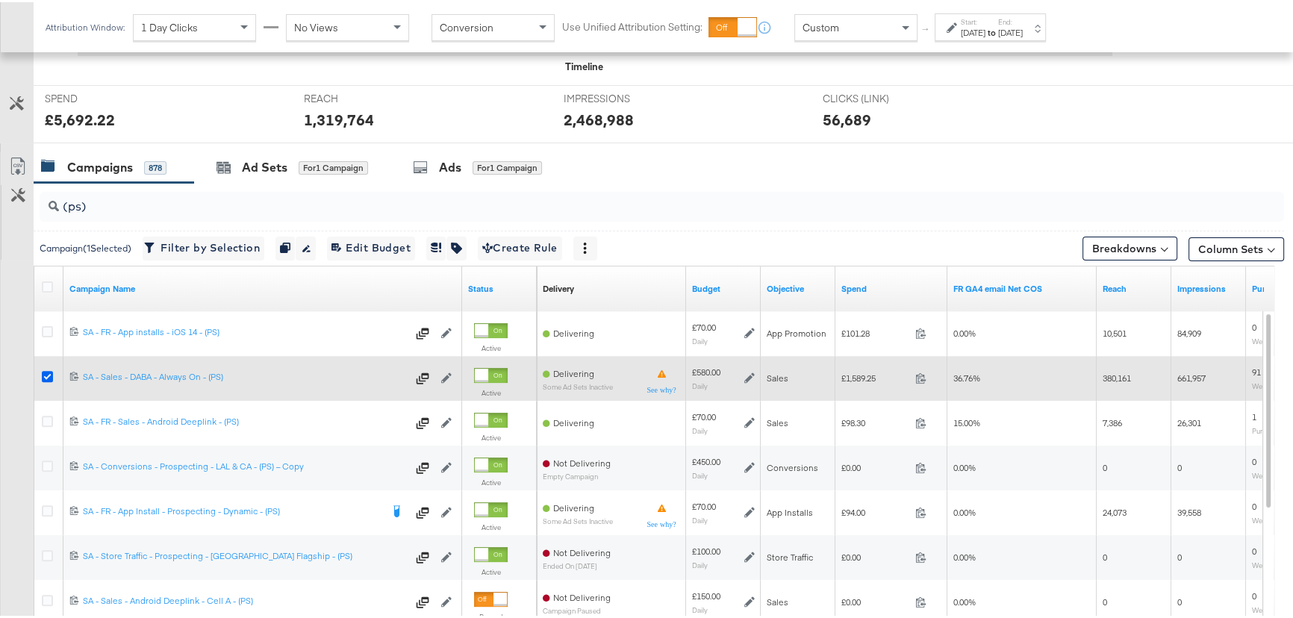
click at [42, 369] on icon at bounding box center [47, 374] width 11 height 11
click at [0, 0] on input "checkbox" at bounding box center [0, 0] width 0 height 0
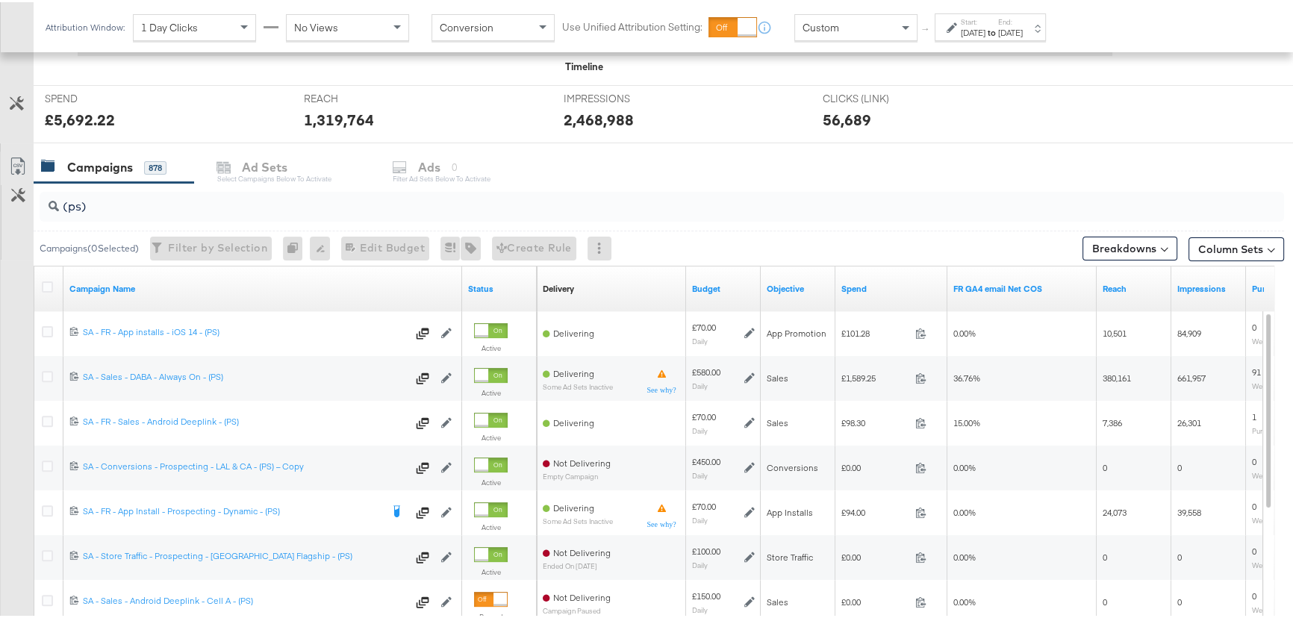
drag, startPoint x: 101, startPoint y: 213, endPoint x: 37, endPoint y: 202, distance: 65.2
click at [37, 202] on div "(ps)" at bounding box center [659, 205] width 1250 height 48
drag, startPoint x: 102, startPoint y: 205, endPoint x: 28, endPoint y: 206, distance: 74.6
click at [28, 206] on div "(ps) Campaigns ( 0 Selected) Filter by Selection Filter 0 campaigns 0 Rename 0 …" at bounding box center [642, 446] width 1284 height 531
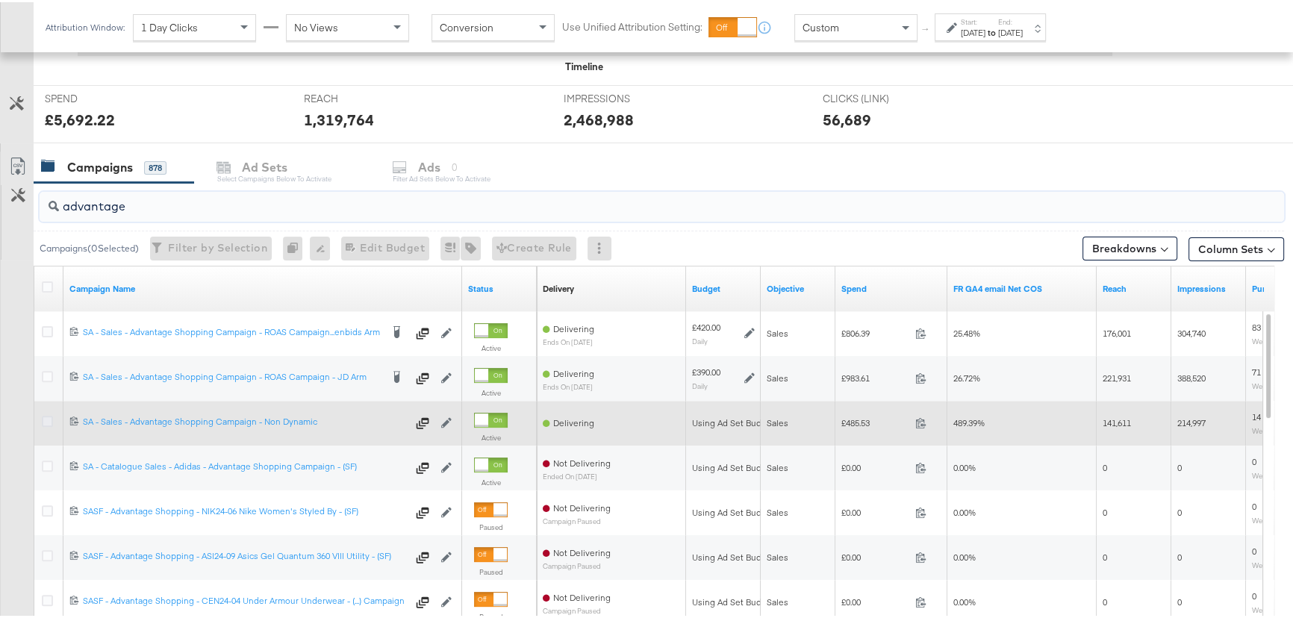
type input "advantage"
click at [42, 418] on icon at bounding box center [47, 418] width 11 height 11
click at [0, 0] on input "checkbox" at bounding box center [0, 0] width 0 height 0
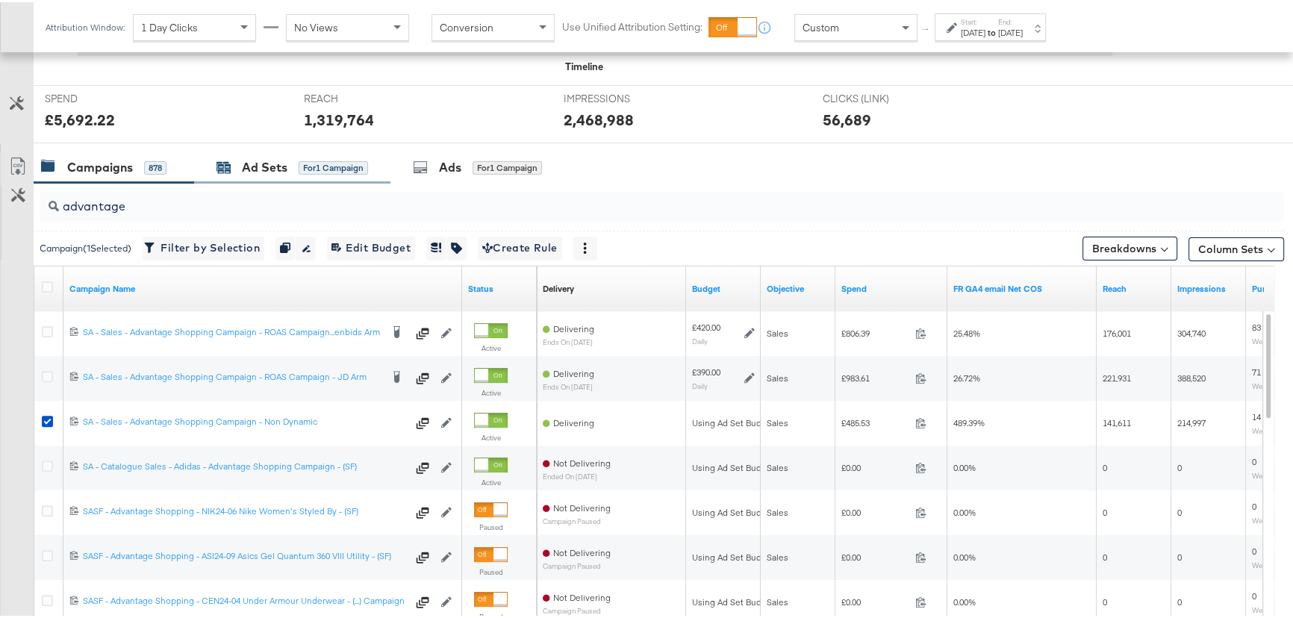
click at [245, 172] on div "Ad Sets" at bounding box center [265, 165] width 46 height 17
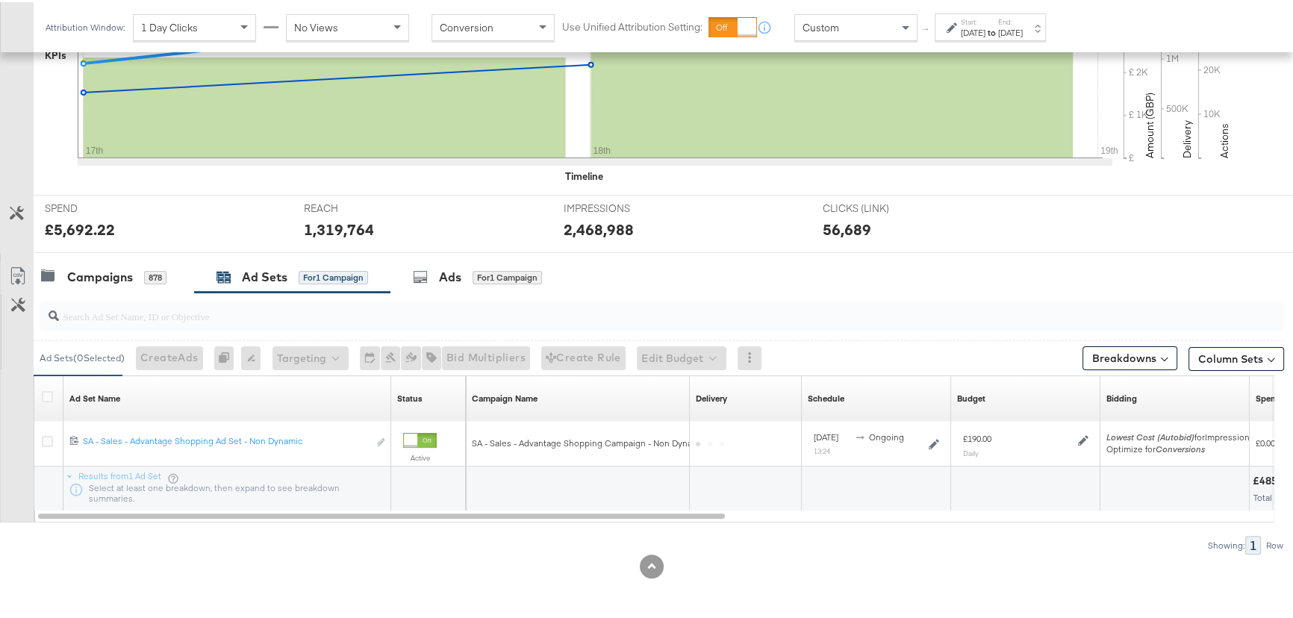
scroll to position [424, 0]
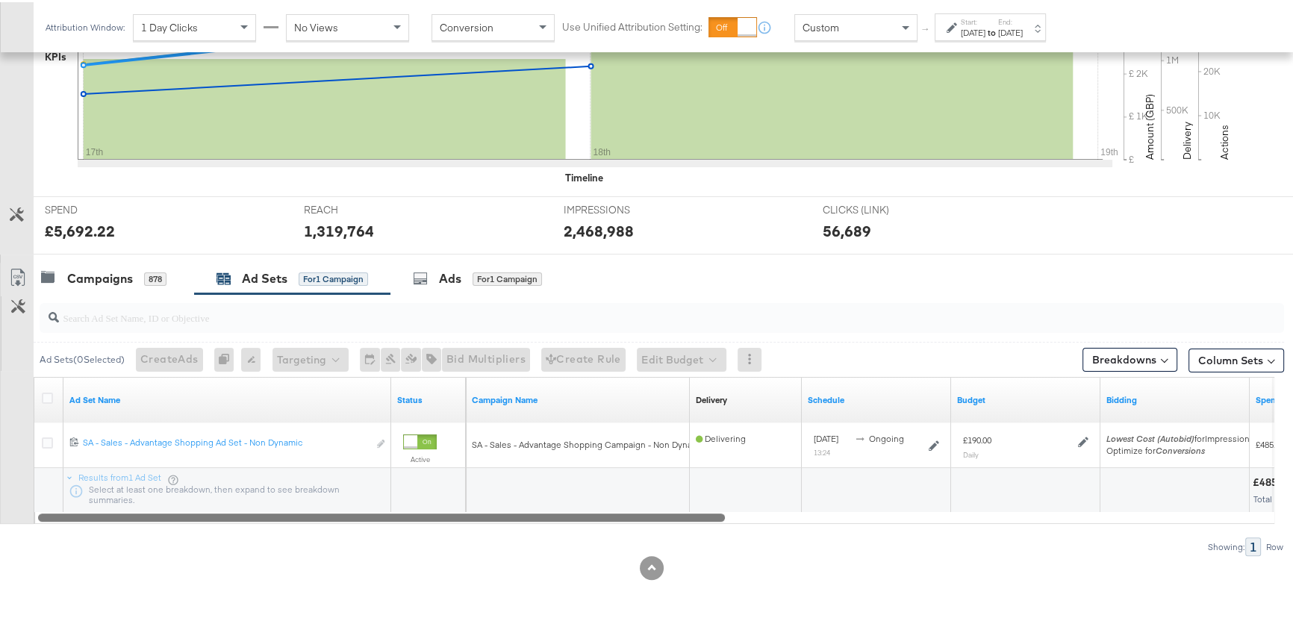
drag, startPoint x: 705, startPoint y: 514, endPoint x: 1059, endPoint y: 199, distance: 473.2
click at [543, 495] on div "Ad Set Name Status Campaign Name Delivery Sorting Unavailable Schedule Budget B…" at bounding box center [654, 448] width 1240 height 147
